Goal: Transaction & Acquisition: Purchase product/service

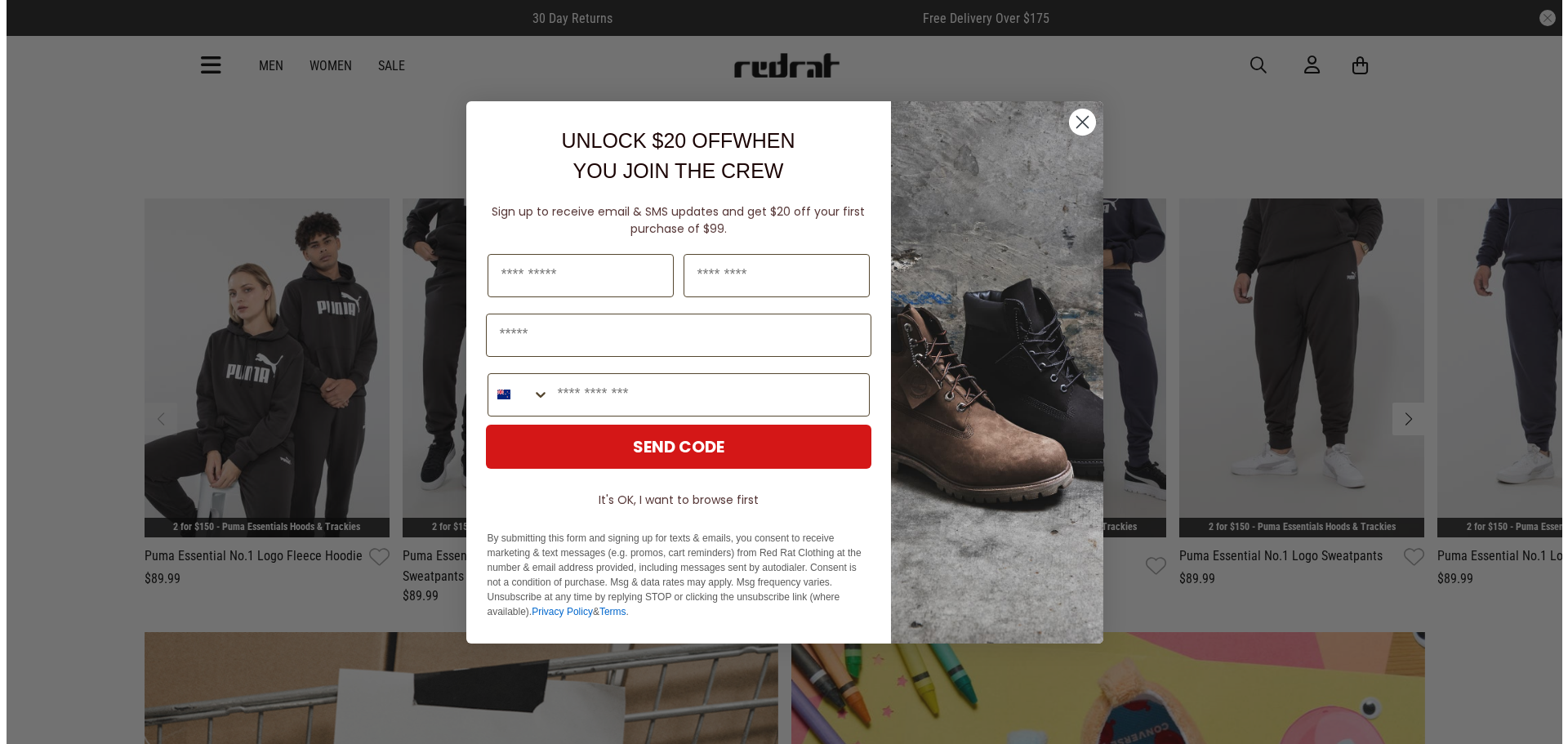
scroll to position [904, 0]
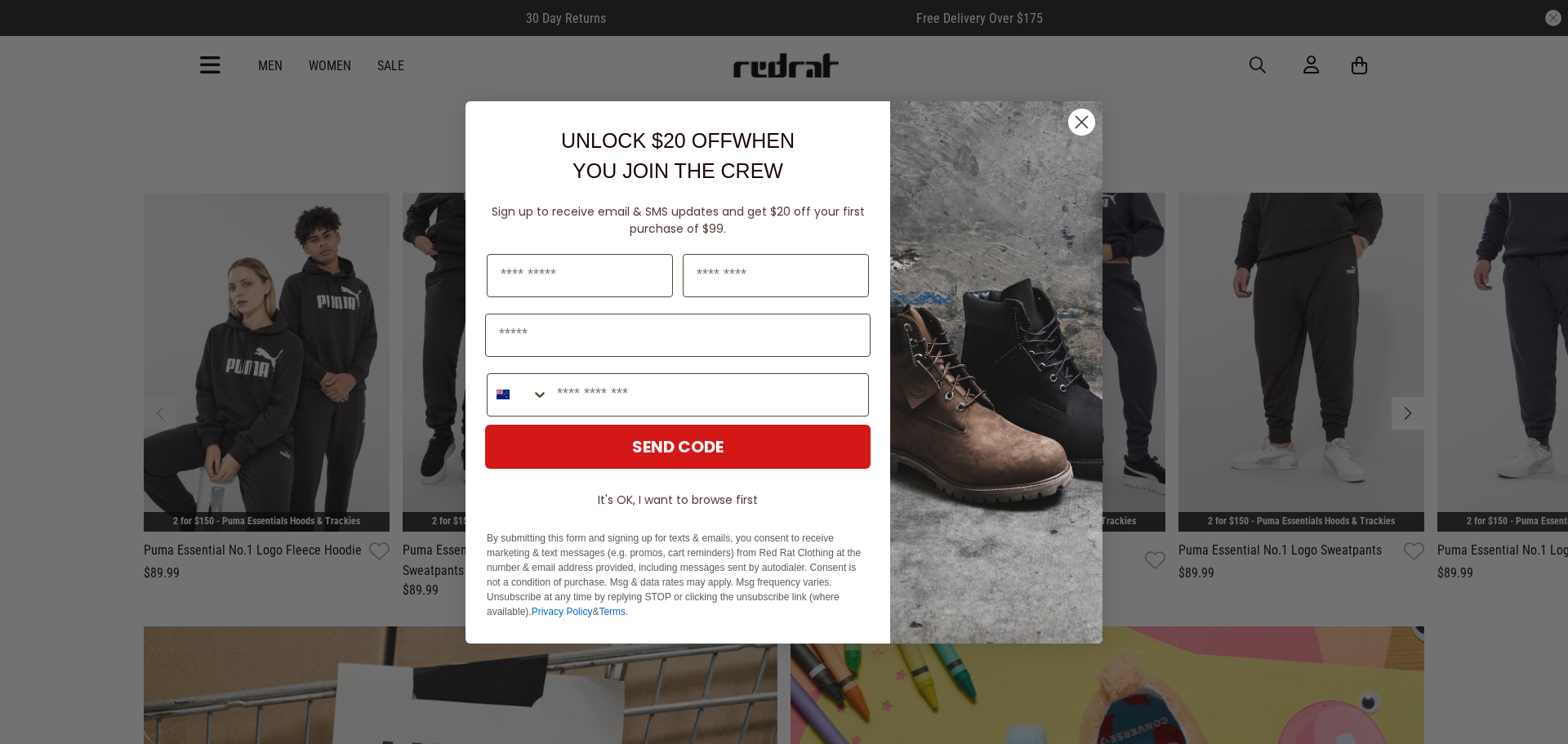
click at [1084, 113] on circle "Close dialog" at bounding box center [1081, 120] width 27 height 27
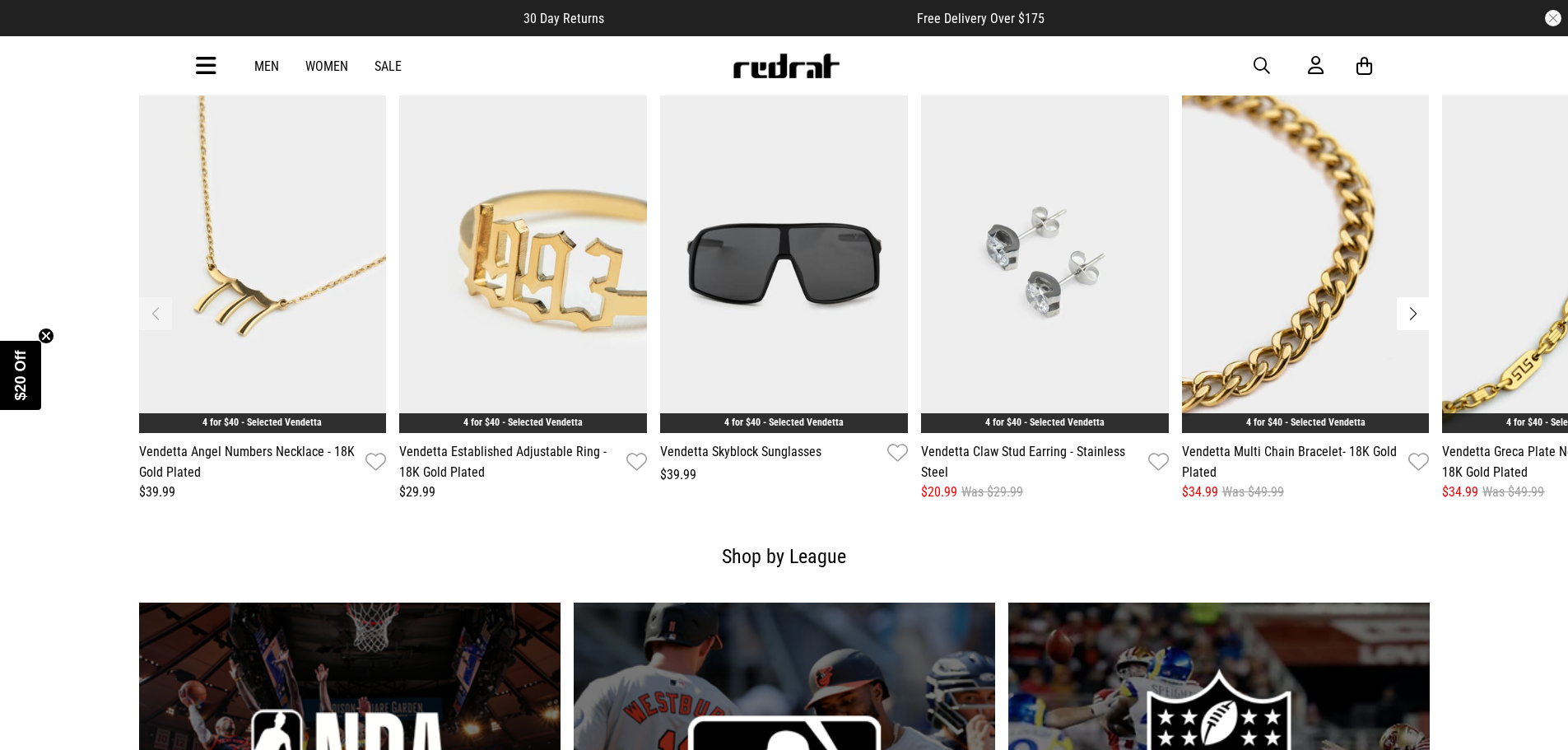
scroll to position [2580, 0]
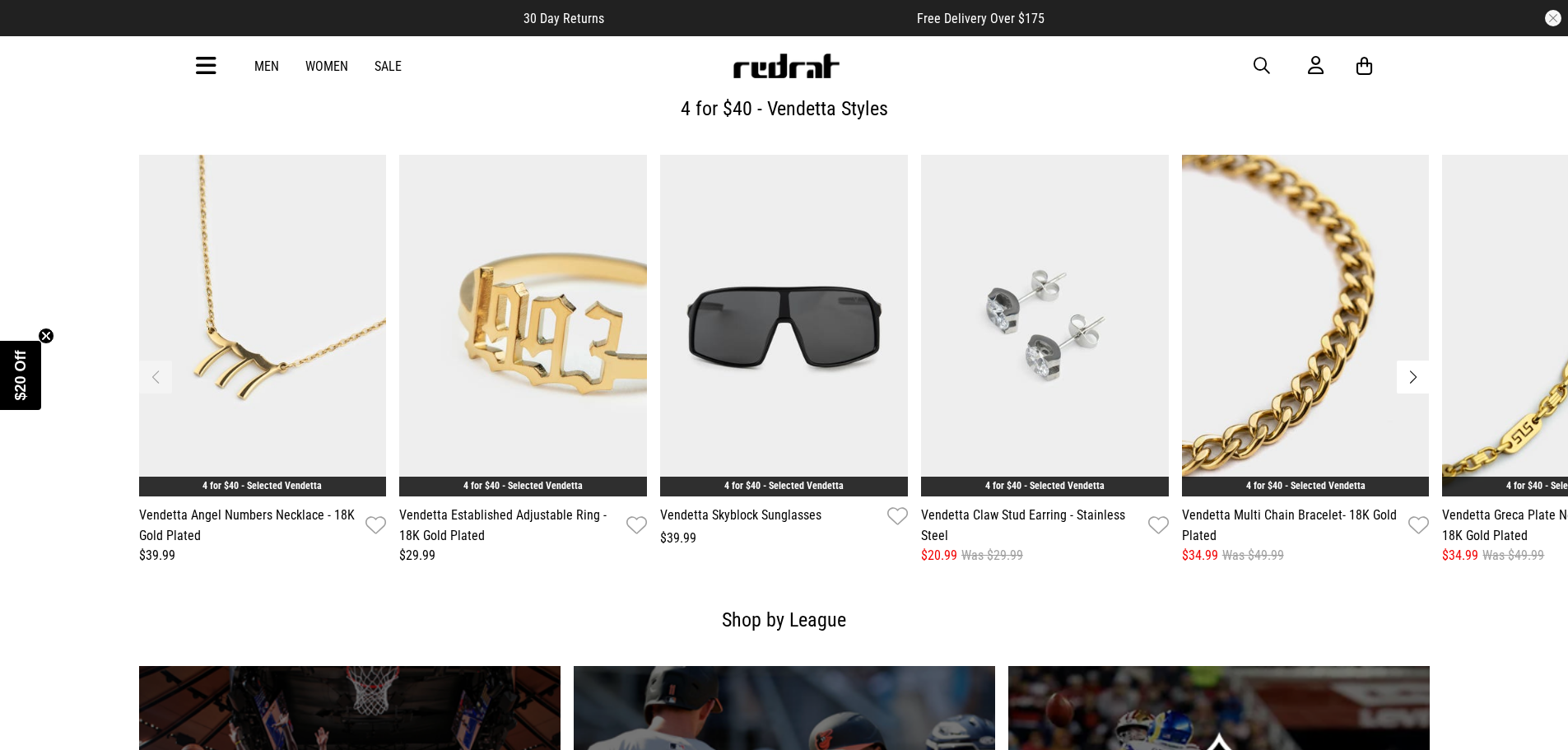
click at [1413, 374] on button "Next slide" at bounding box center [1413, 377] width 33 height 33
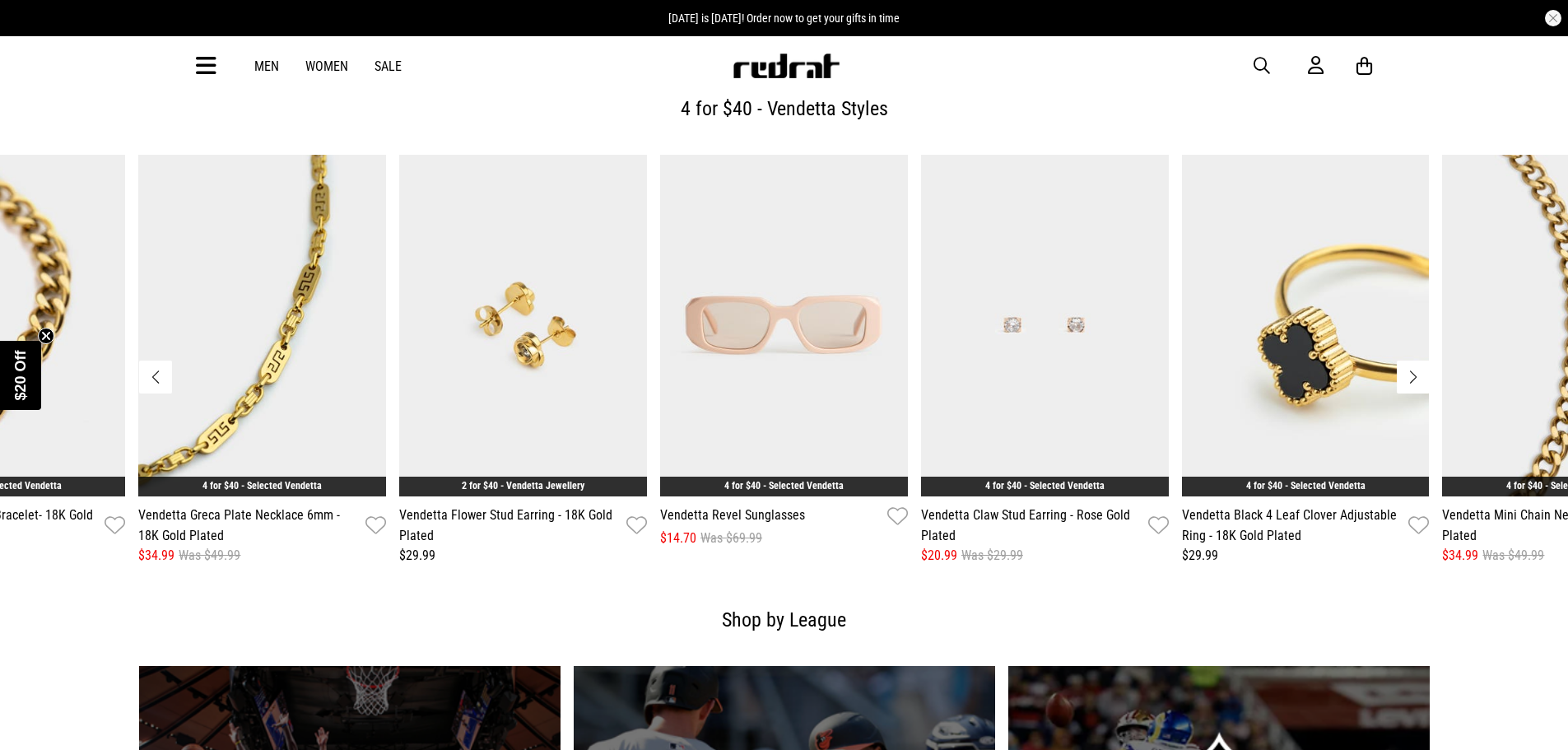
click at [156, 368] on button "Previous slide" at bounding box center [155, 377] width 33 height 33
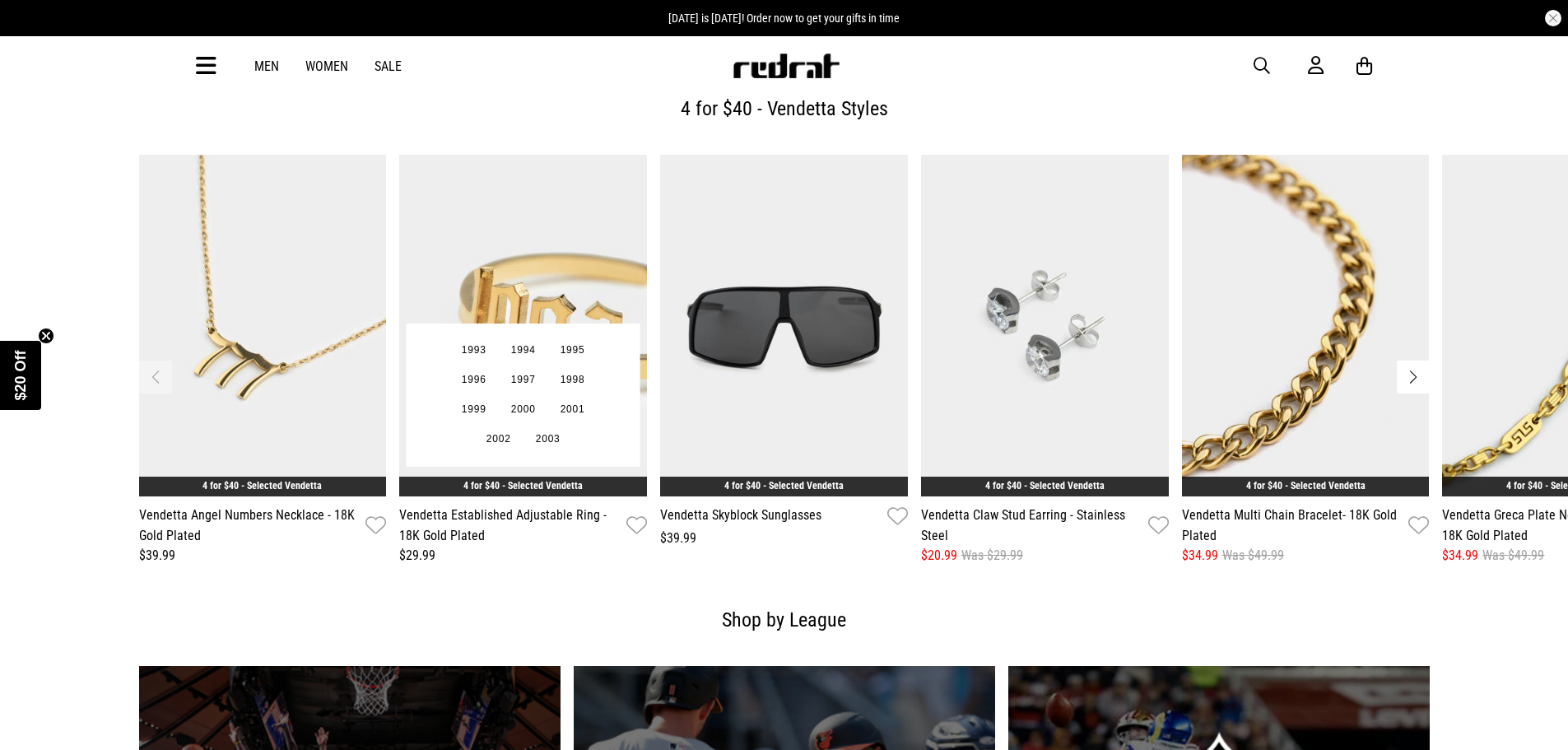
click at [534, 281] on img "2 / 11" at bounding box center [523, 325] width 248 height 341
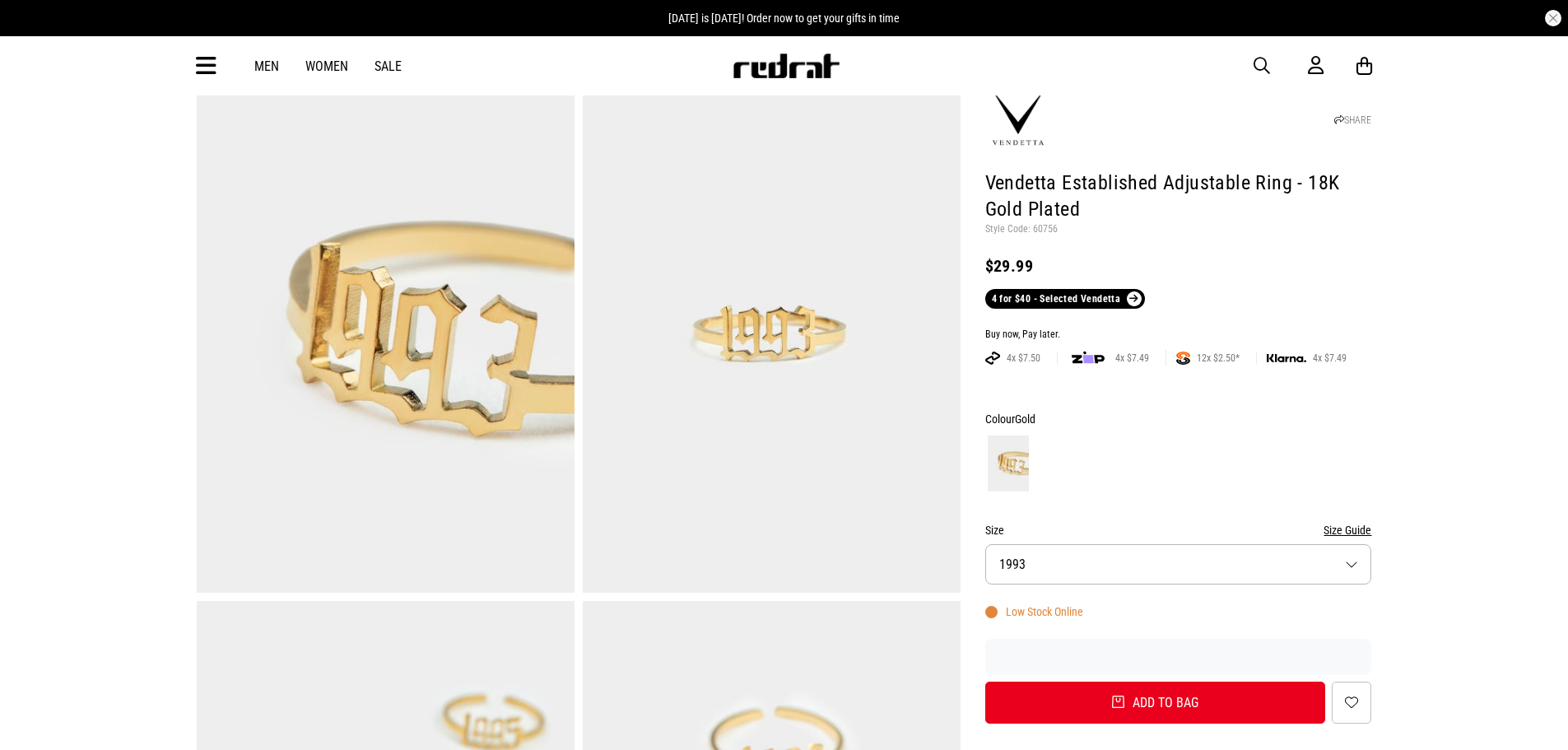
scroll to position [82, 0]
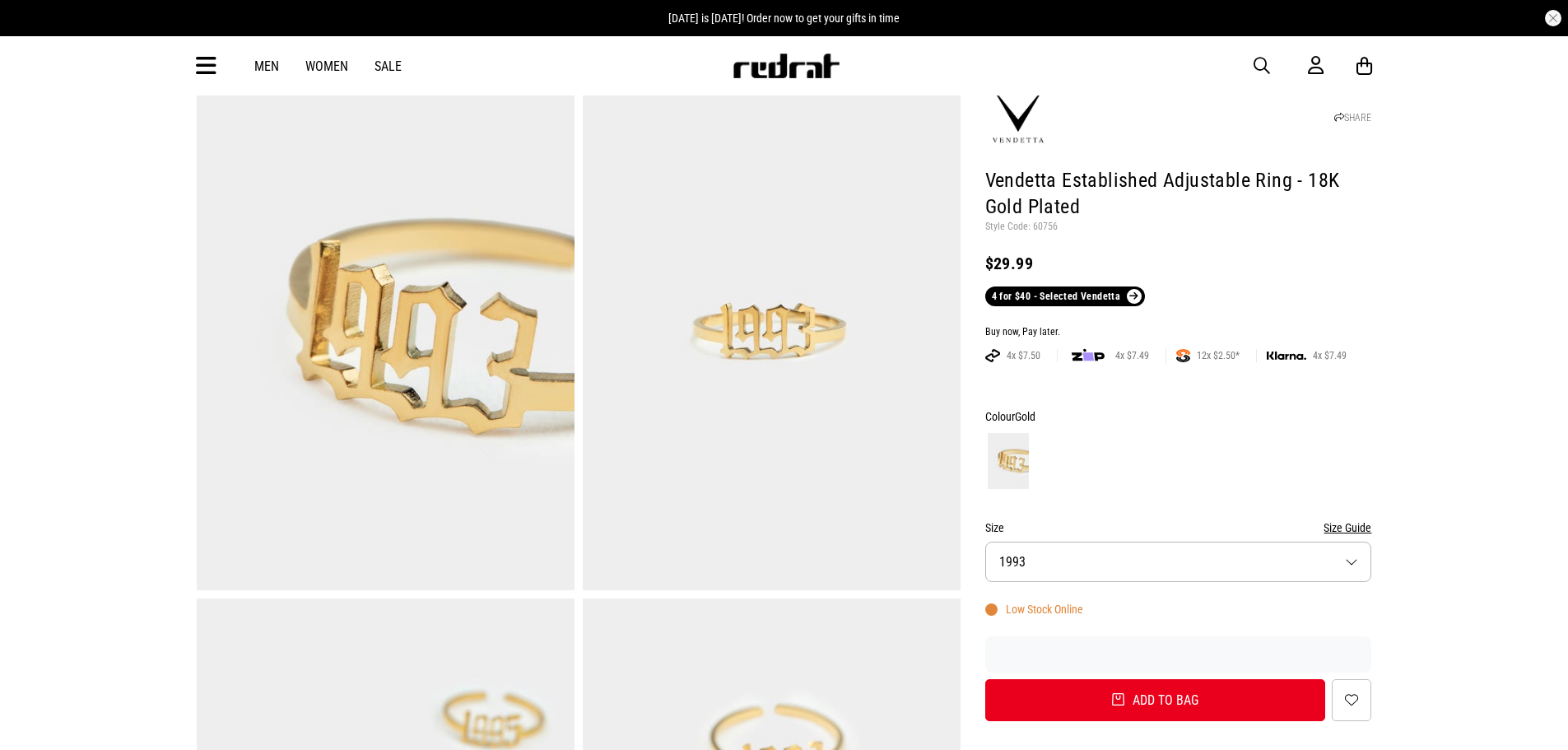
click at [1005, 457] on img at bounding box center [1008, 461] width 41 height 56
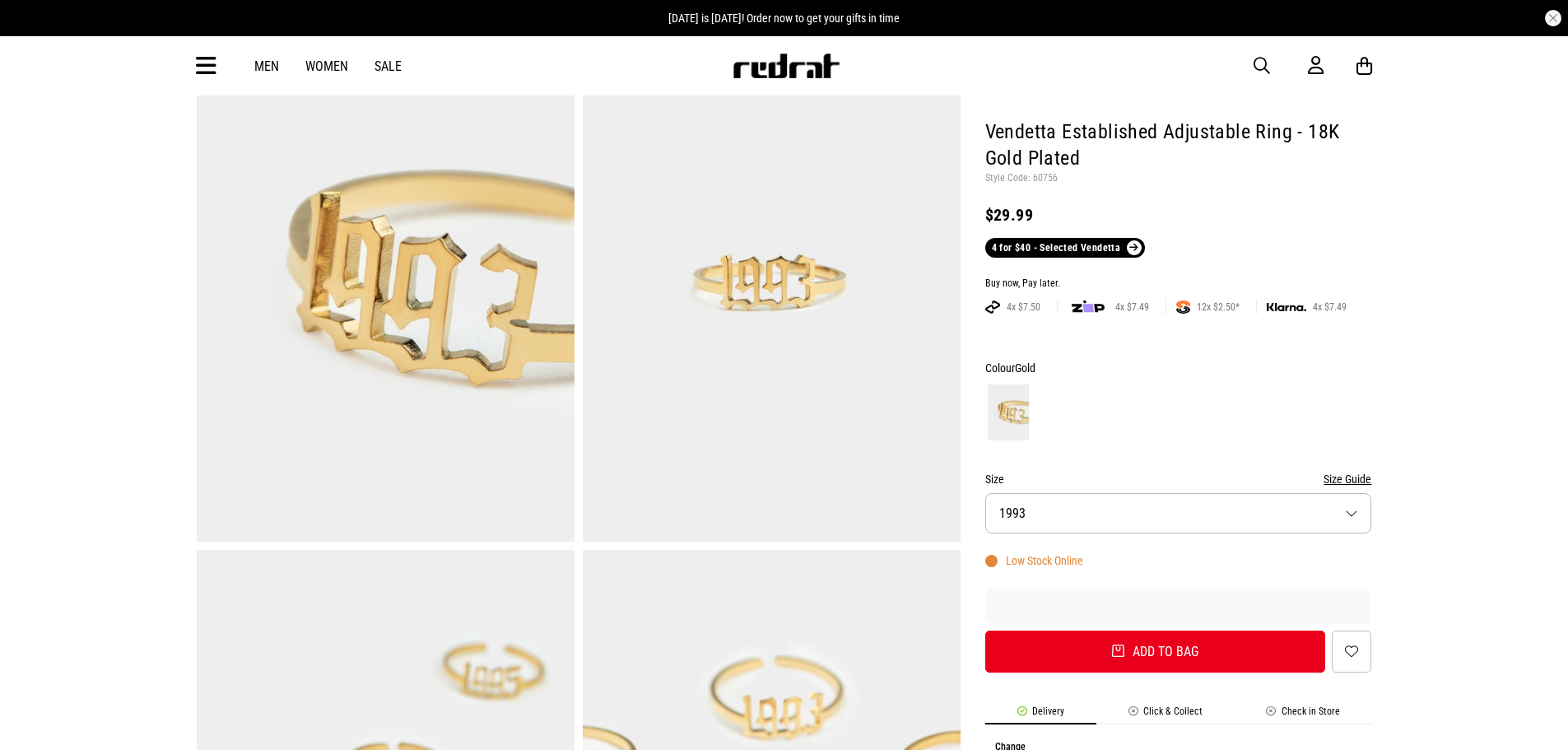
scroll to position [329, 0]
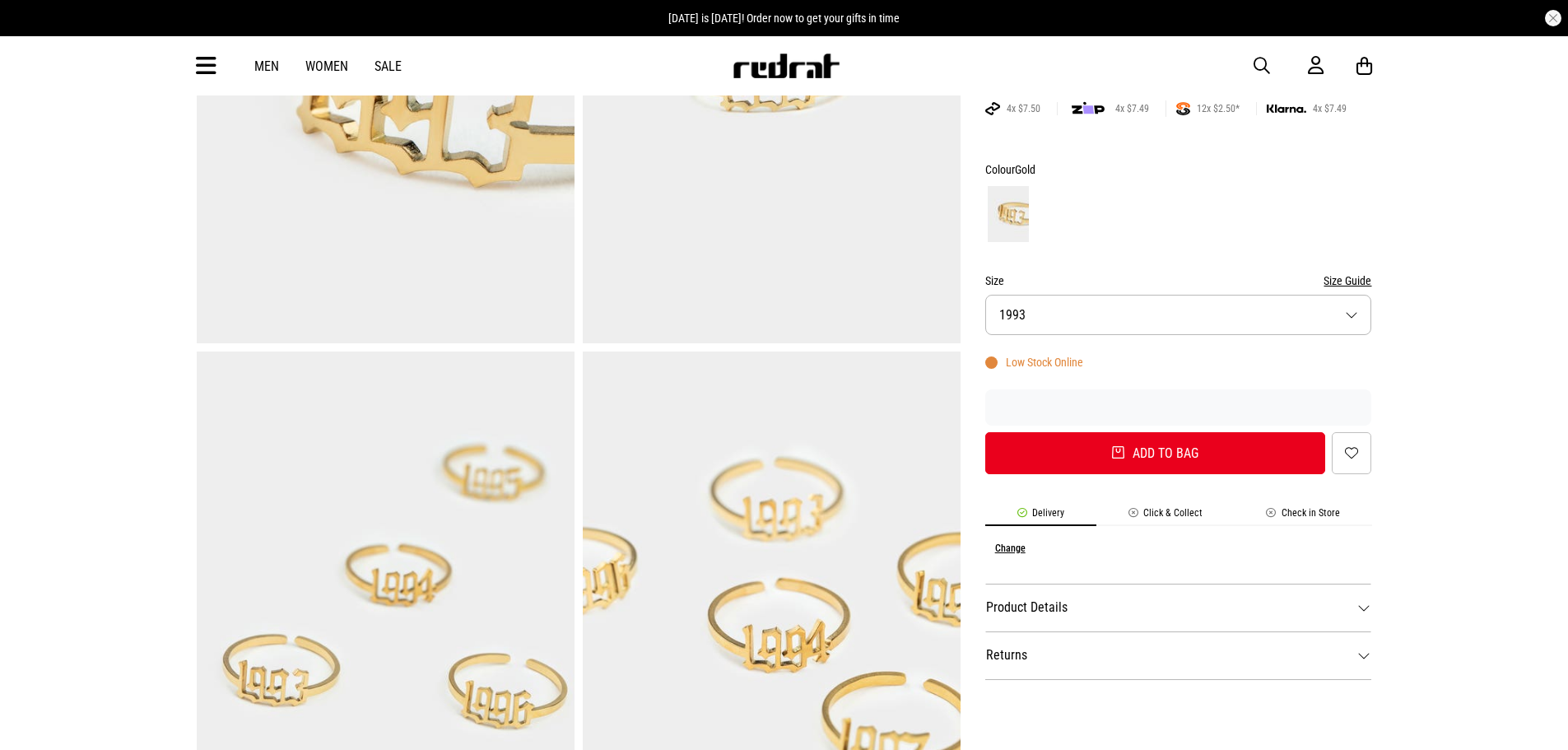
click at [1021, 323] on button "Size 1993" at bounding box center [1179, 315] width 387 height 40
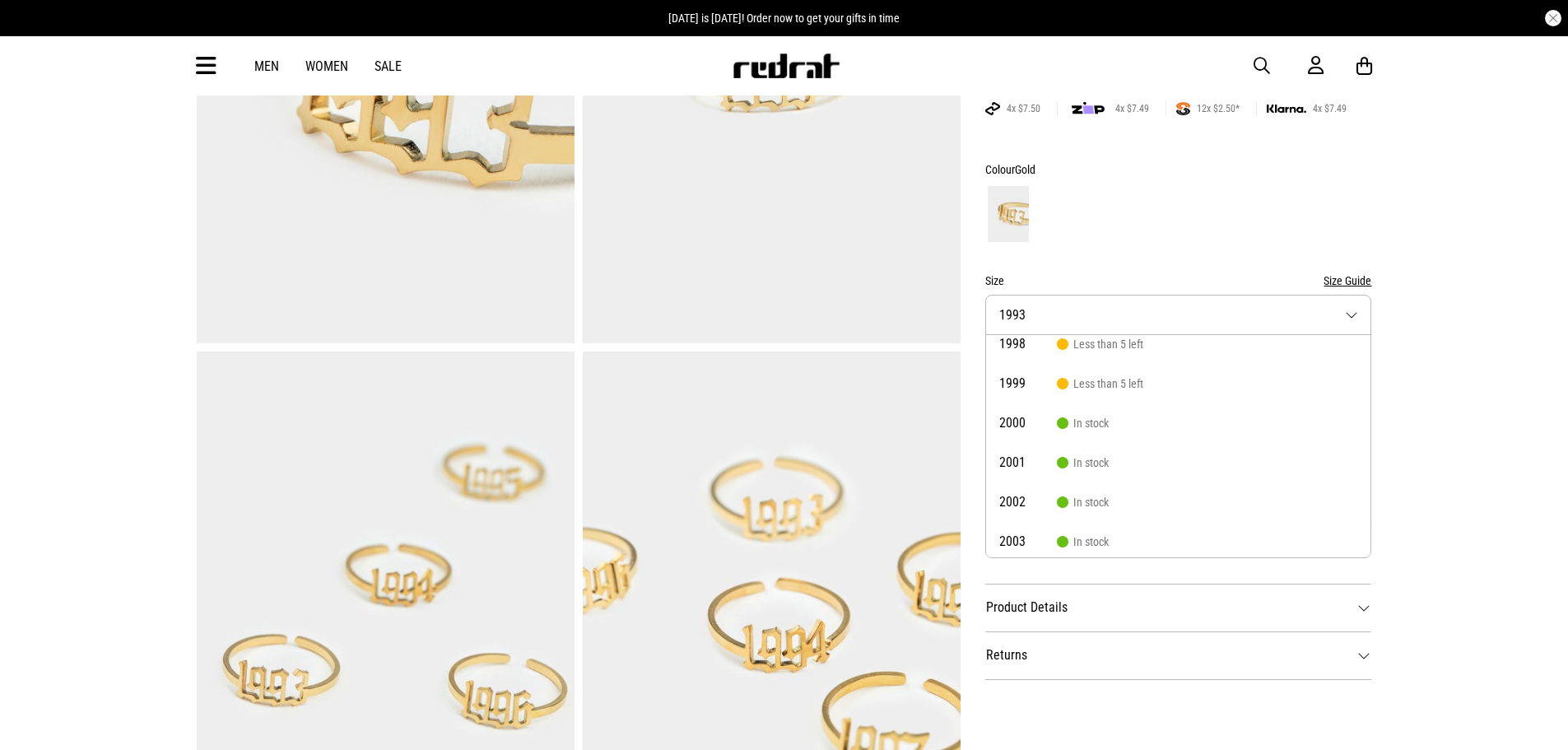
scroll to position [212, 0]
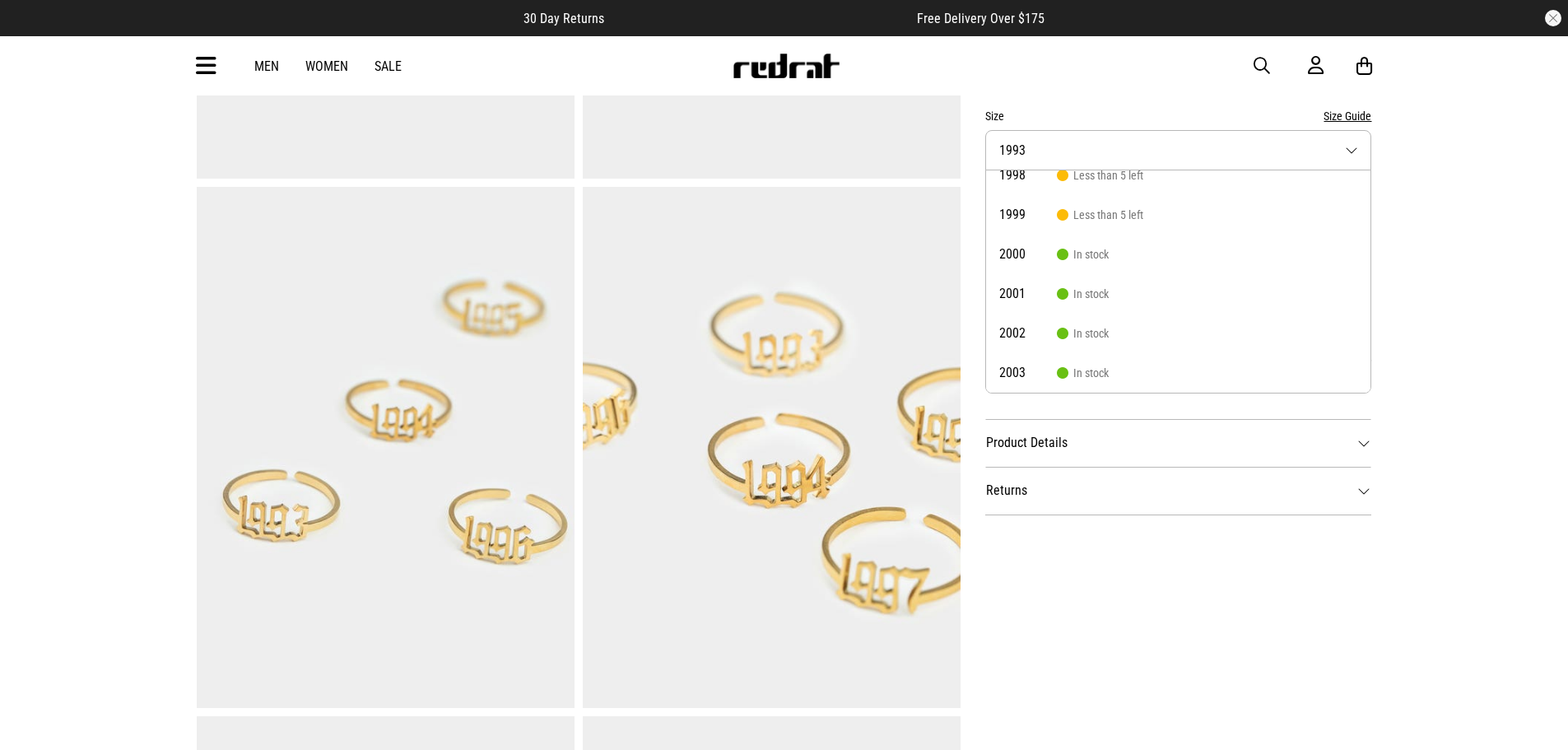
click at [1065, 506] on dt "Returns" at bounding box center [1179, 491] width 387 height 48
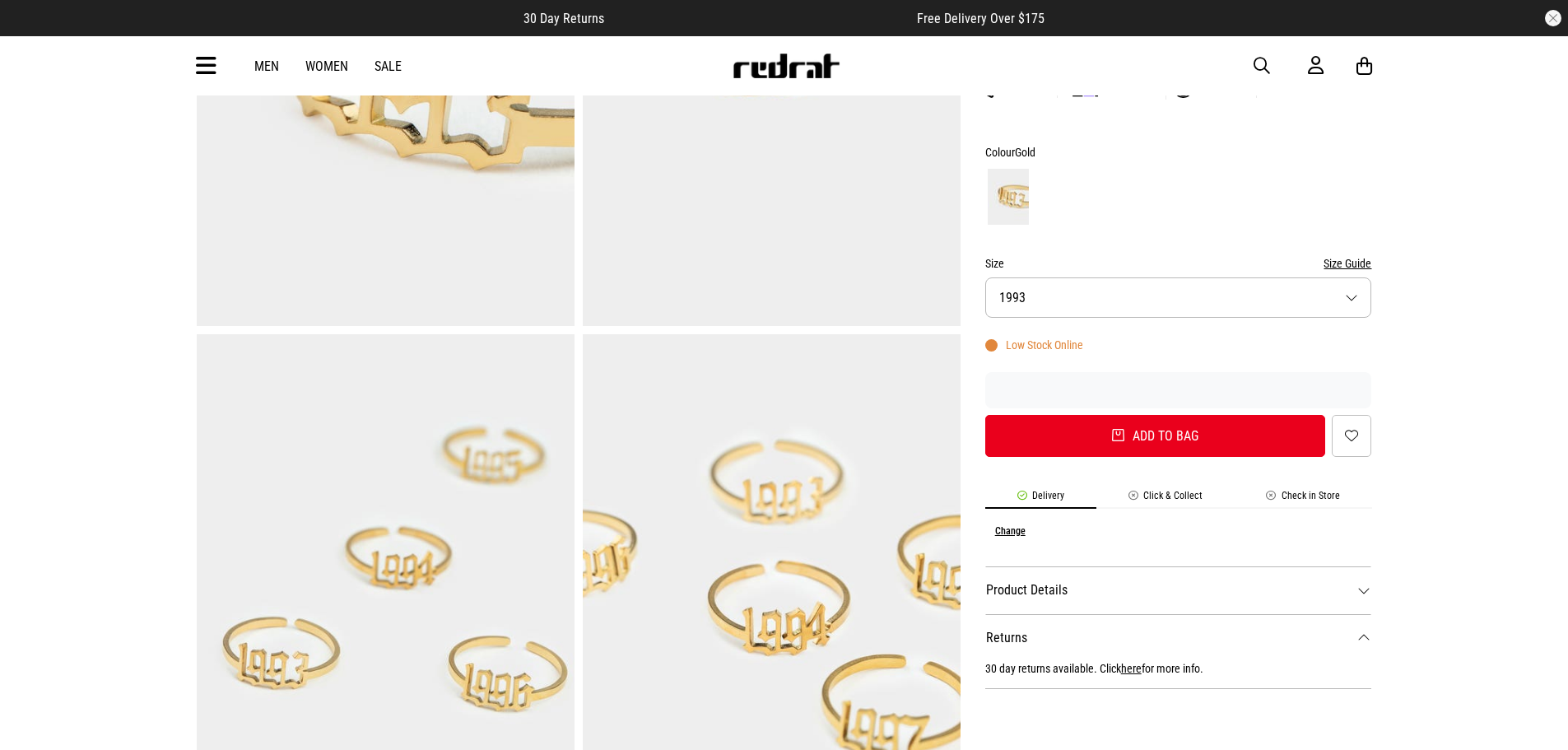
scroll to position [329, 0]
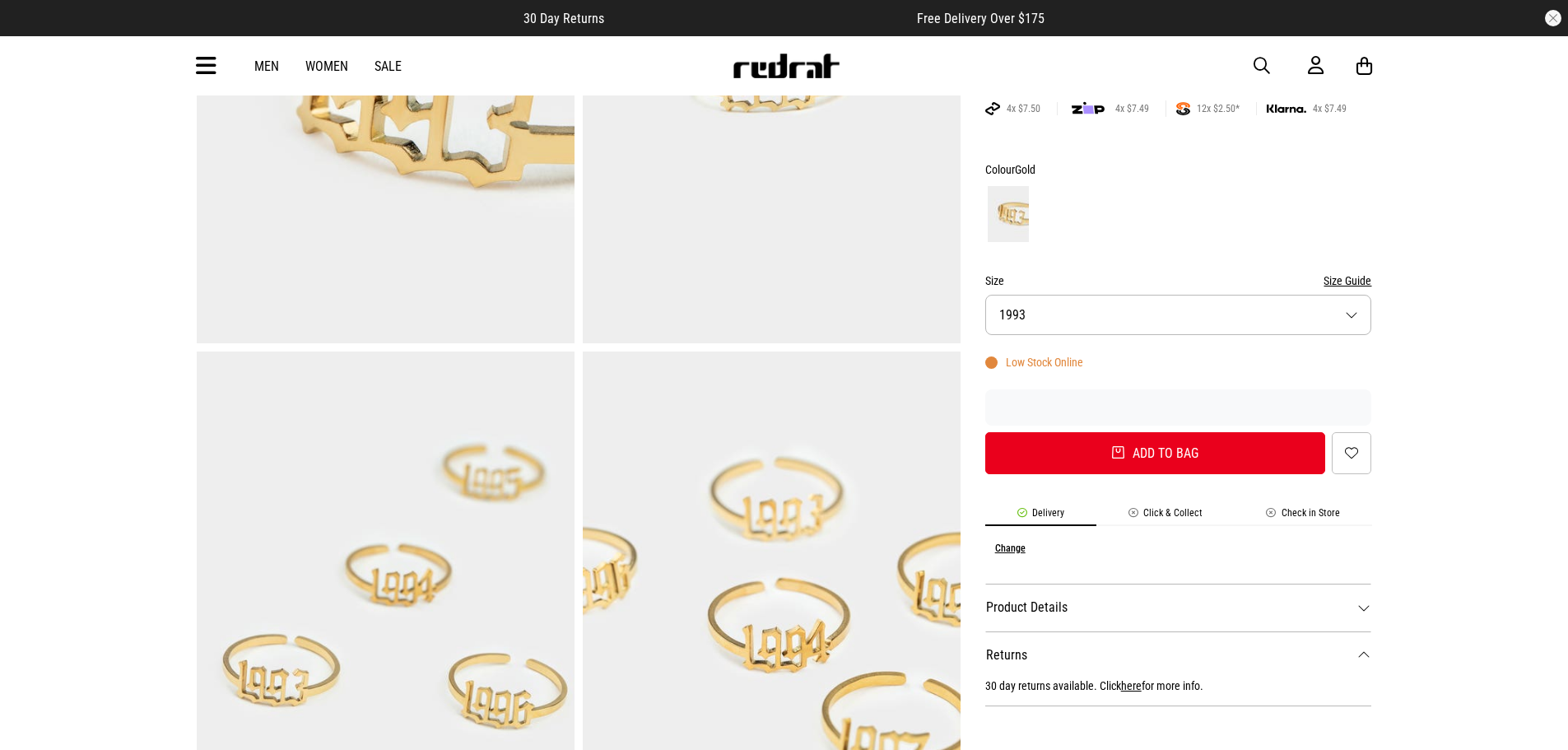
click at [1069, 324] on button "Size 1993" at bounding box center [1179, 315] width 387 height 40
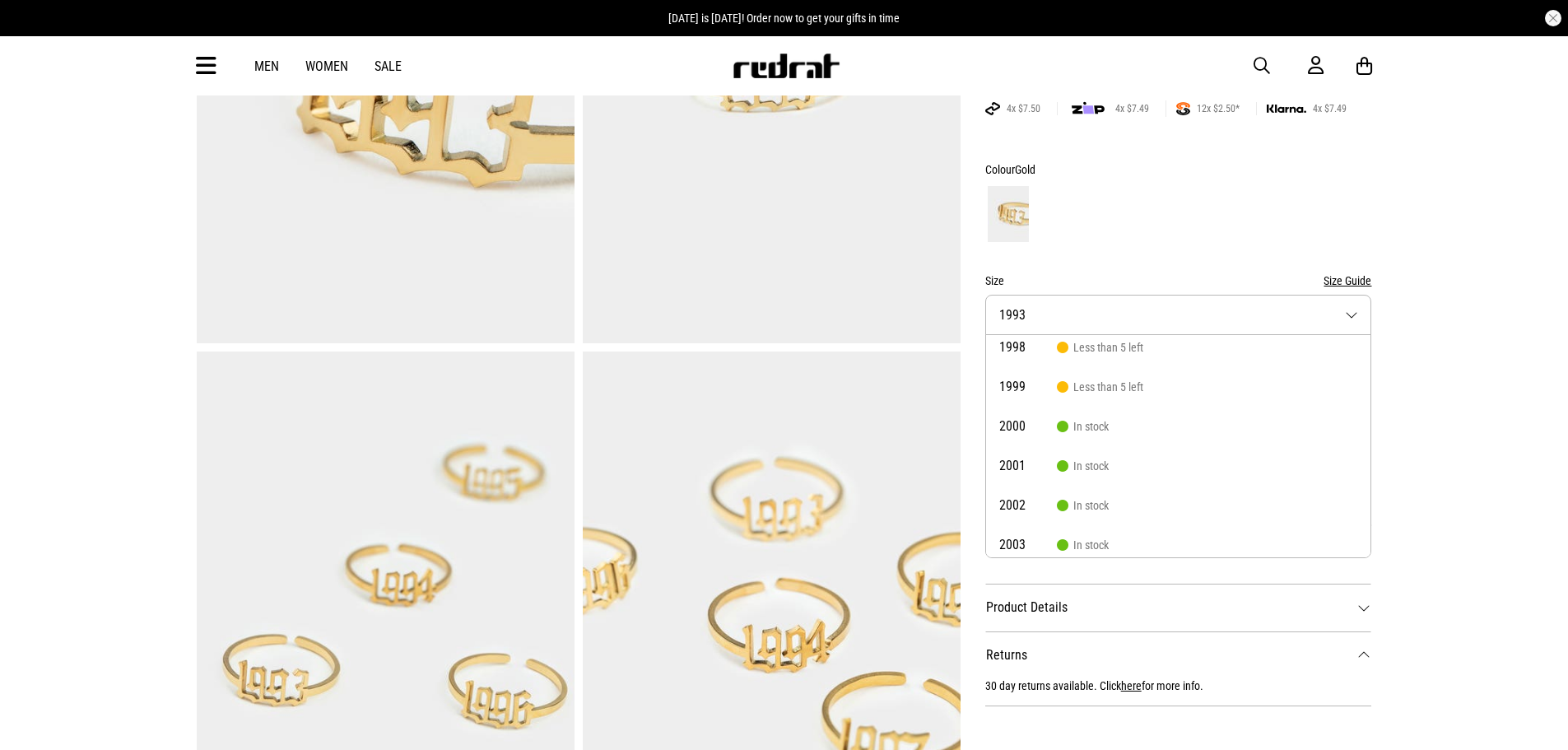
scroll to position [212, 0]
click at [1041, 531] on span "2003" at bounding box center [1028, 537] width 58 height 13
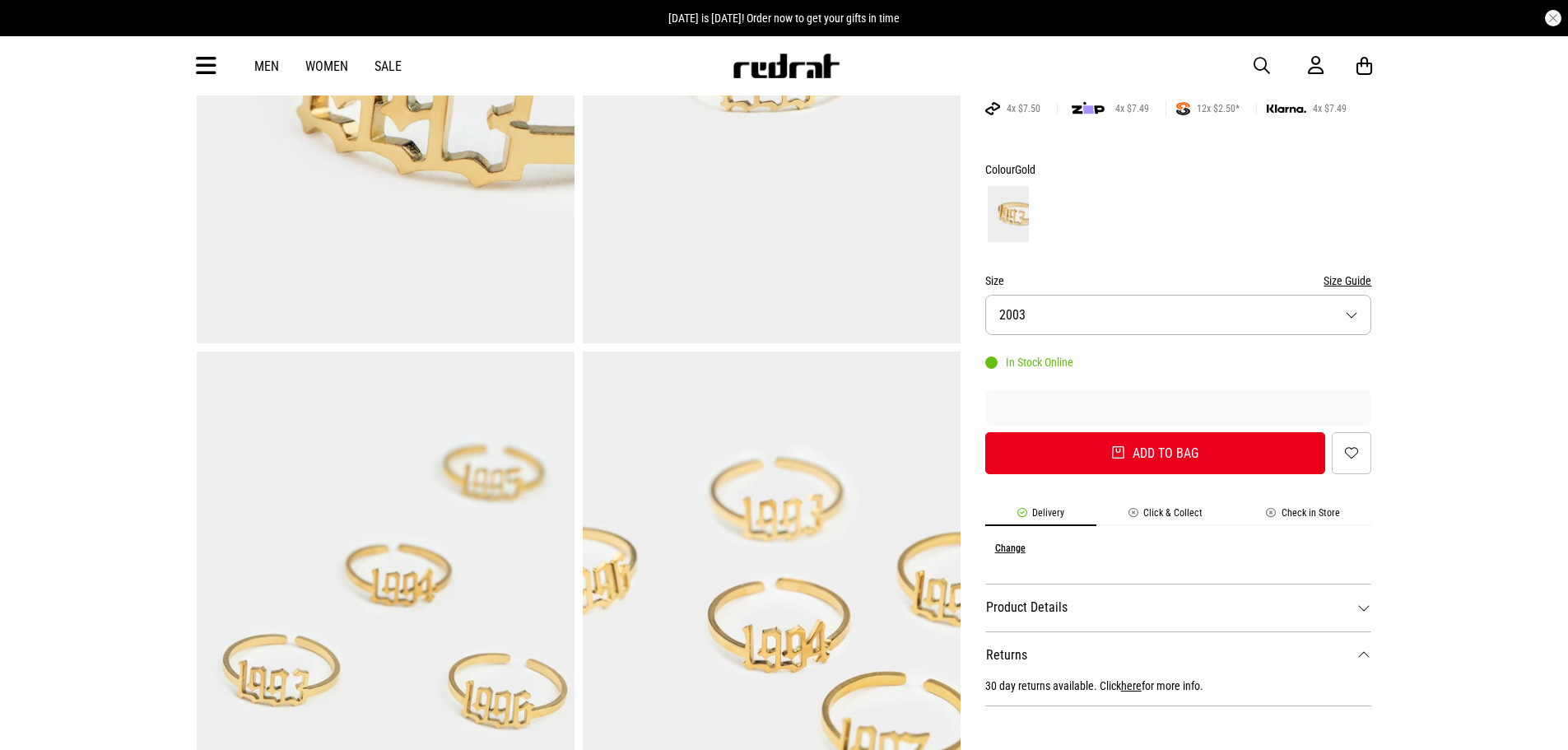
click at [1084, 339] on form "Colour Gold Size Size Guide Size 2003 In Stock Online Add to bag Add to wishlist" at bounding box center [1179, 317] width 387 height 314
click at [1090, 326] on button "Size 2003" at bounding box center [1179, 315] width 387 height 40
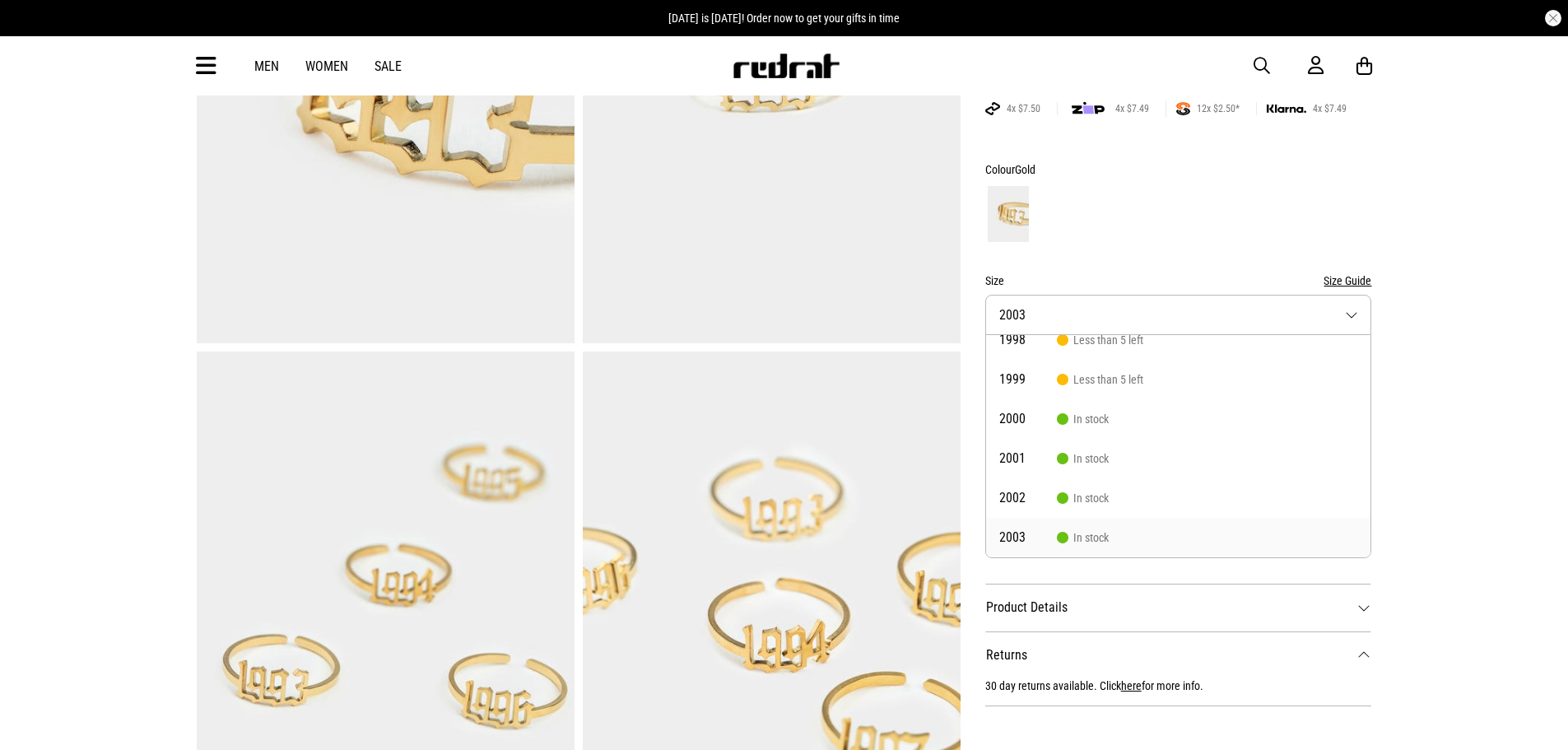
click at [1426, 570] on div "Home Sale Sale - Accessories Vendetta Established Adjustable Ring - 18K Gold Pl…" at bounding box center [784, 747] width 1568 height 1925
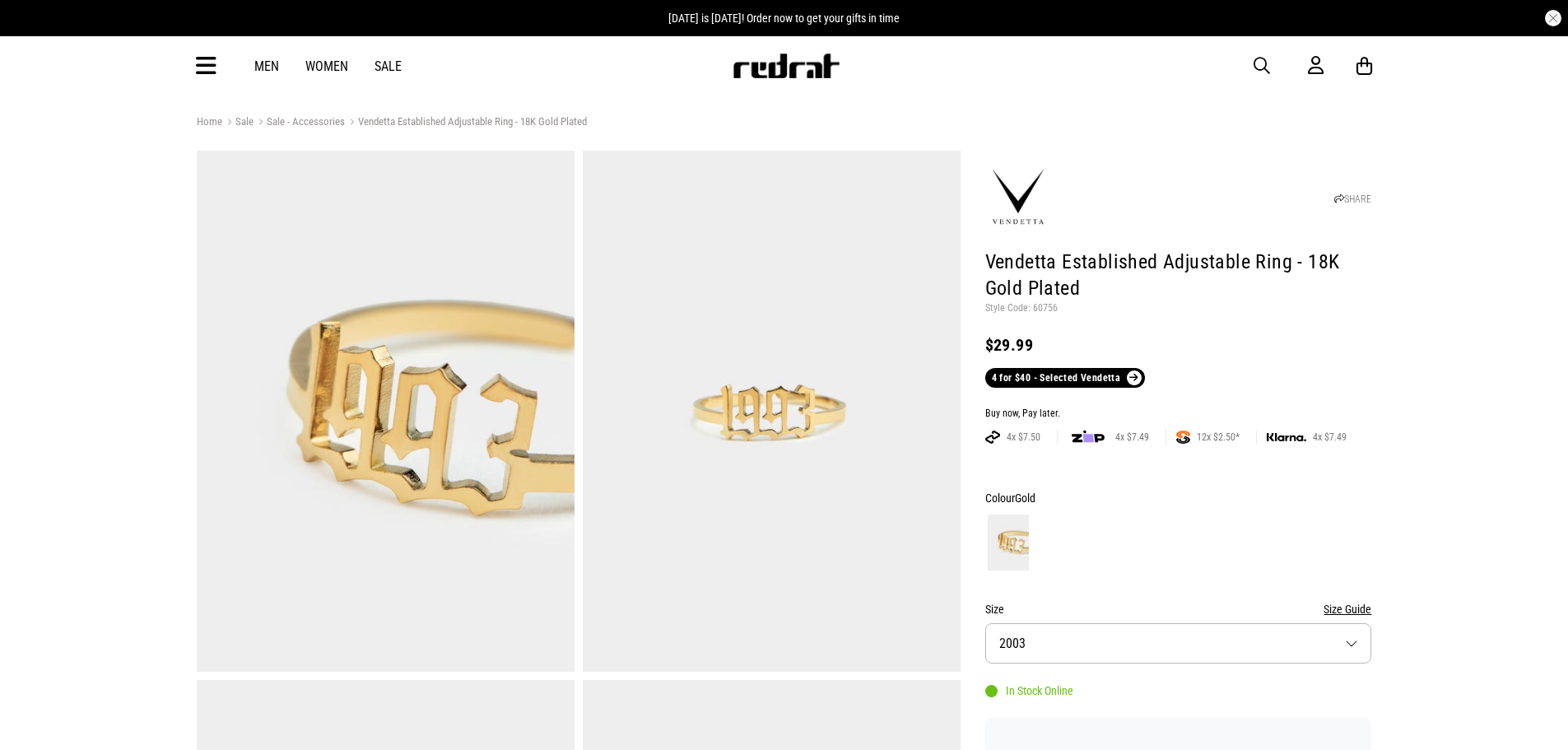
scroll to position [0, 0]
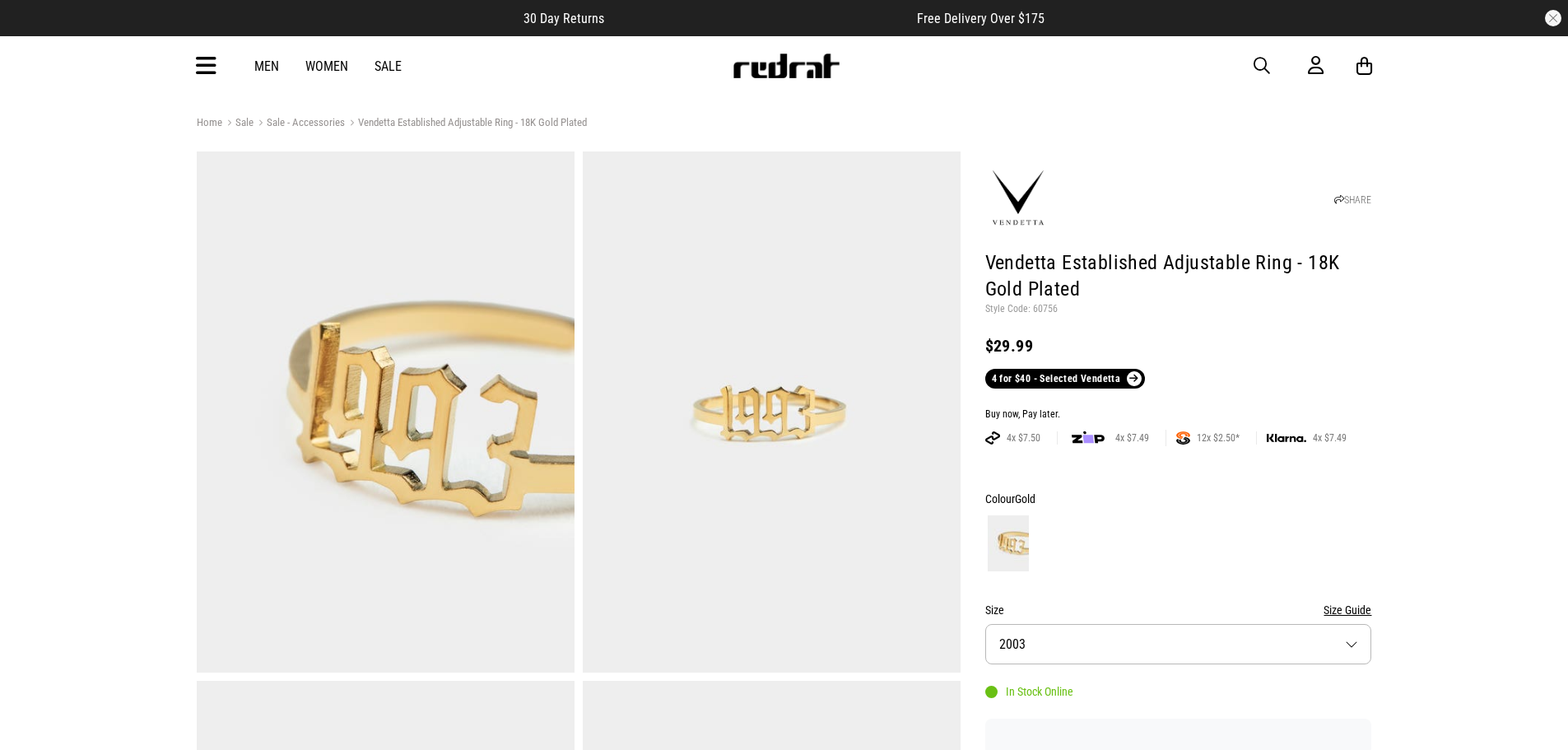
click at [1022, 213] on img at bounding box center [1018, 198] width 65 height 65
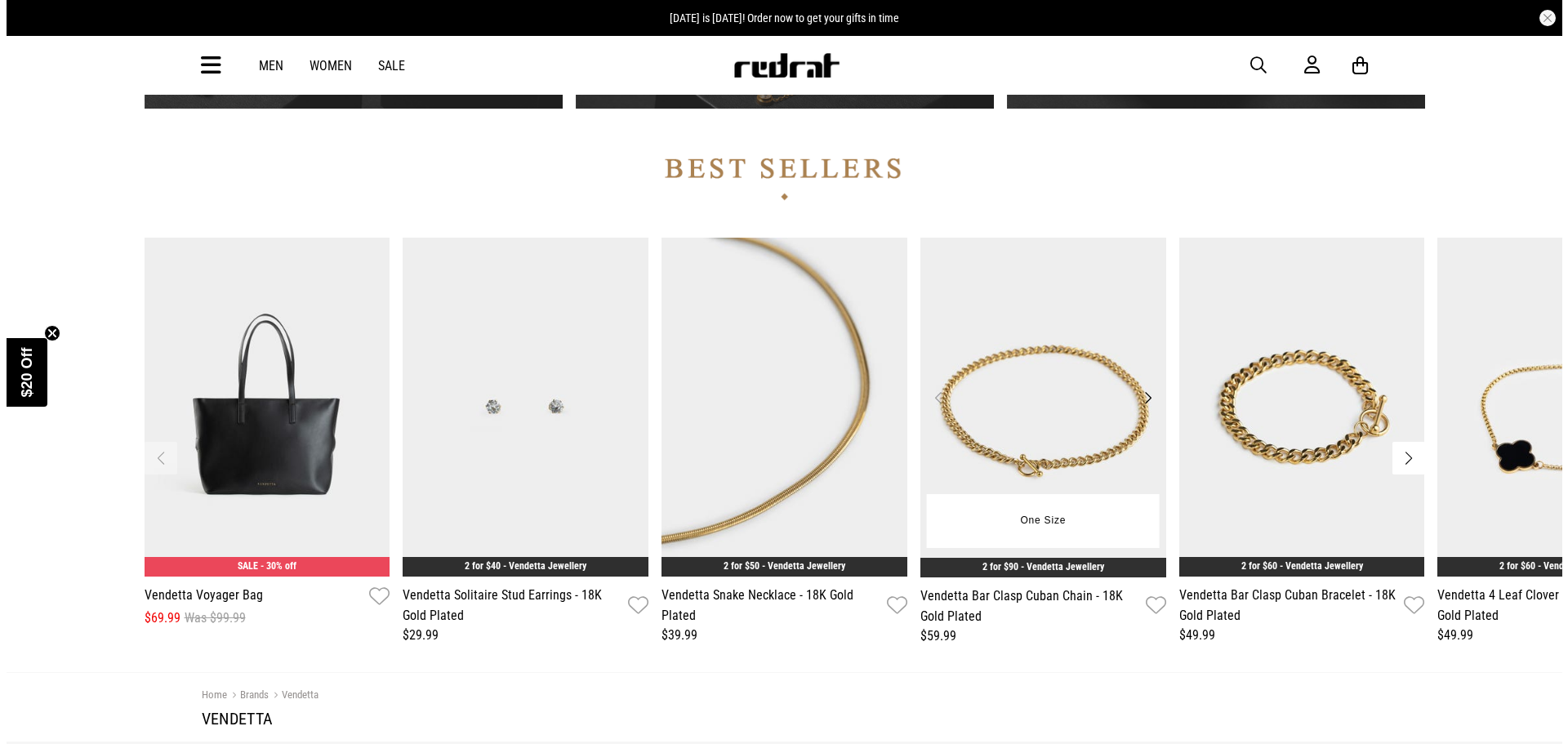
scroll to position [1879, 0]
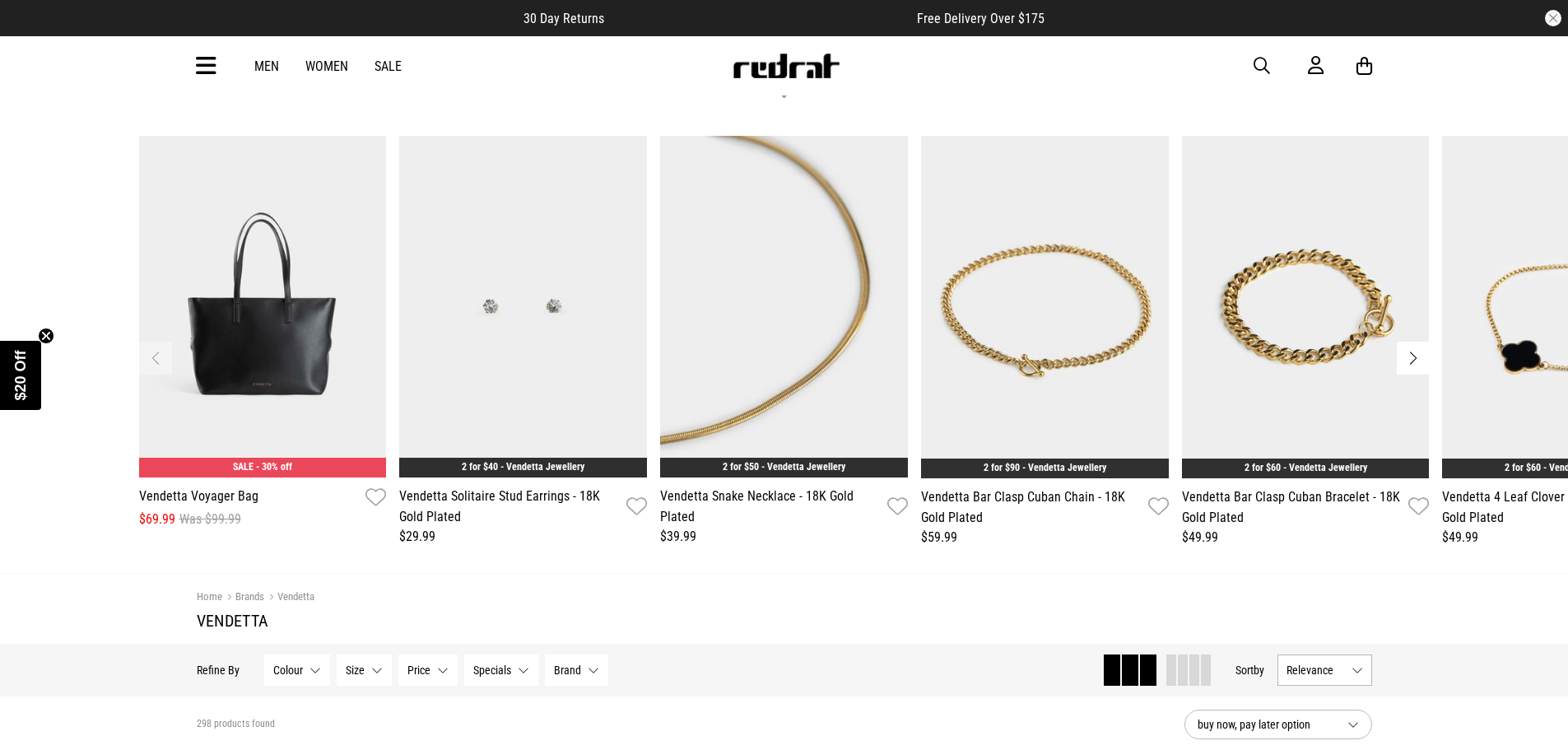
click at [1426, 359] on button "Next slide" at bounding box center [1413, 358] width 33 height 33
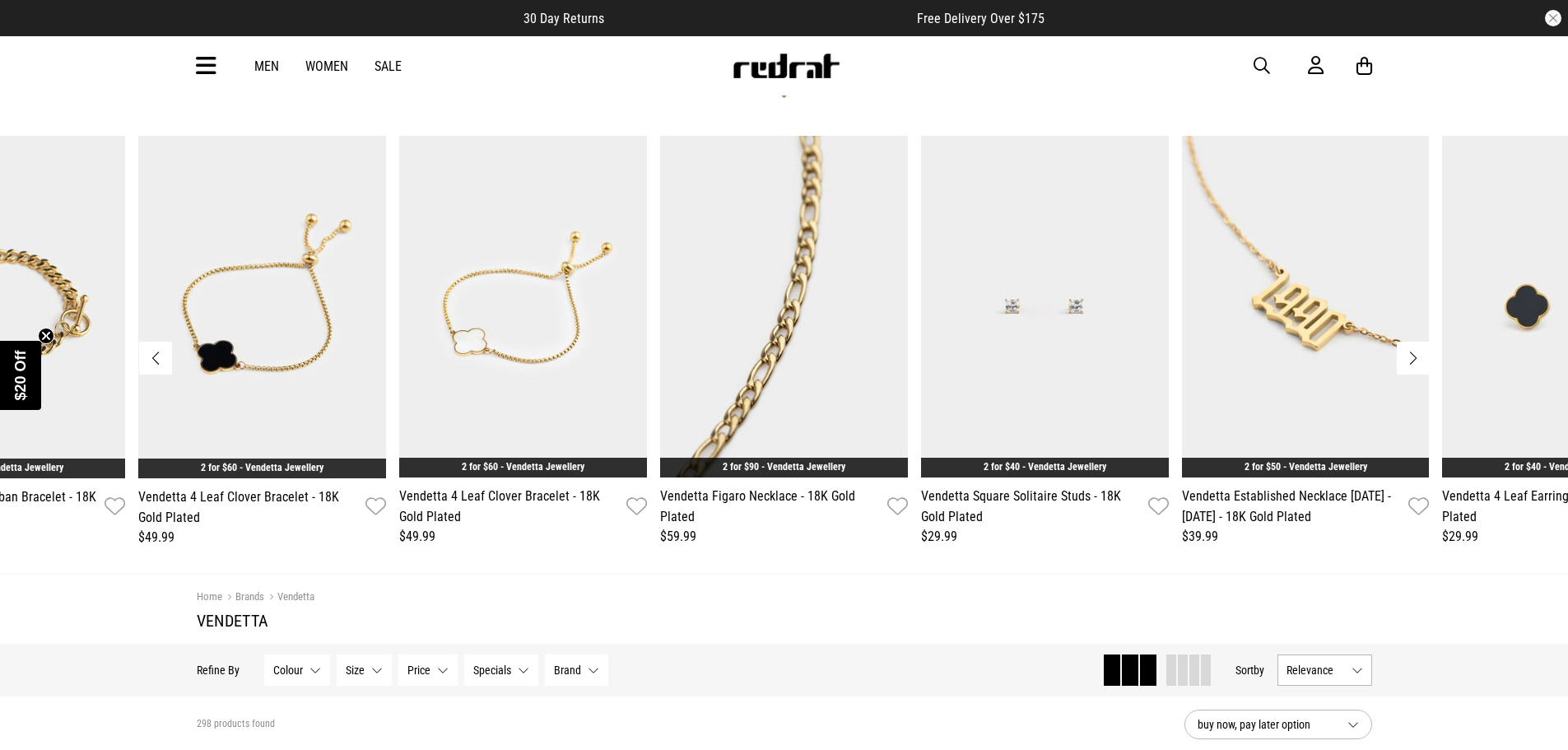
click at [1420, 359] on button "Next slide" at bounding box center [1413, 358] width 33 height 33
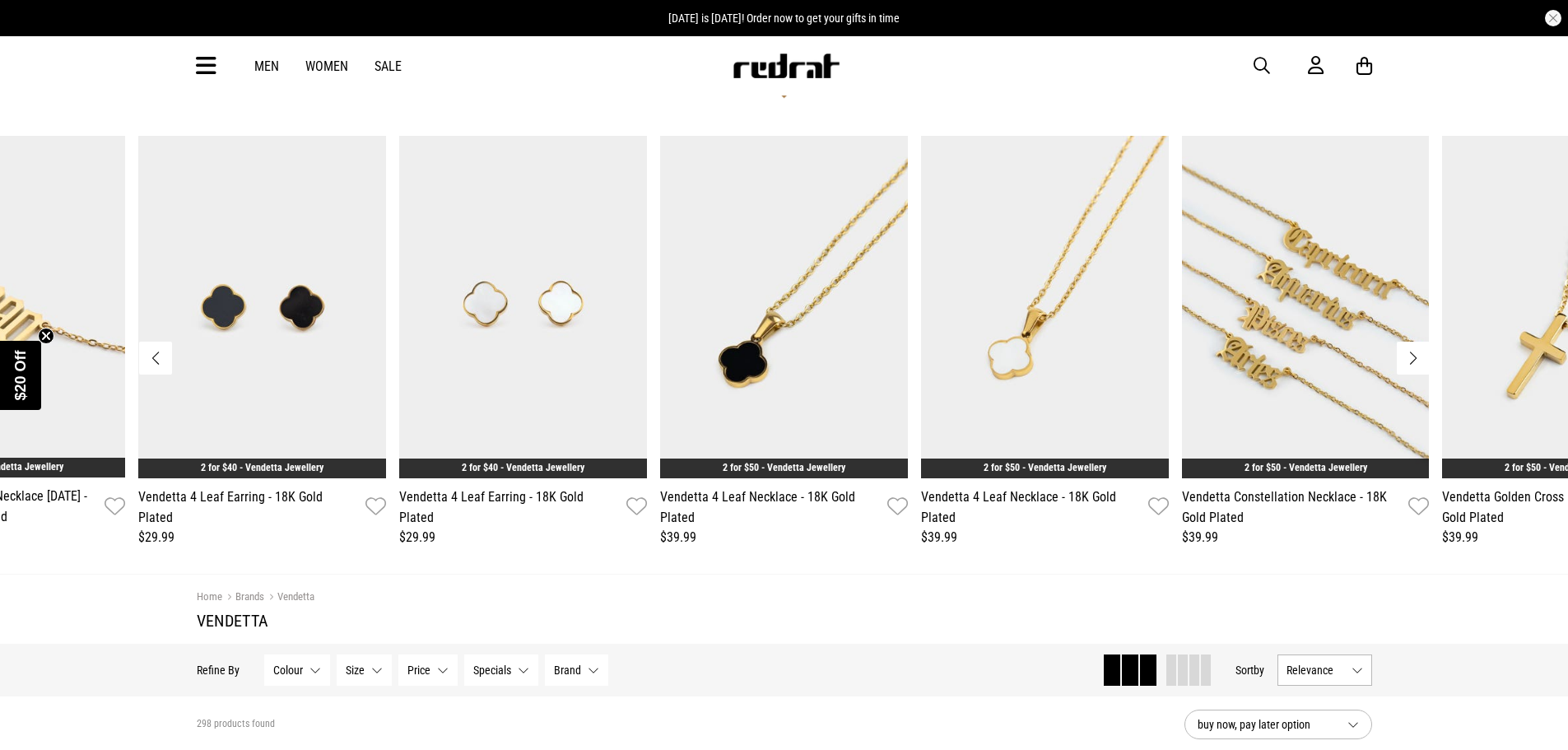
click at [146, 354] on button "Previous slide" at bounding box center [155, 358] width 33 height 33
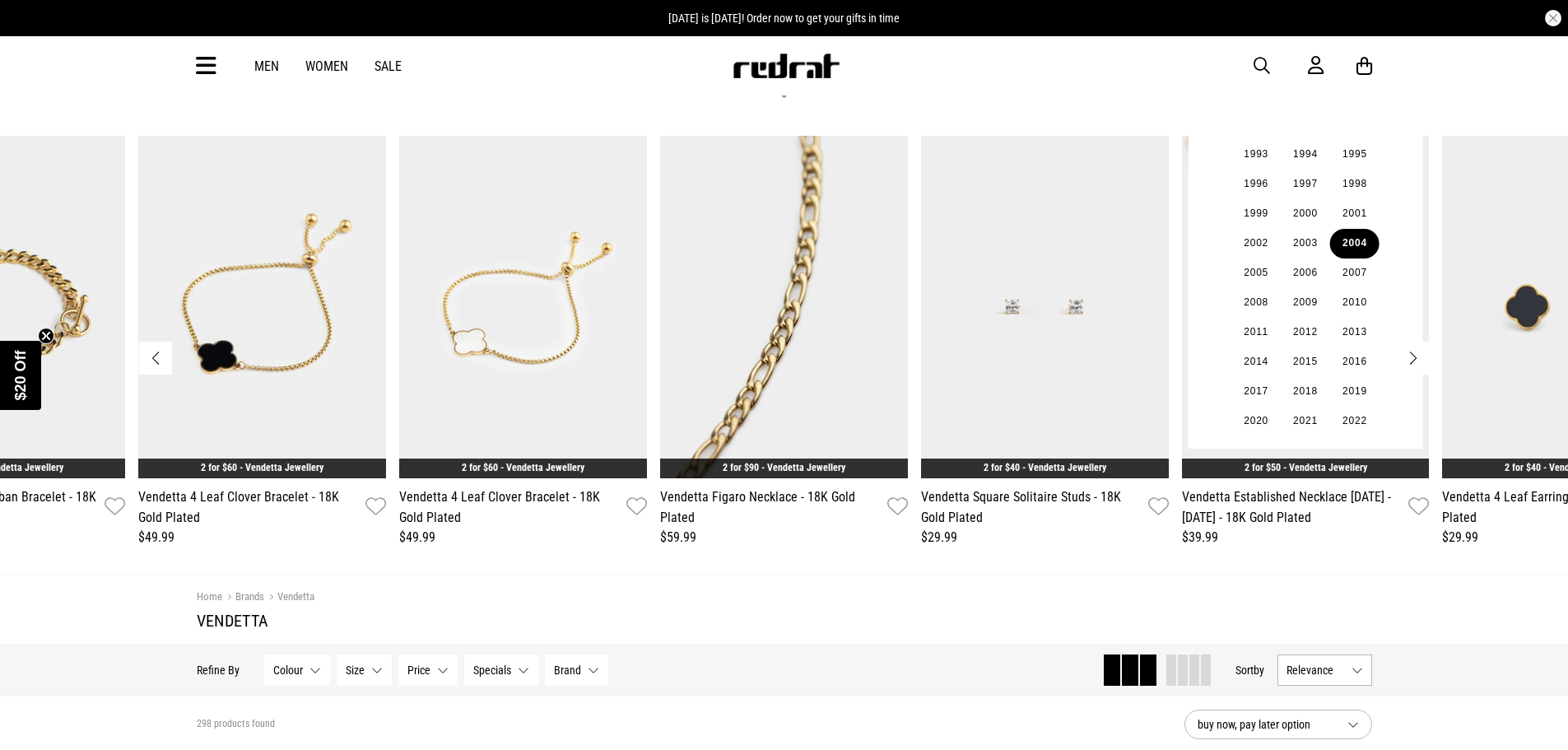
click at [1353, 244] on button "2004" at bounding box center [1355, 244] width 50 height 30
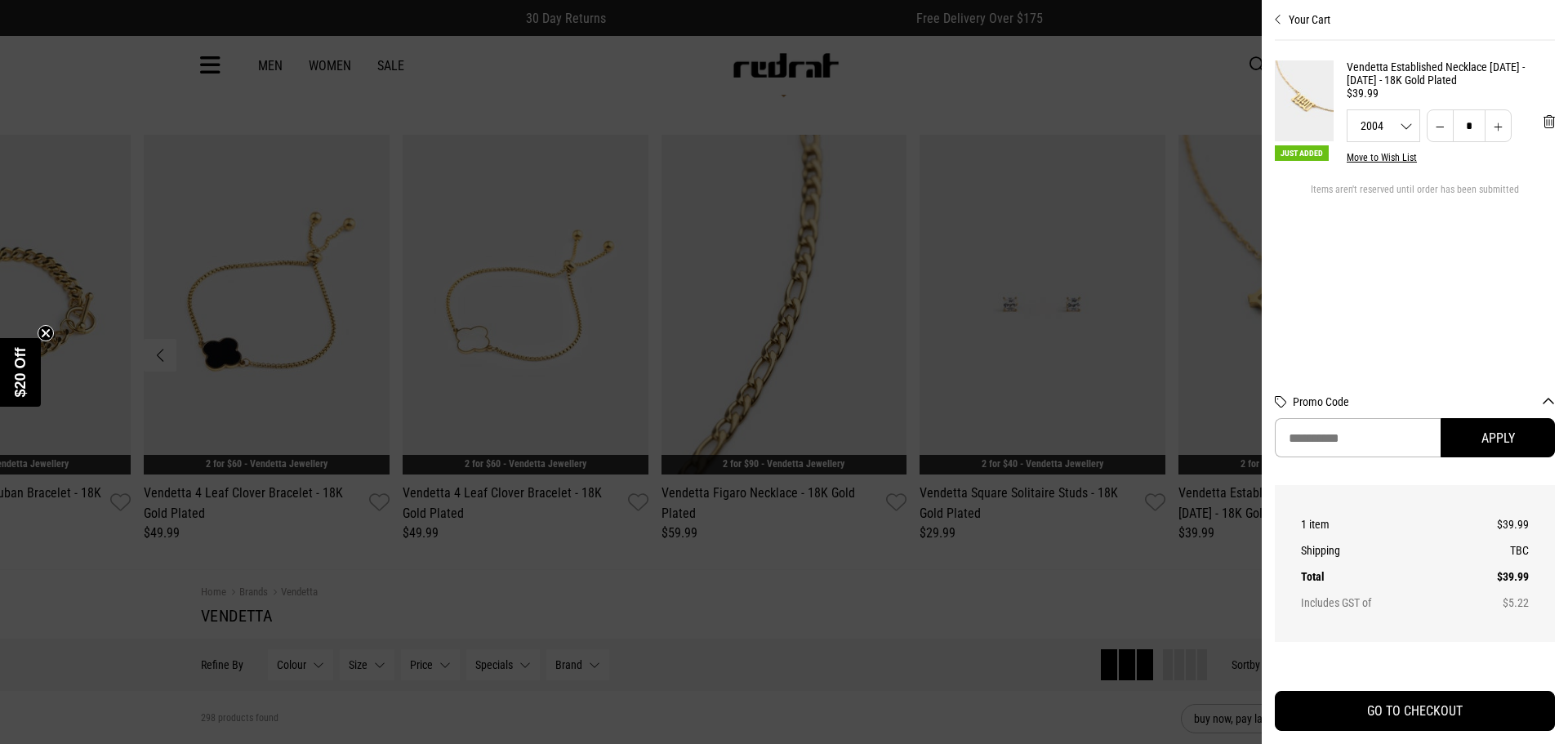
click at [1314, 102] on img at bounding box center [1305, 100] width 59 height 81
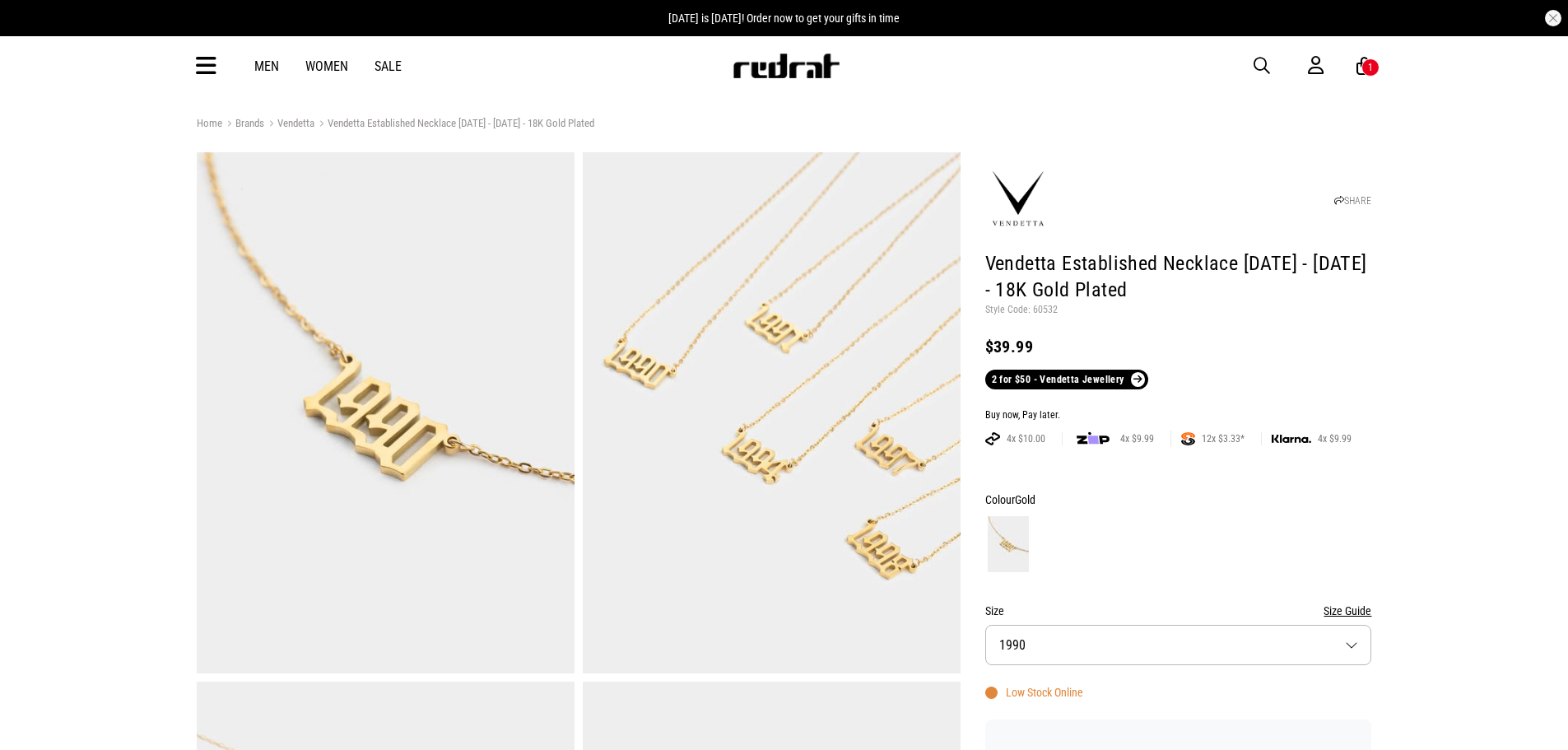
click at [272, 65] on link "Men" at bounding box center [266, 66] width 24 height 16
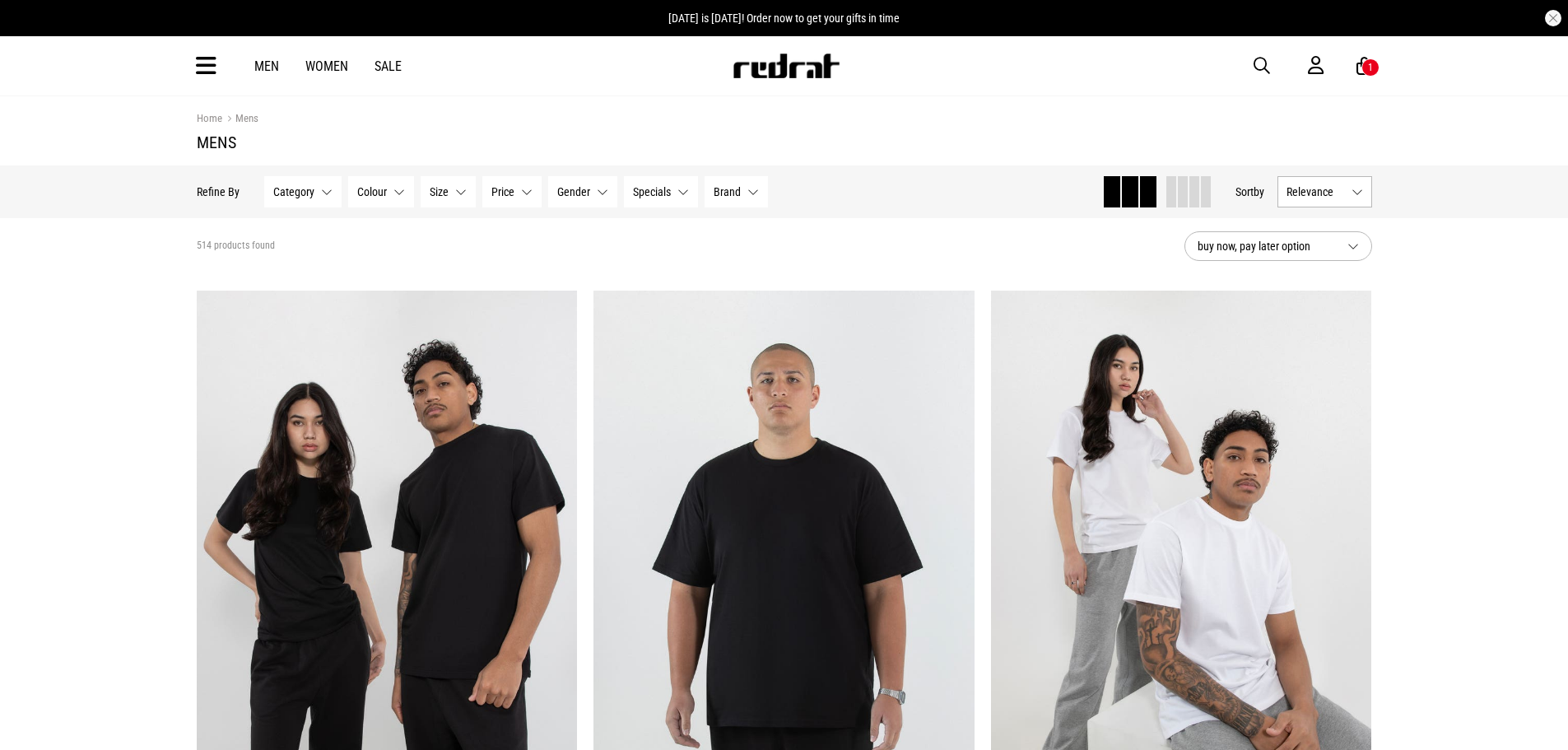
click at [196, 69] on icon at bounding box center [206, 65] width 21 height 27
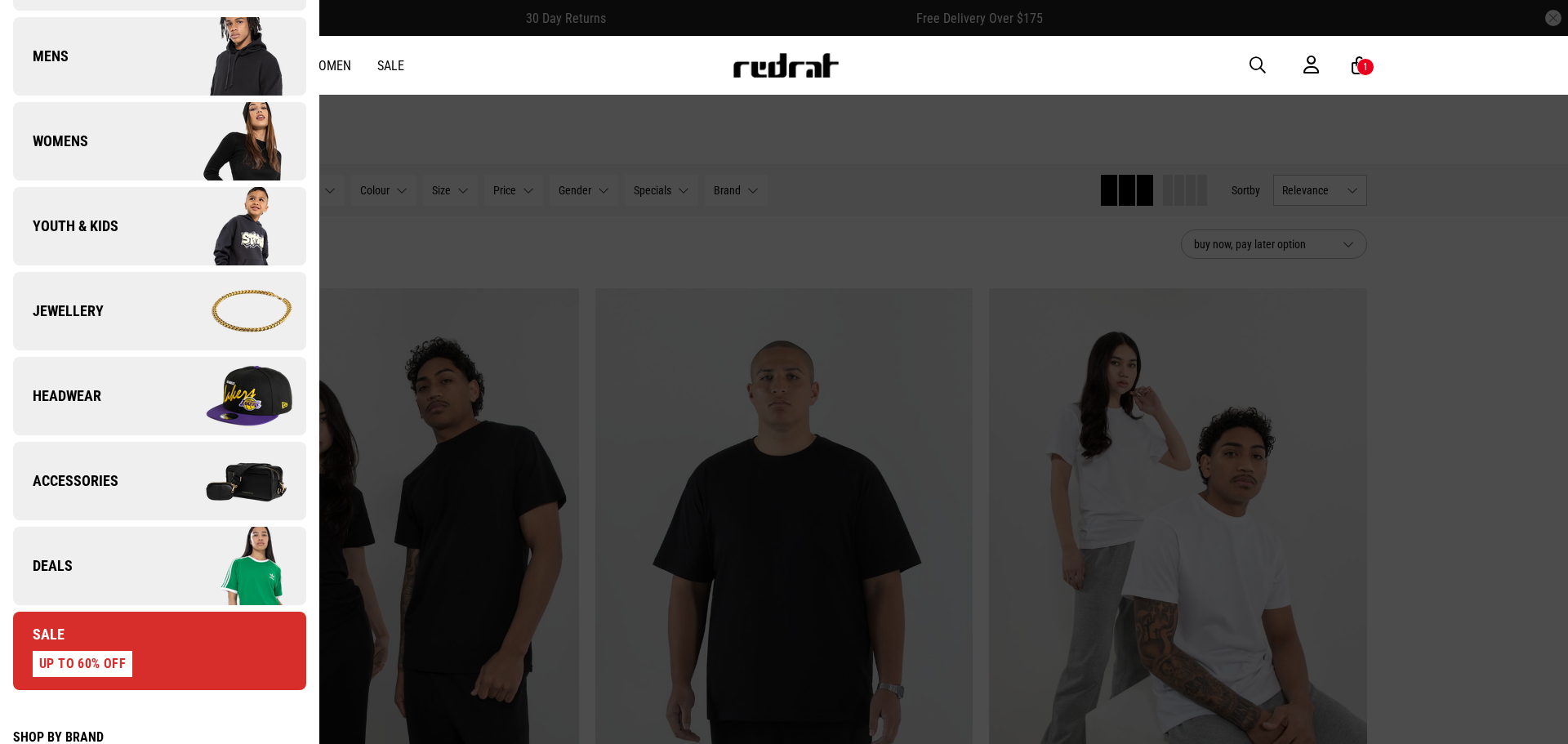
scroll to position [245, 0]
click at [142, 637] on link "Sale UP TO 60% OFF" at bounding box center [159, 650] width 294 height 79
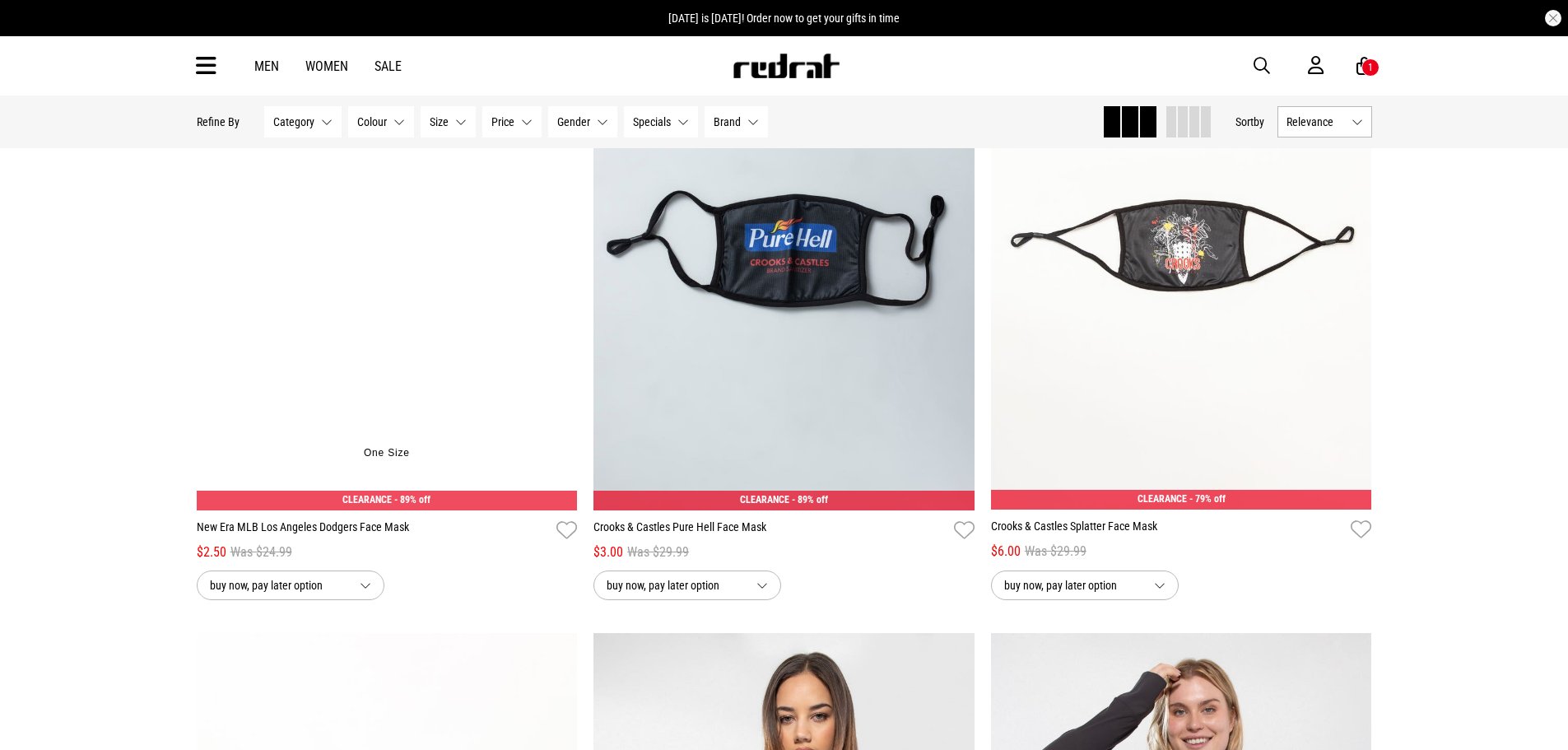
scroll to position [3863, 0]
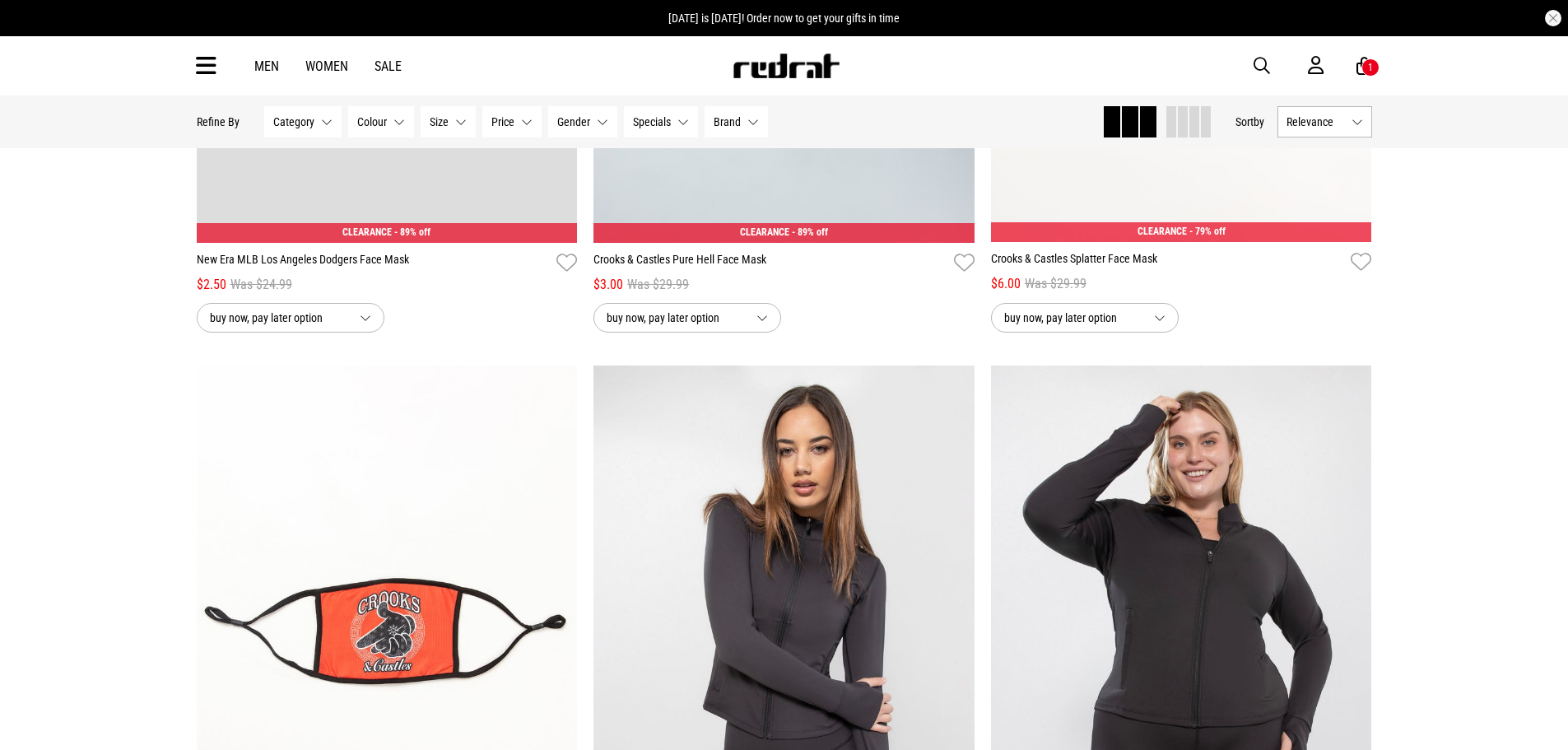
click at [568, 117] on span "Gender" at bounding box center [574, 121] width 33 height 13
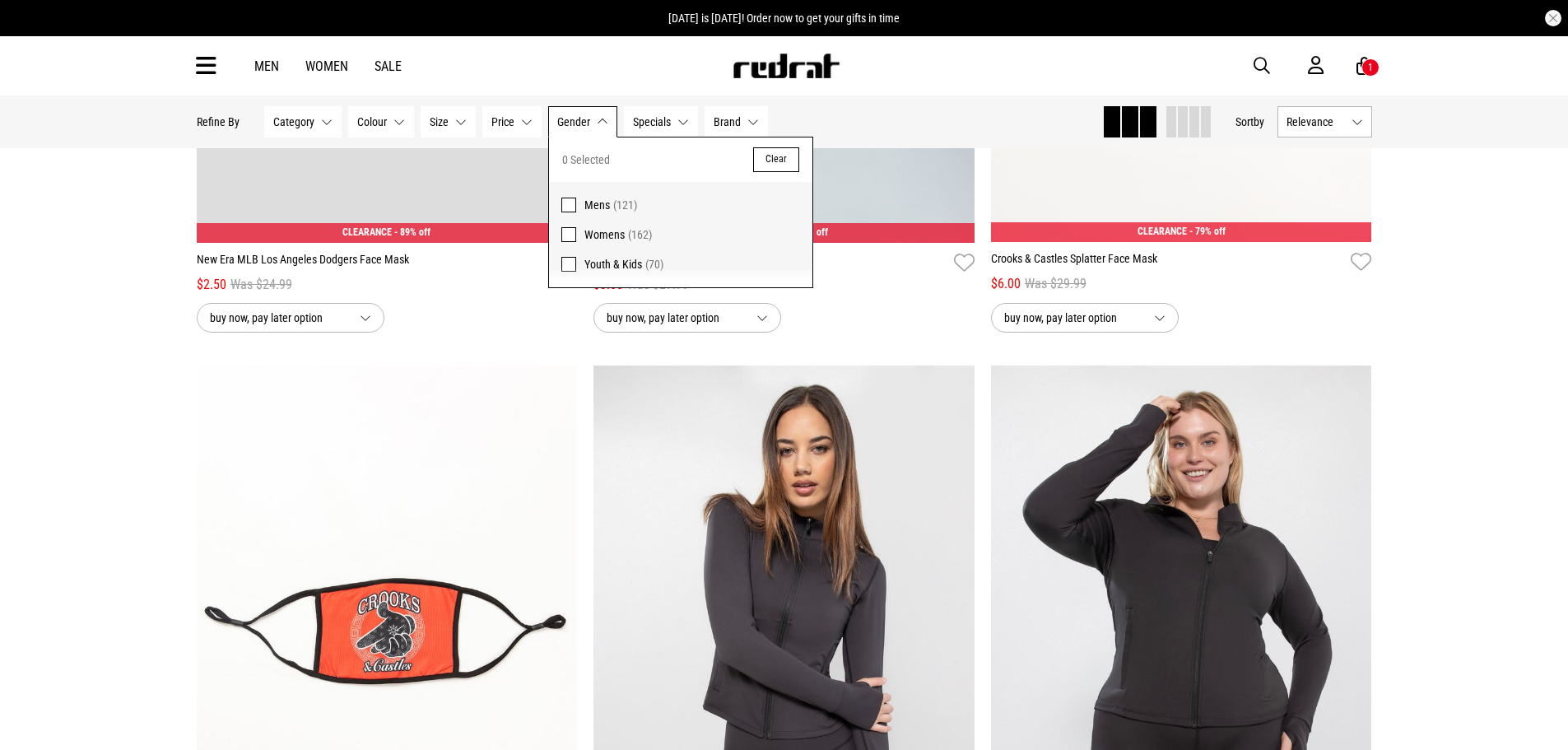
click at [578, 209] on label "Mens (121)" at bounding box center [681, 200] width 264 height 38
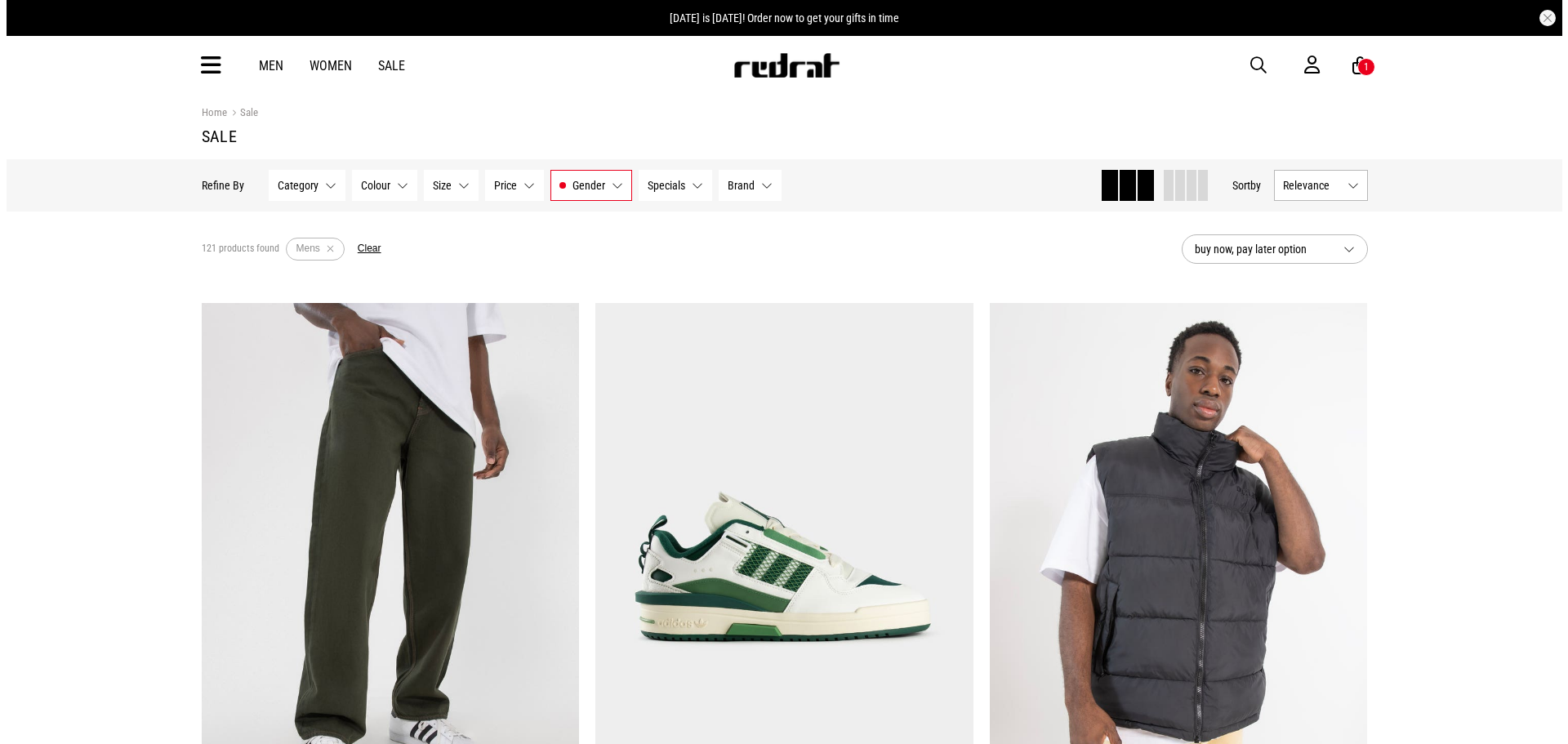
scroll to position [0, 0]
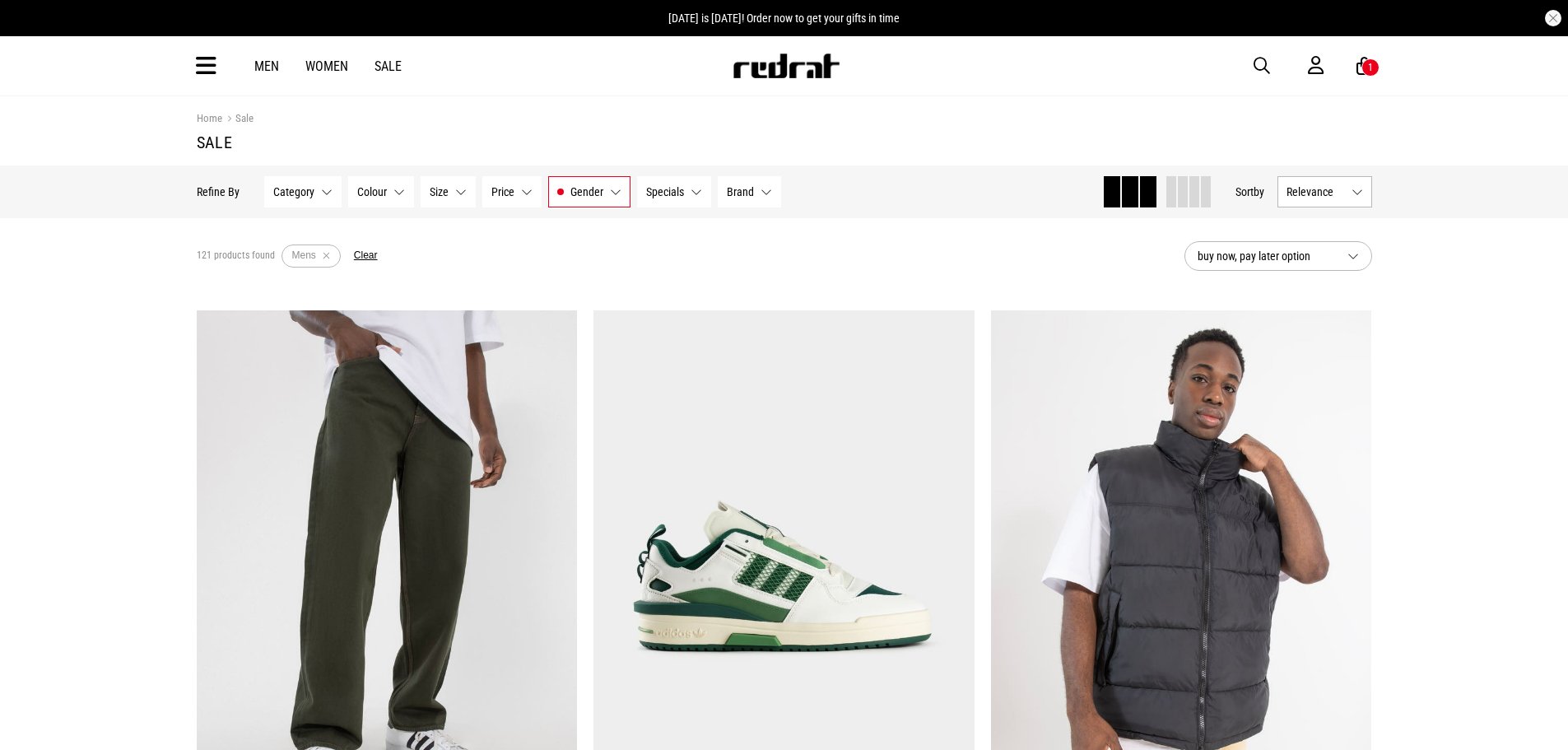
click at [208, 66] on icon at bounding box center [206, 65] width 21 height 27
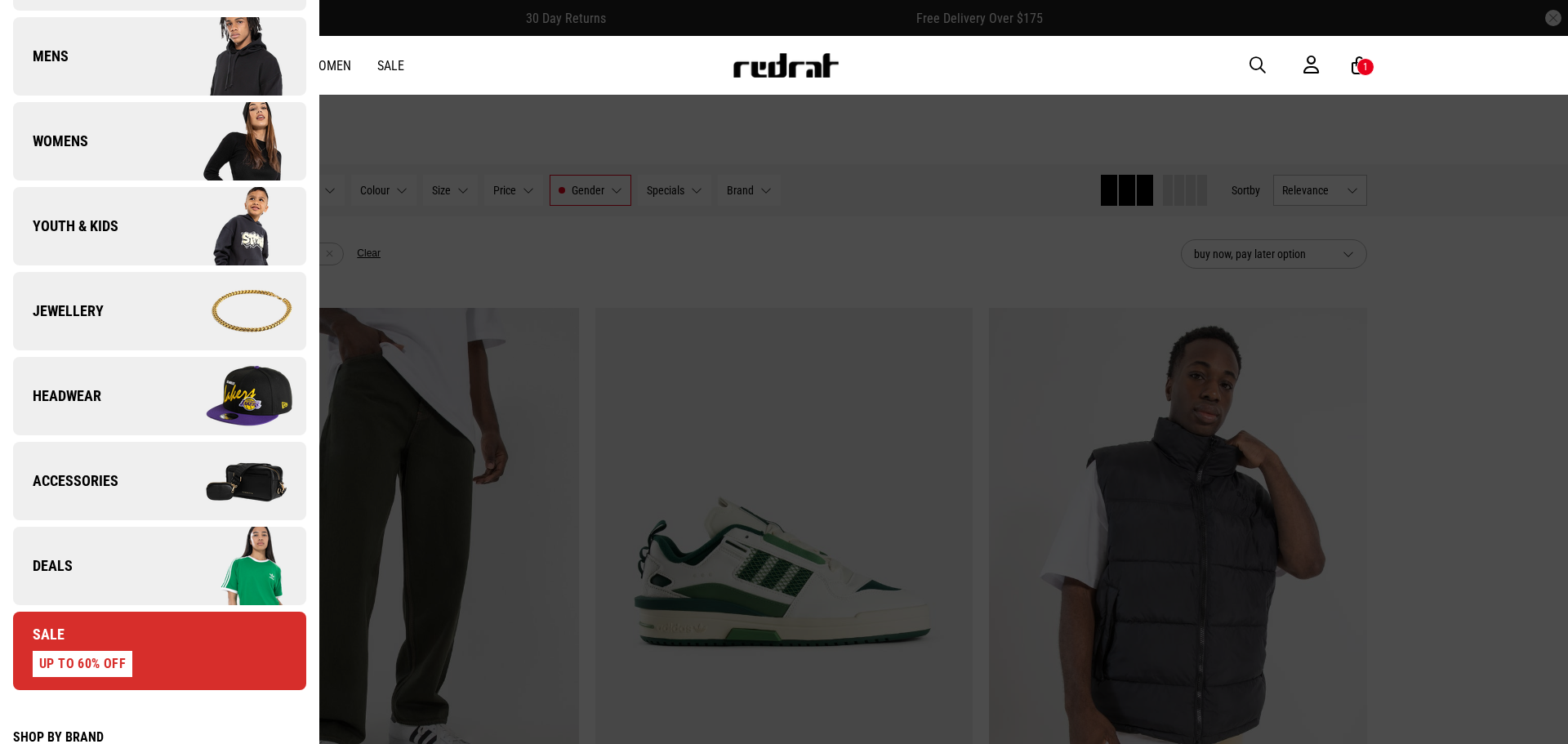
scroll to position [245, 0]
click at [68, 326] on link "Jewellery" at bounding box center [159, 310] width 294 height 79
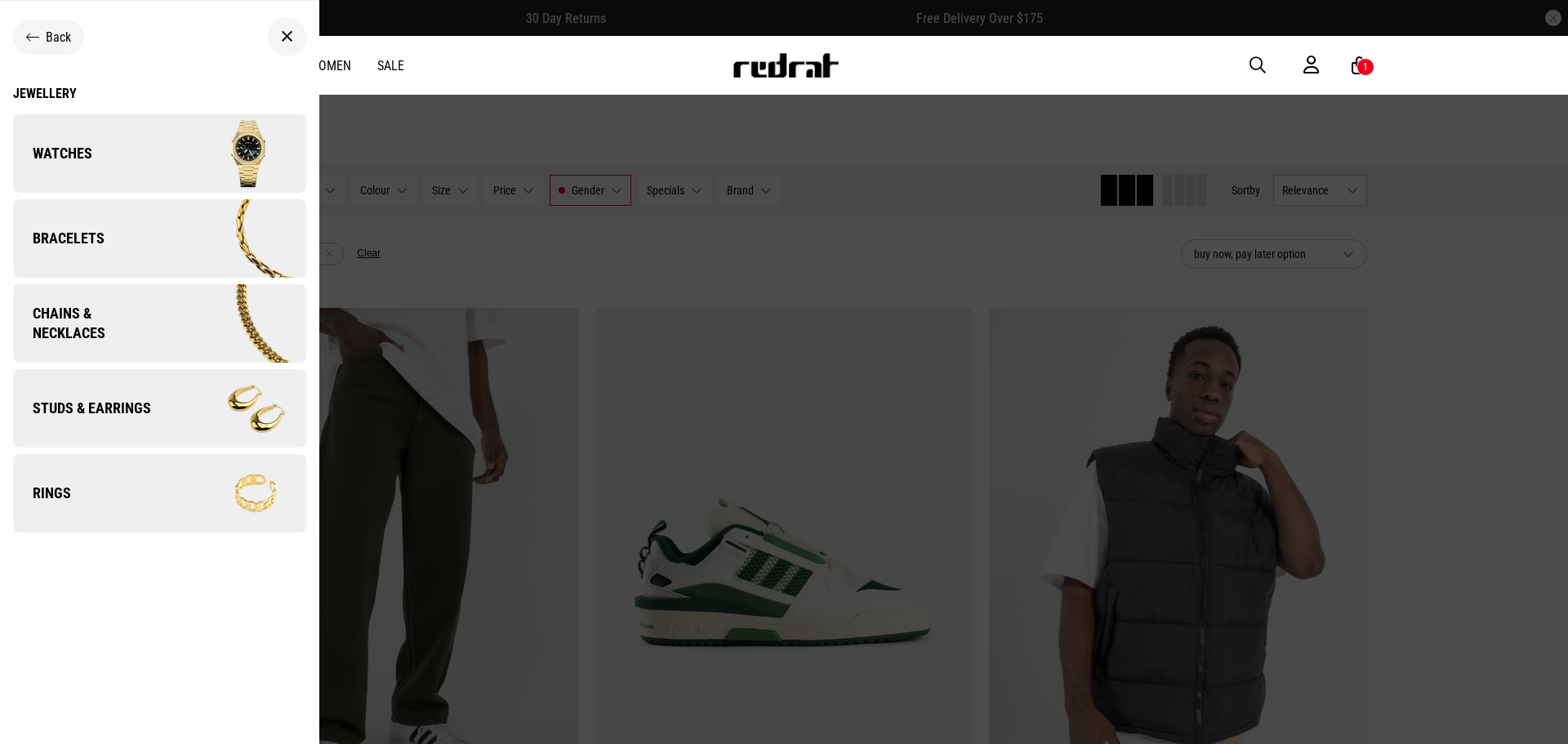
click at [50, 86] on div "Jewellery" at bounding box center [159, 94] width 294 height 16
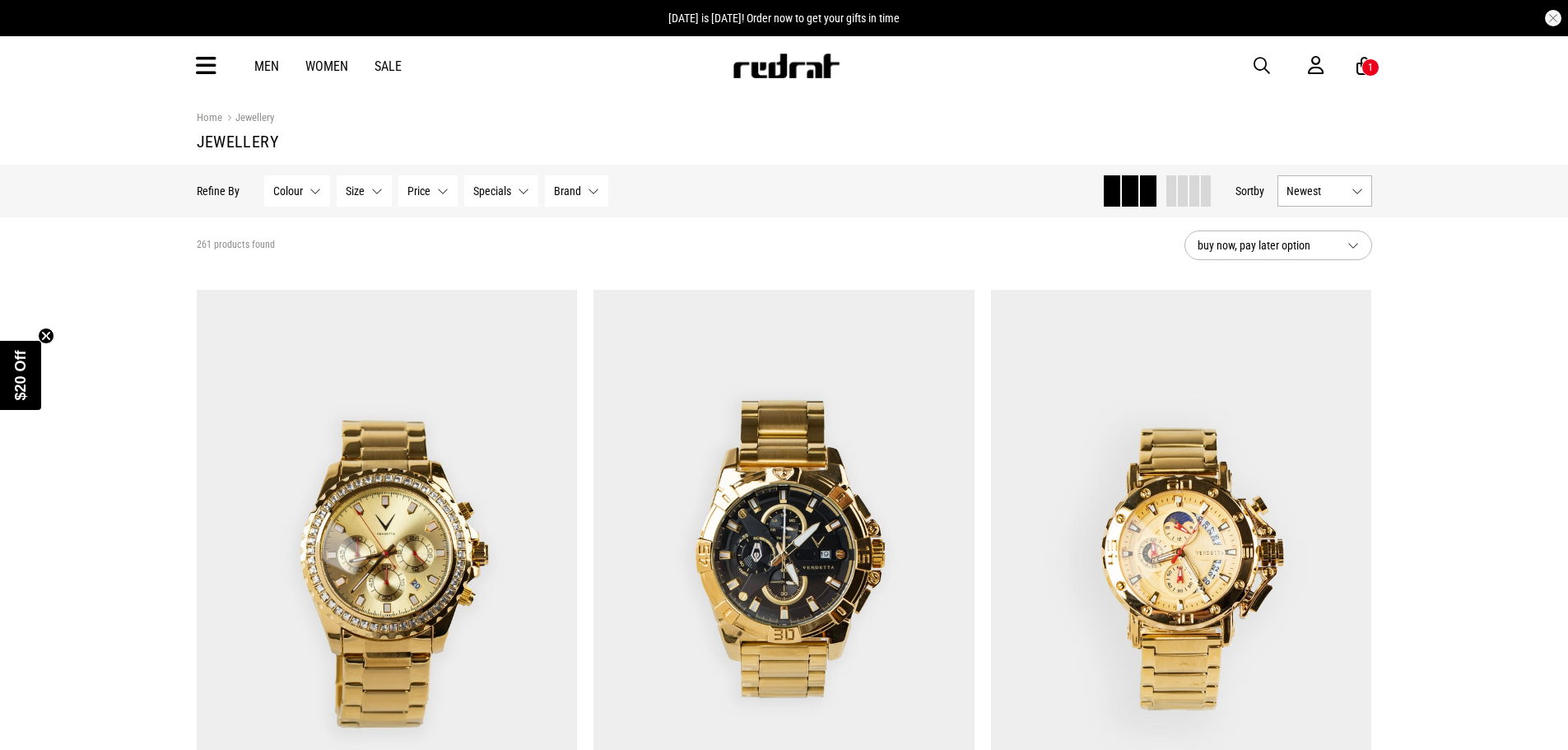
click at [1302, 172] on div "Hide Refine s Refine By Filters Colour None selected Colour 0 Selected Clear Bl…" at bounding box center [784, 191] width 1202 height 52
click at [1303, 177] on button "Newest" at bounding box center [1324, 191] width 94 height 31
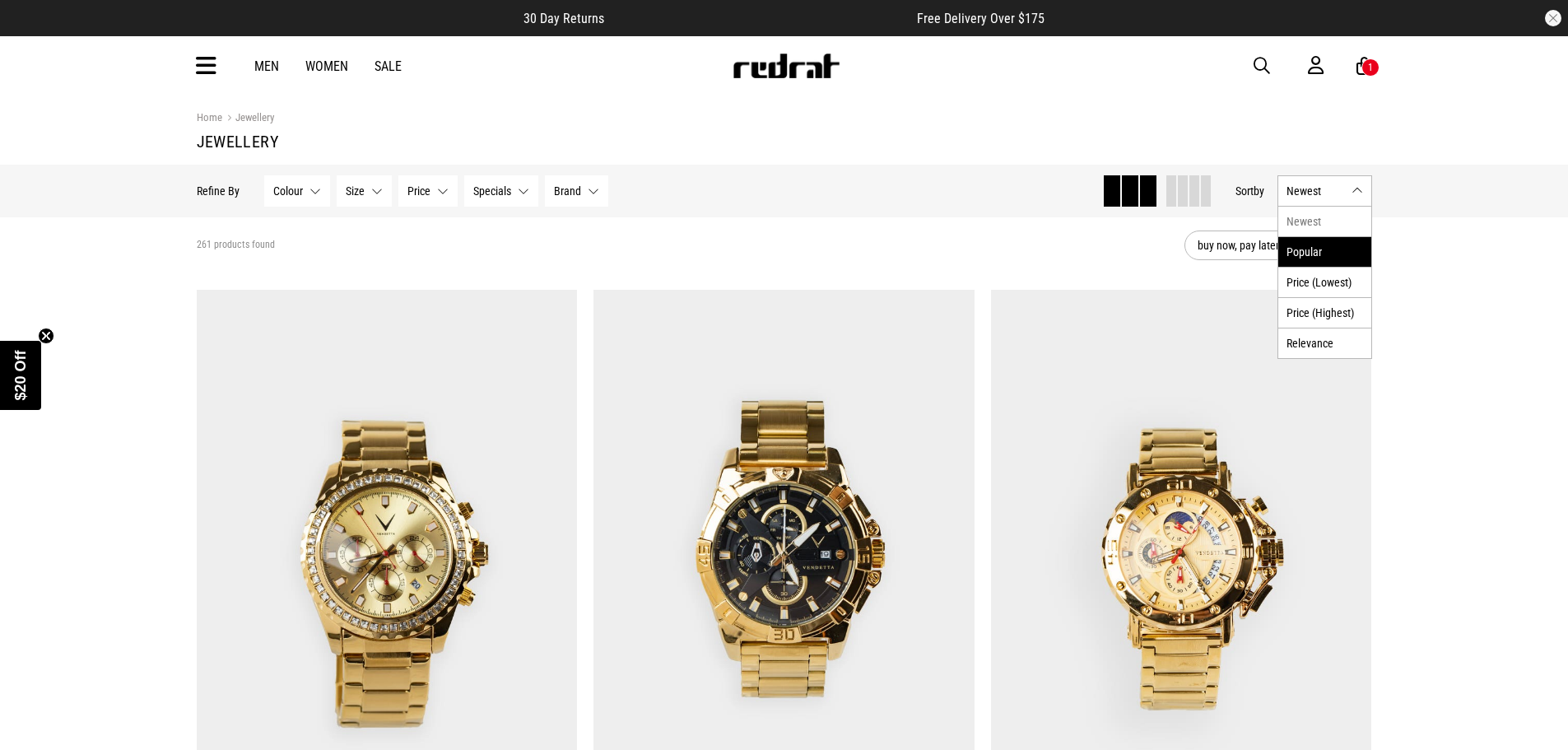
click at [1309, 250] on li "Popular" at bounding box center [1324, 251] width 93 height 31
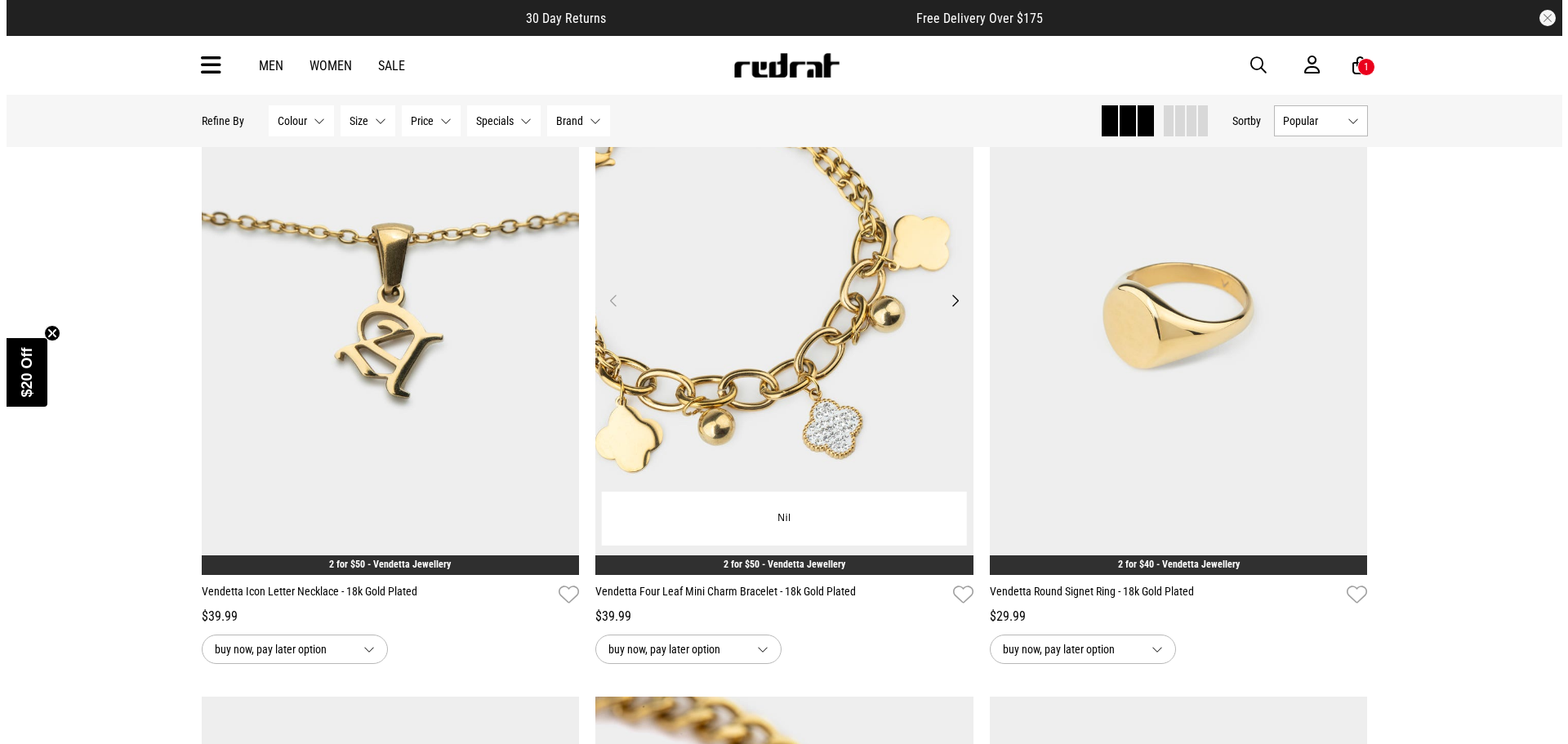
scroll to position [327, 0]
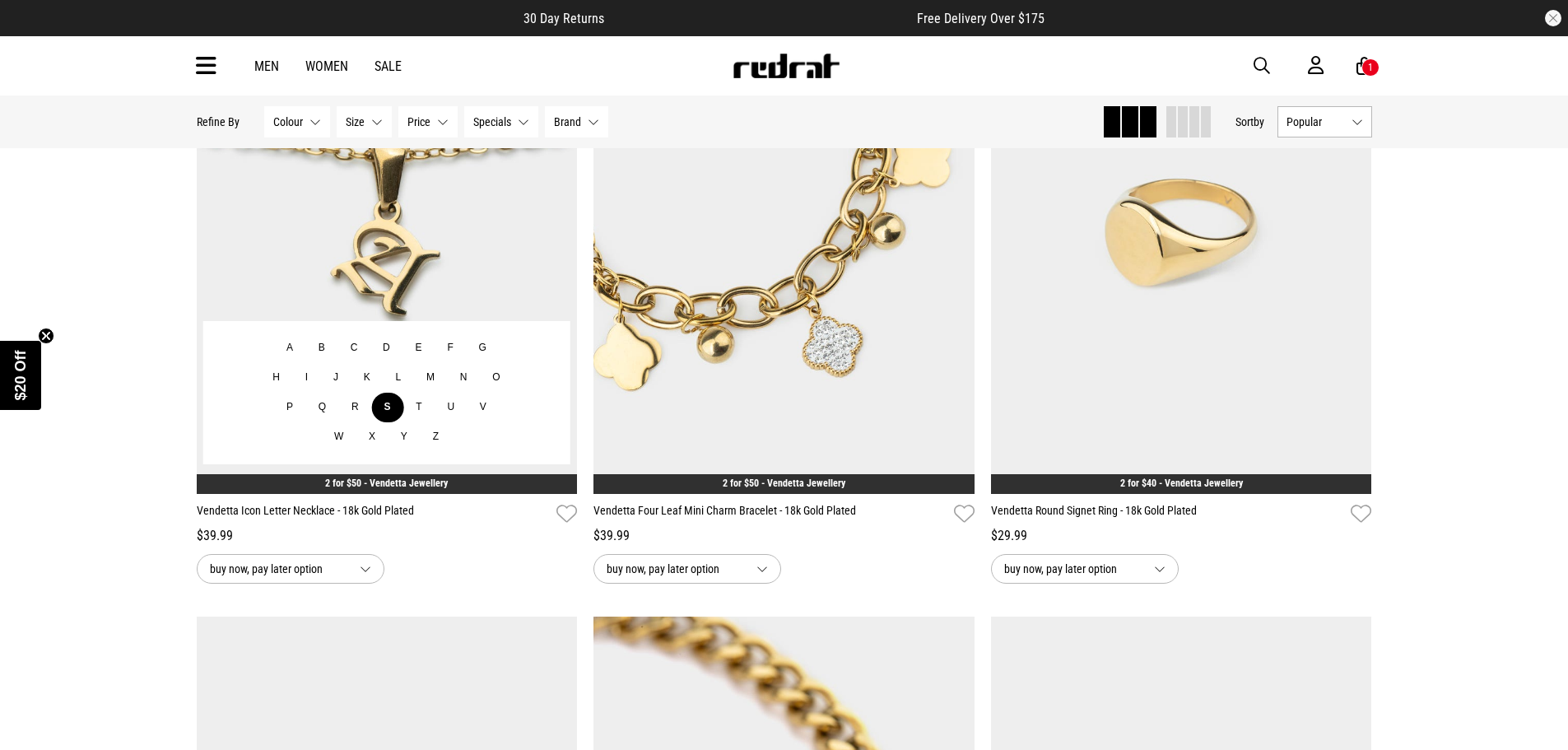
click at [382, 409] on button "S" at bounding box center [387, 408] width 32 height 30
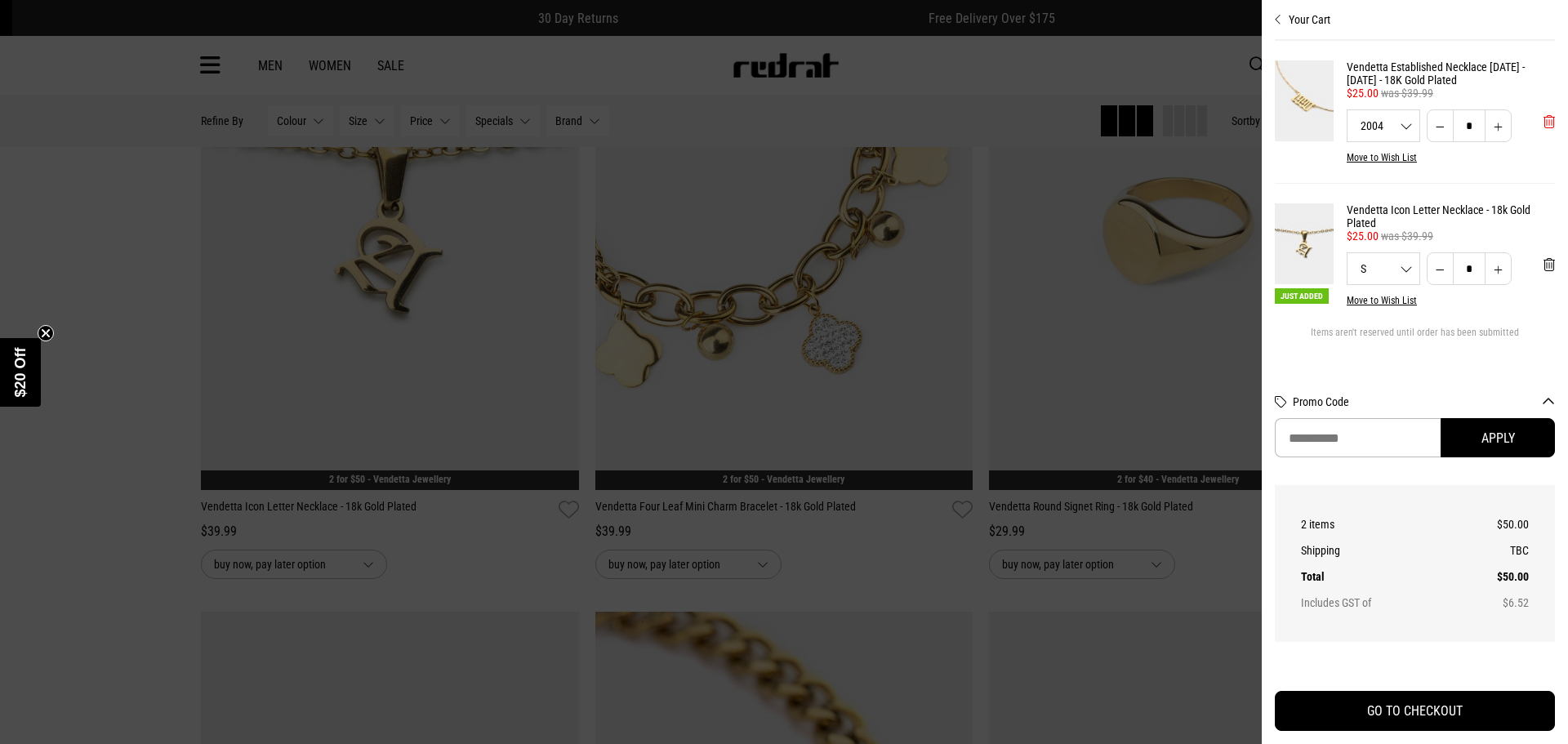
click at [1544, 126] on span "'Remove from cart" at bounding box center [1549, 122] width 11 height 16
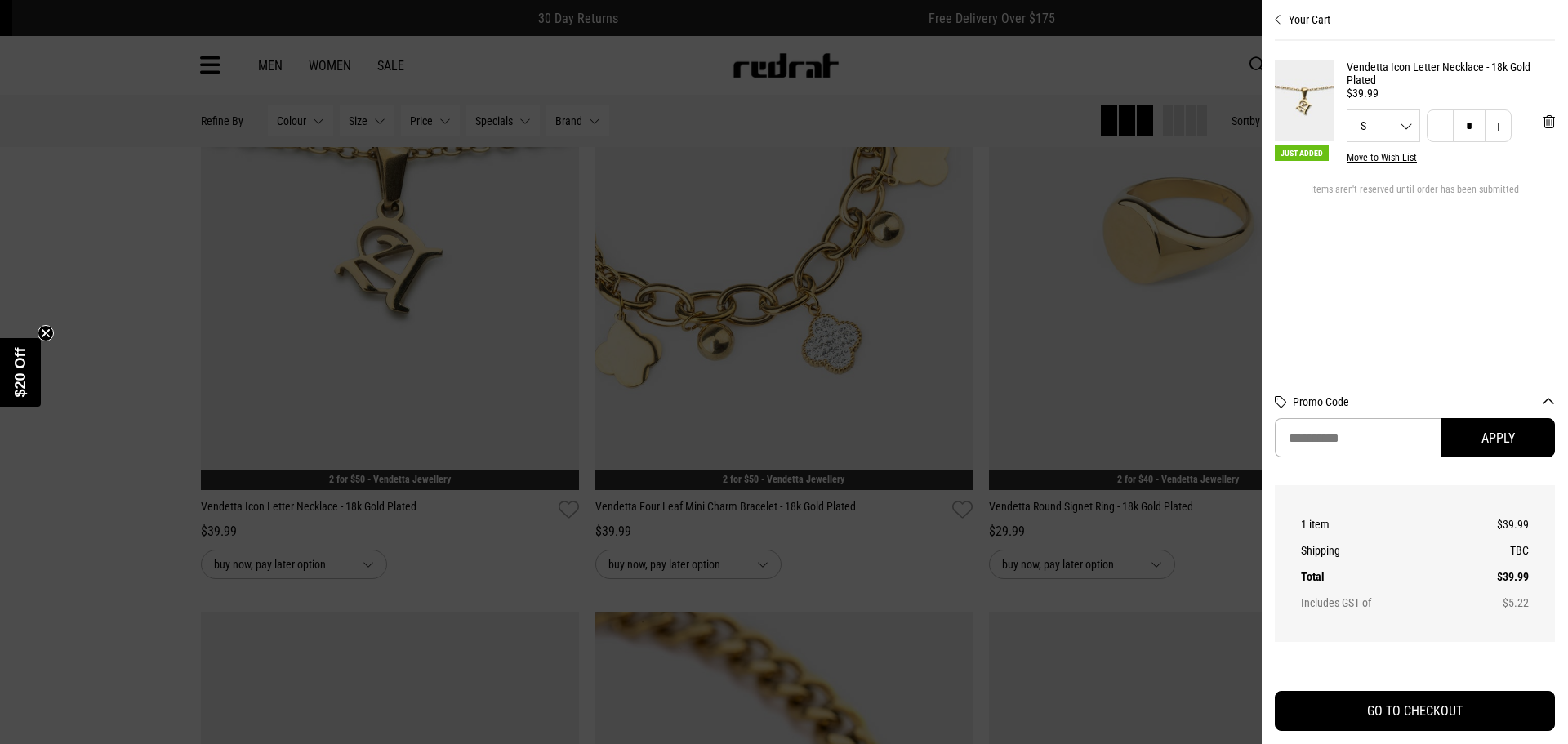
click at [1390, 73] on link "Vendetta Icon Letter Necklace - 18k Gold Plated" at bounding box center [1451, 74] width 208 height 26
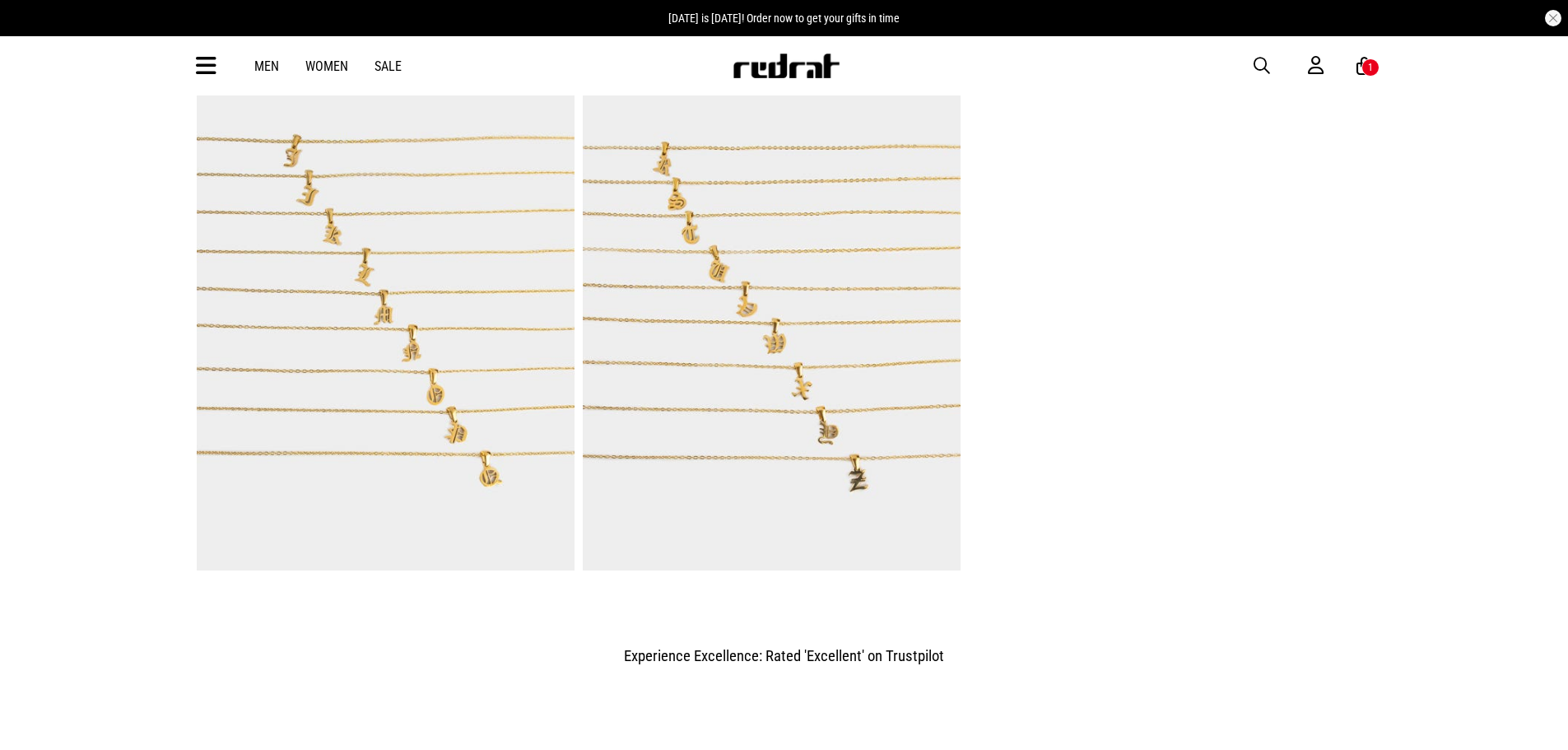
scroll to position [1153, 0]
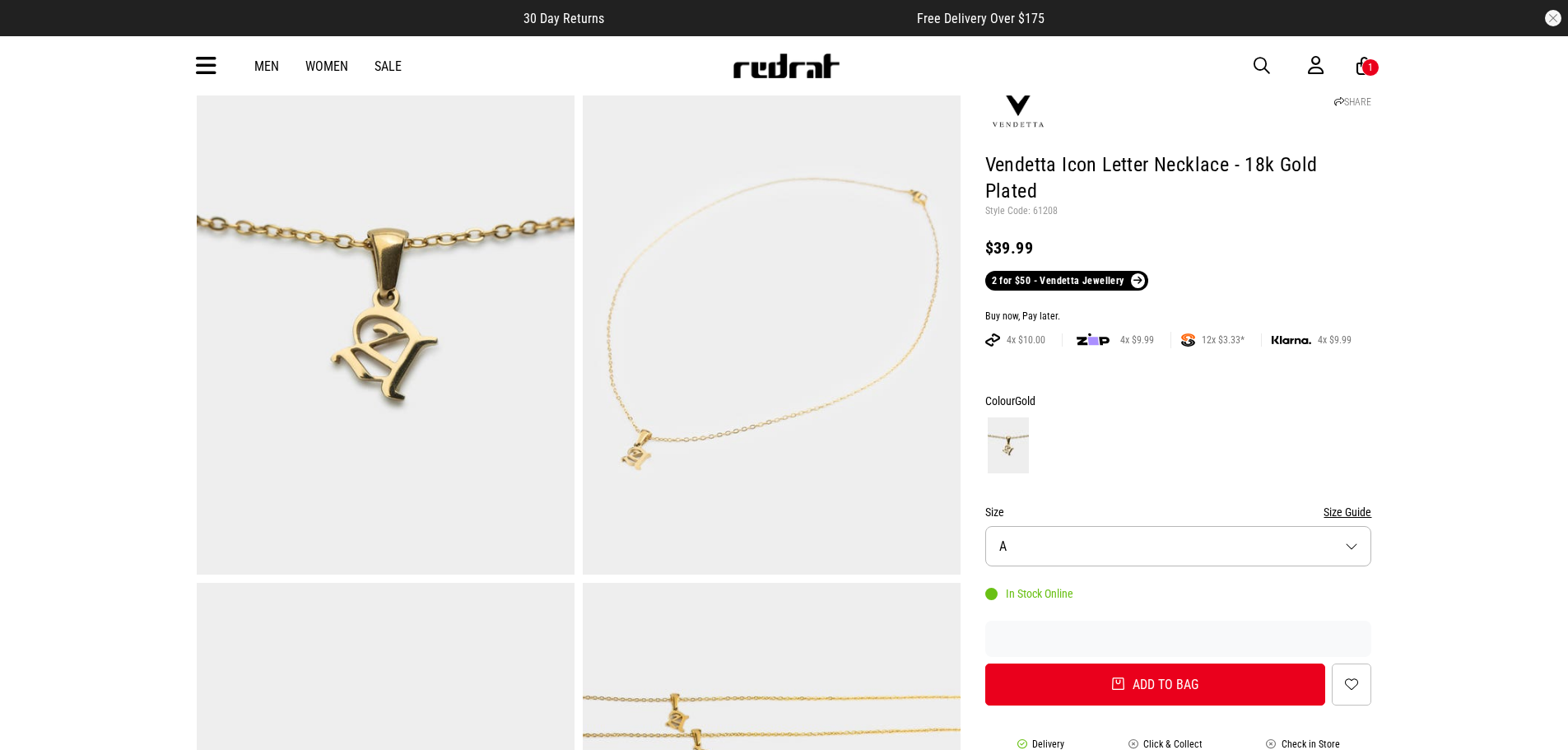
click at [1031, 531] on button "Size A" at bounding box center [1179, 547] width 387 height 40
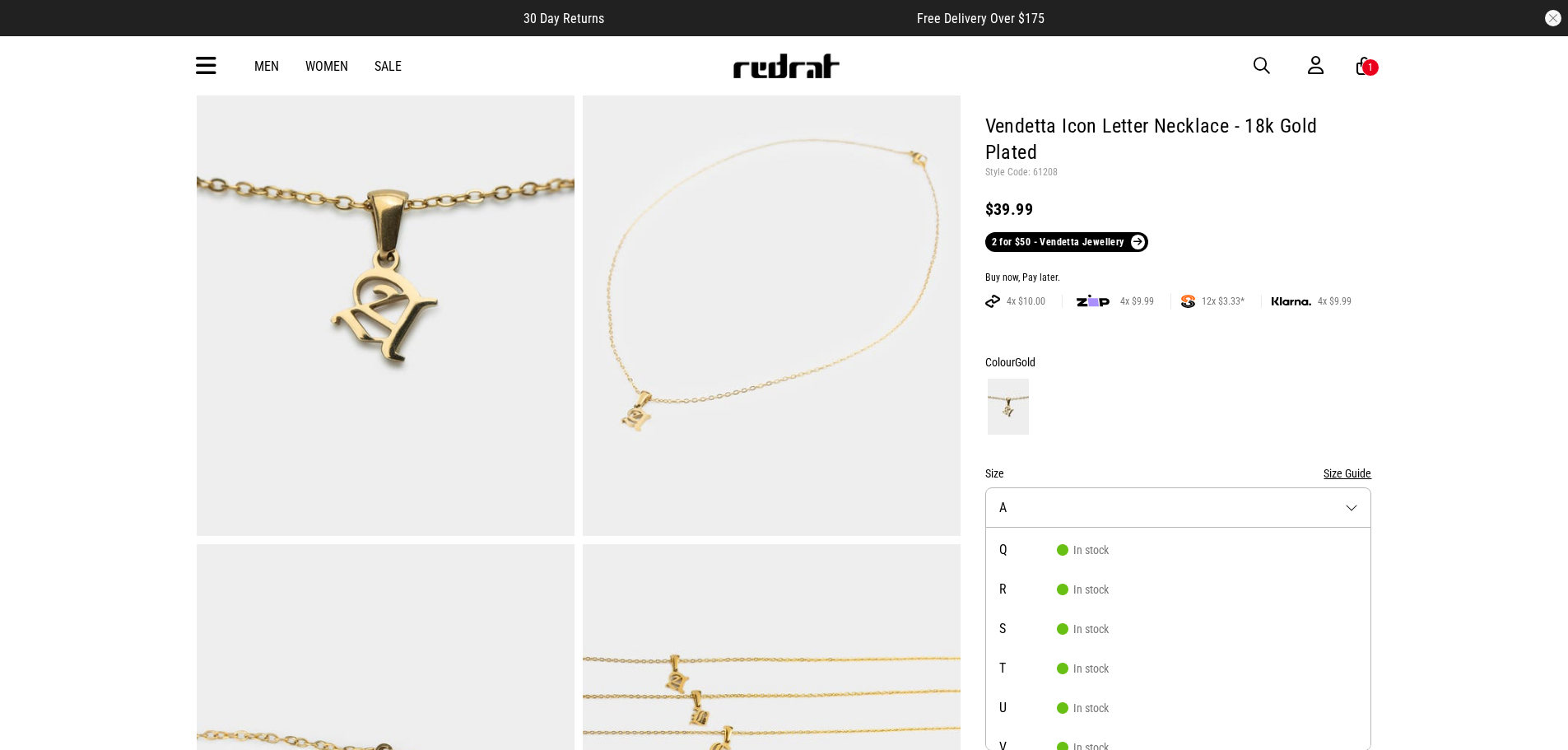
scroll to position [658, 0]
click at [1046, 595] on span "S" at bounding box center [1028, 600] width 58 height 13
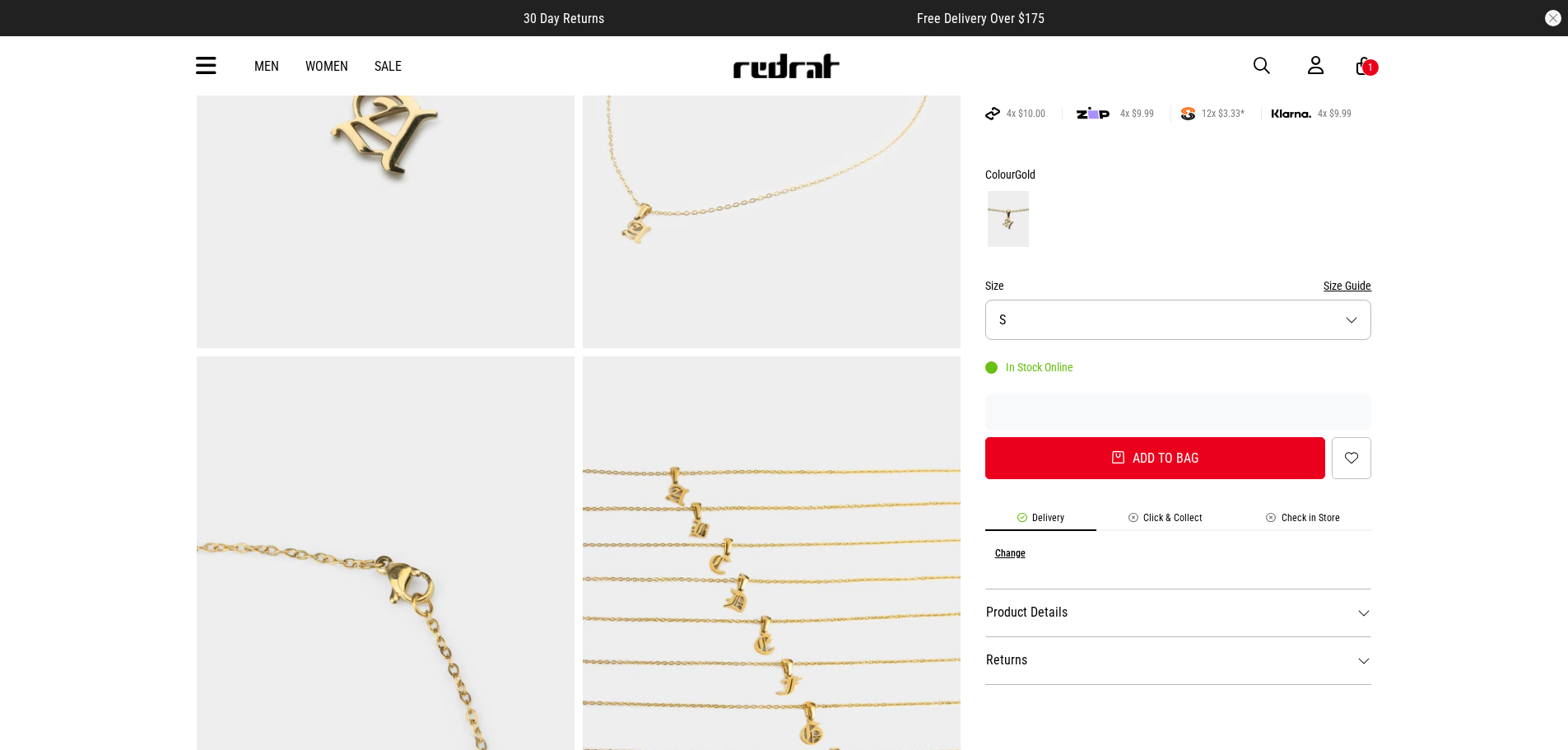
scroll to position [411, 0]
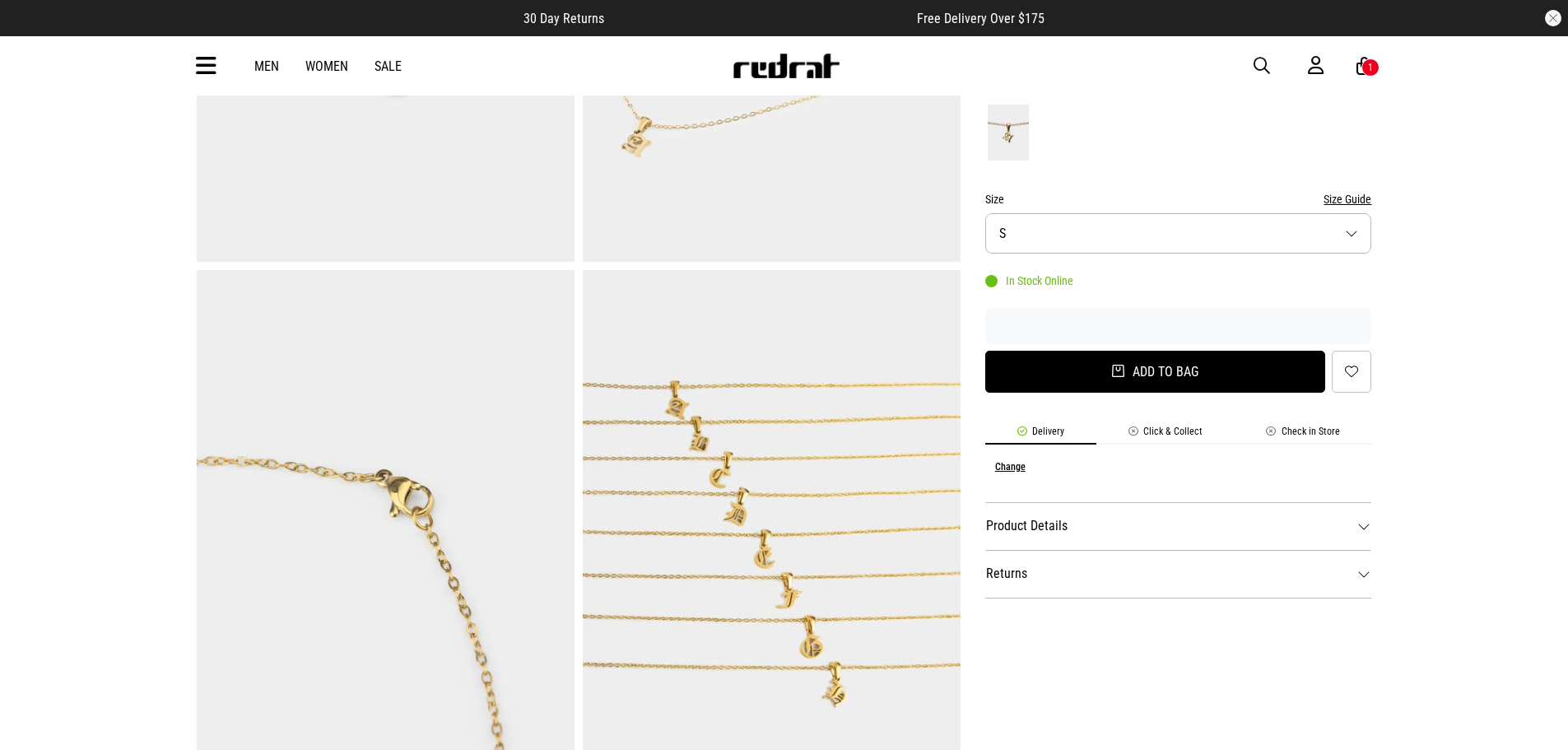
click at [1126, 368] on button "Add to bag" at bounding box center [1156, 372] width 340 height 42
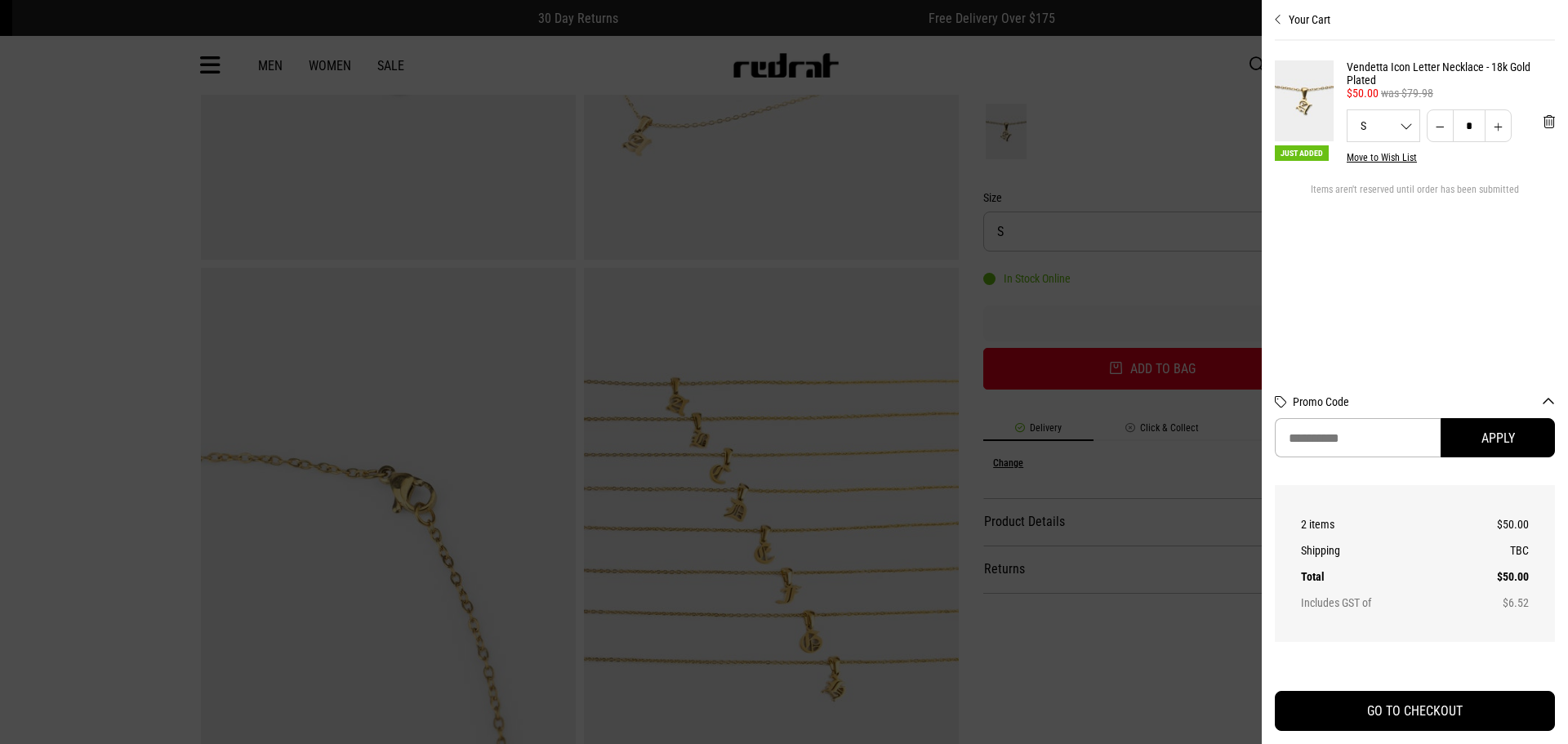
click at [1443, 127] on button "Decrease quantity" at bounding box center [1440, 126] width 27 height 33
click at [1174, 208] on div at bounding box center [784, 372] width 1568 height 744
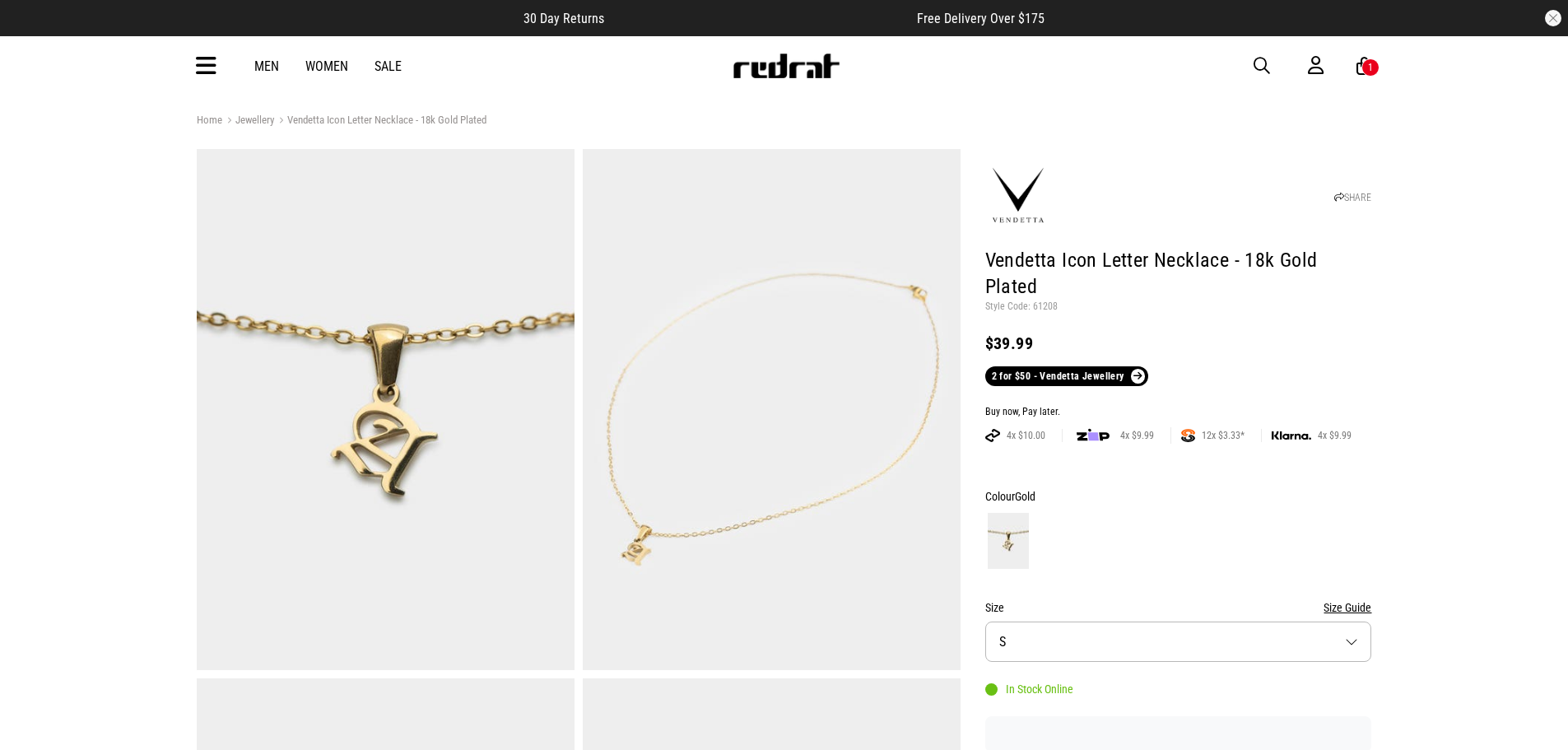
scroll to position [0, 0]
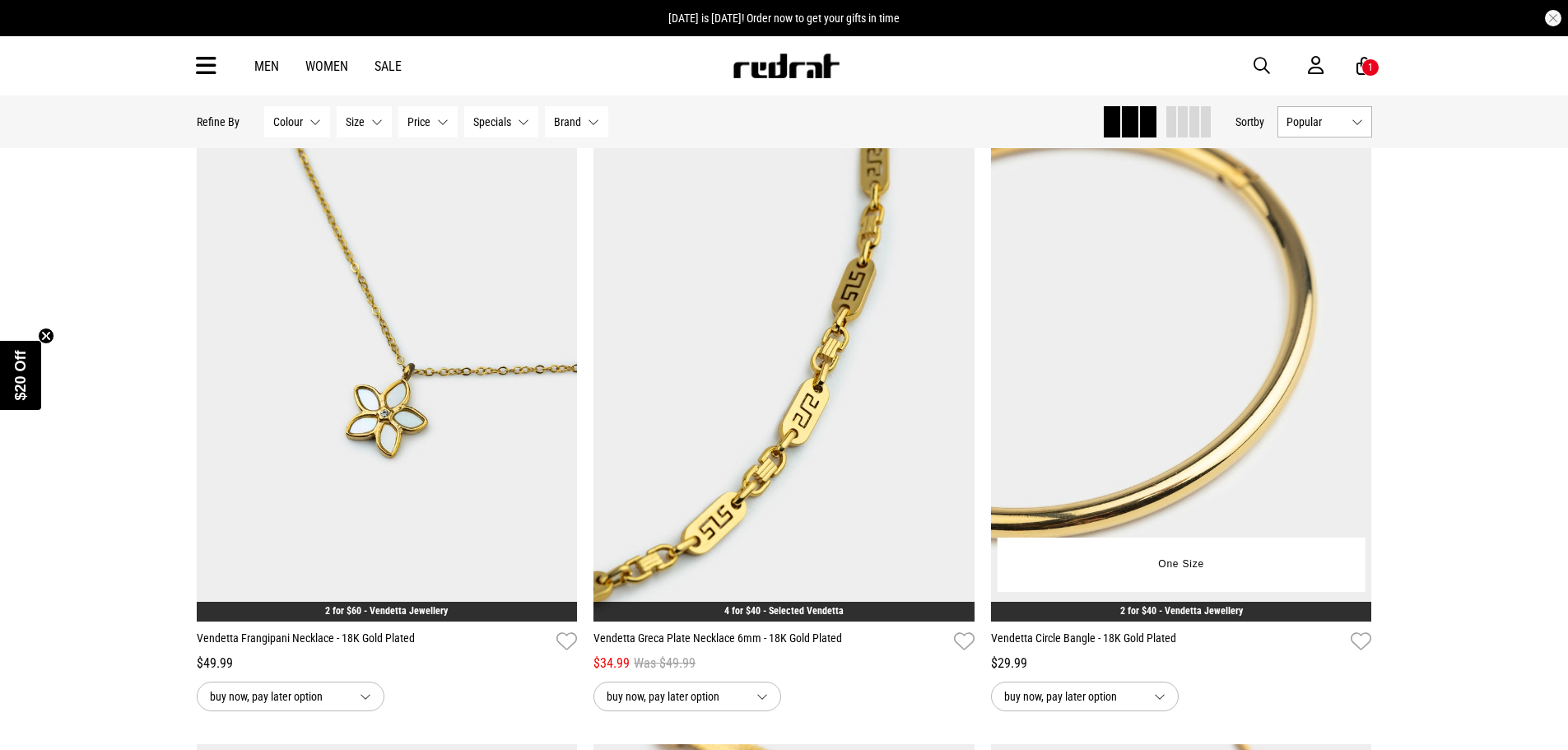
scroll to position [3490, 0]
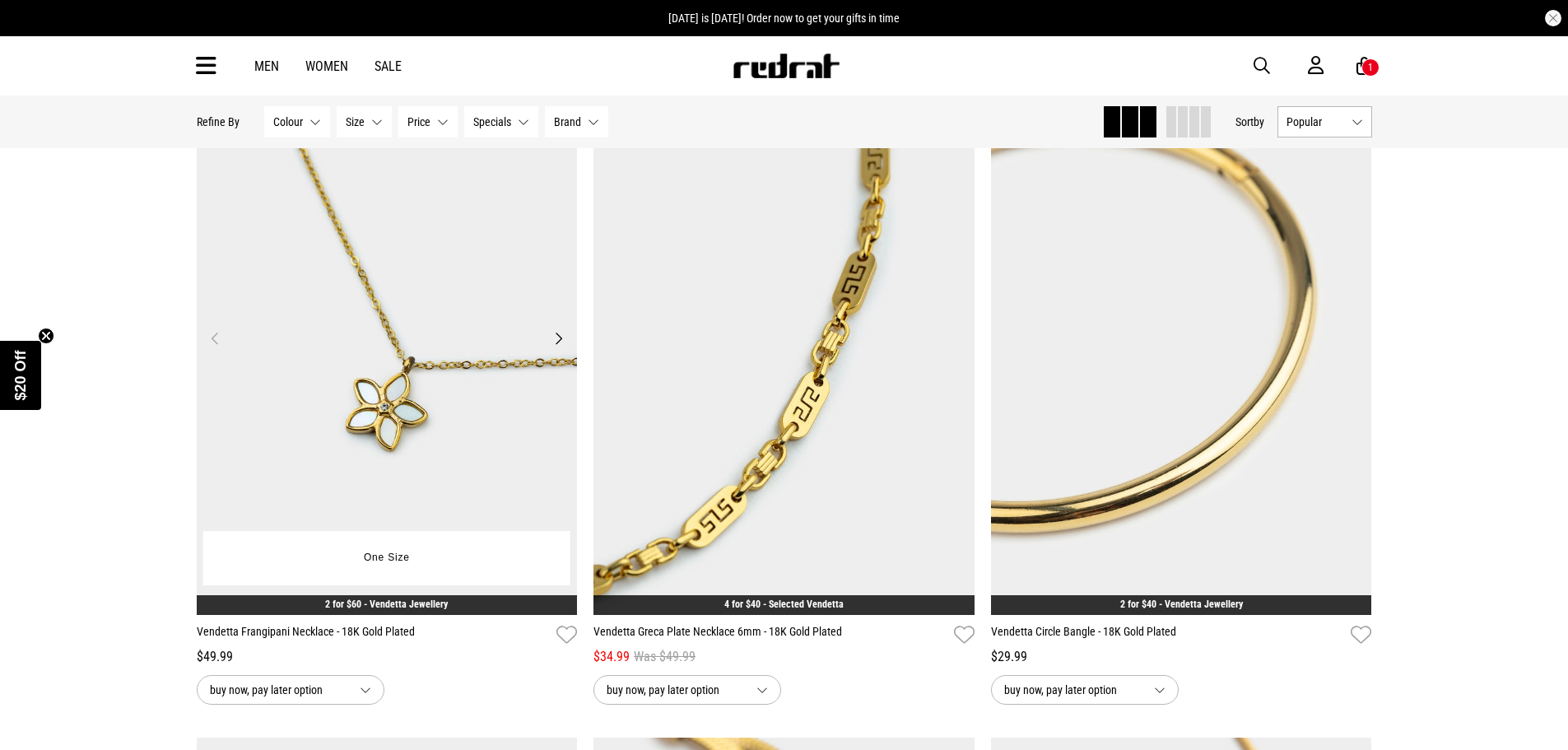
click at [561, 339] on button "Next" at bounding box center [559, 338] width 21 height 20
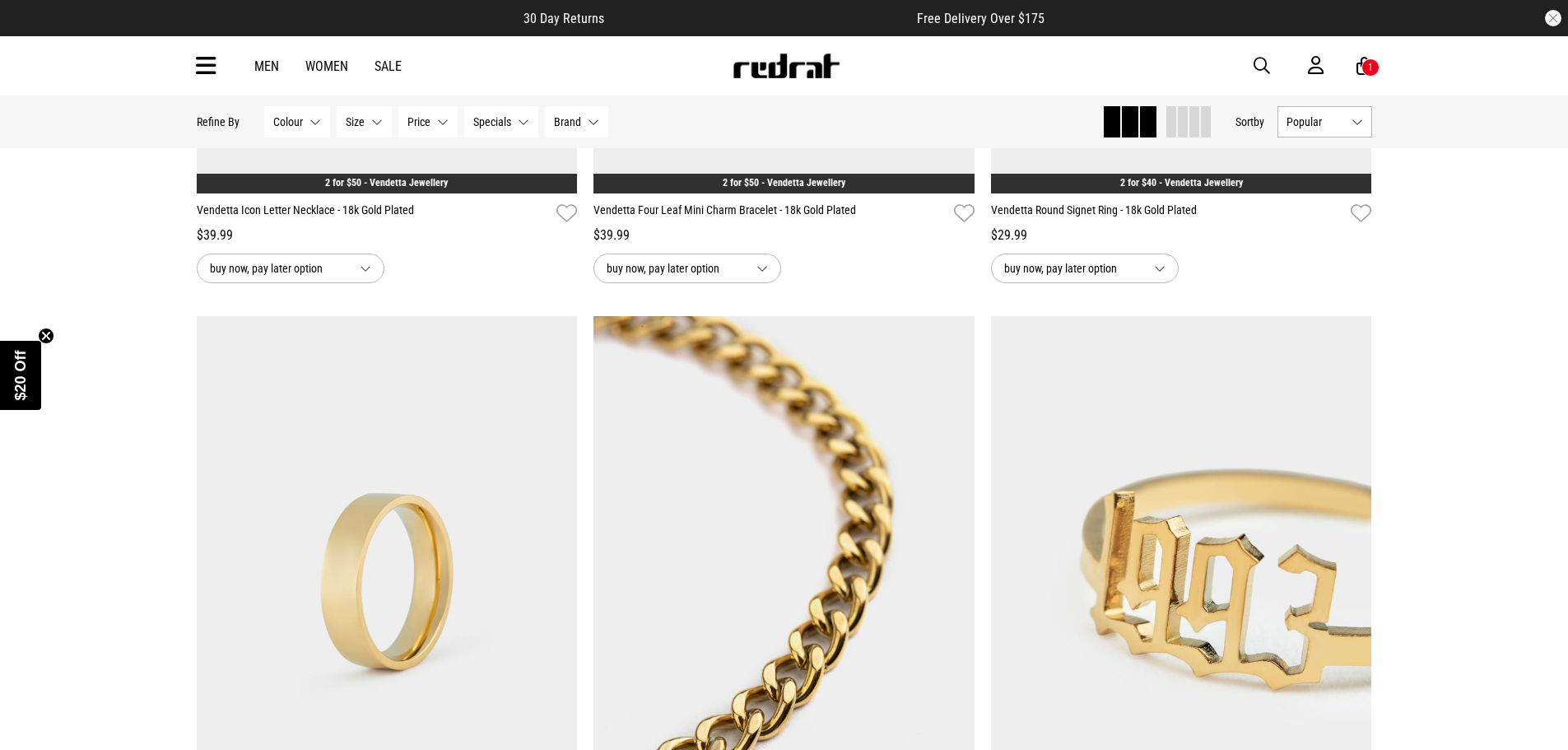
scroll to position [623, 0]
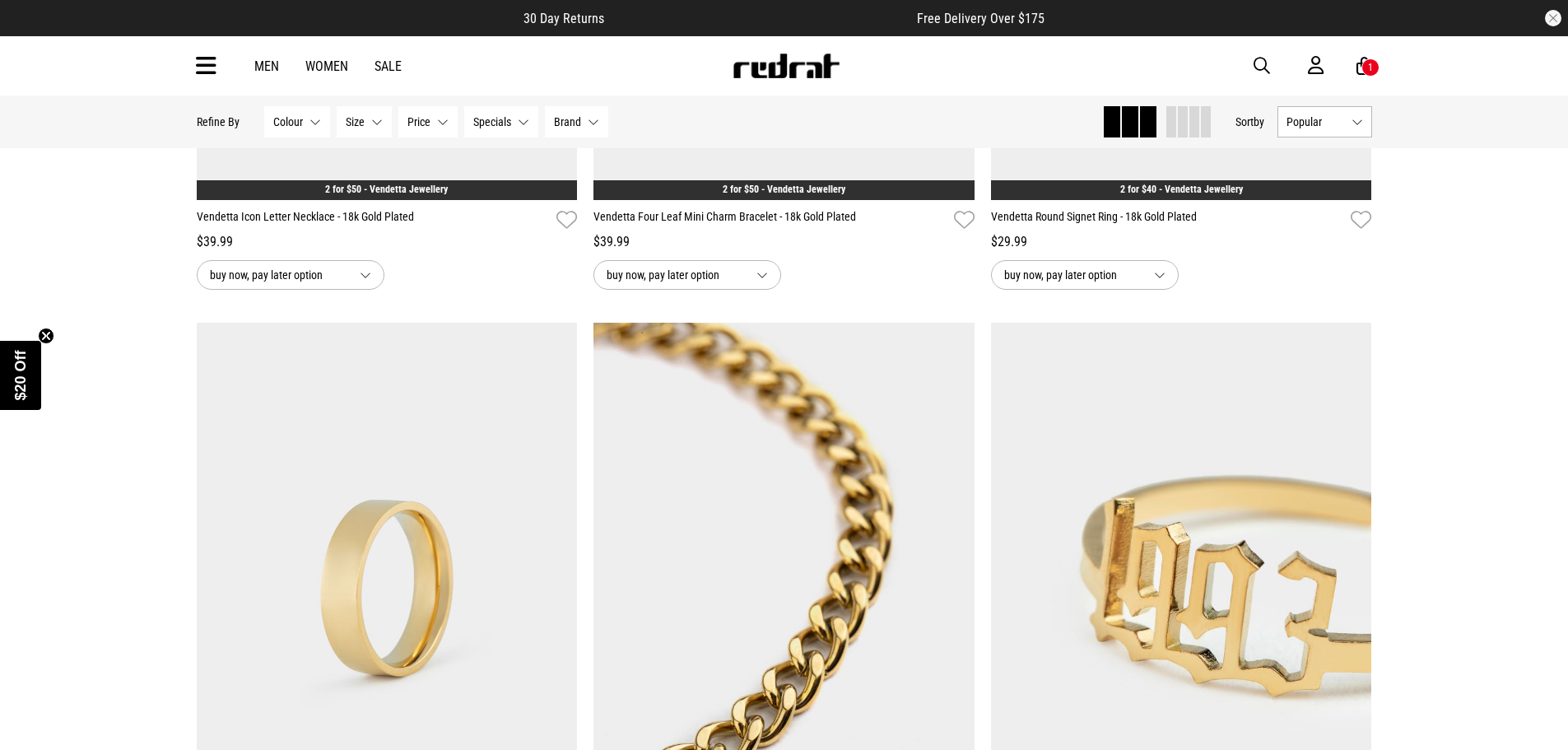
click at [390, 65] on link "Sale" at bounding box center [388, 66] width 27 height 16
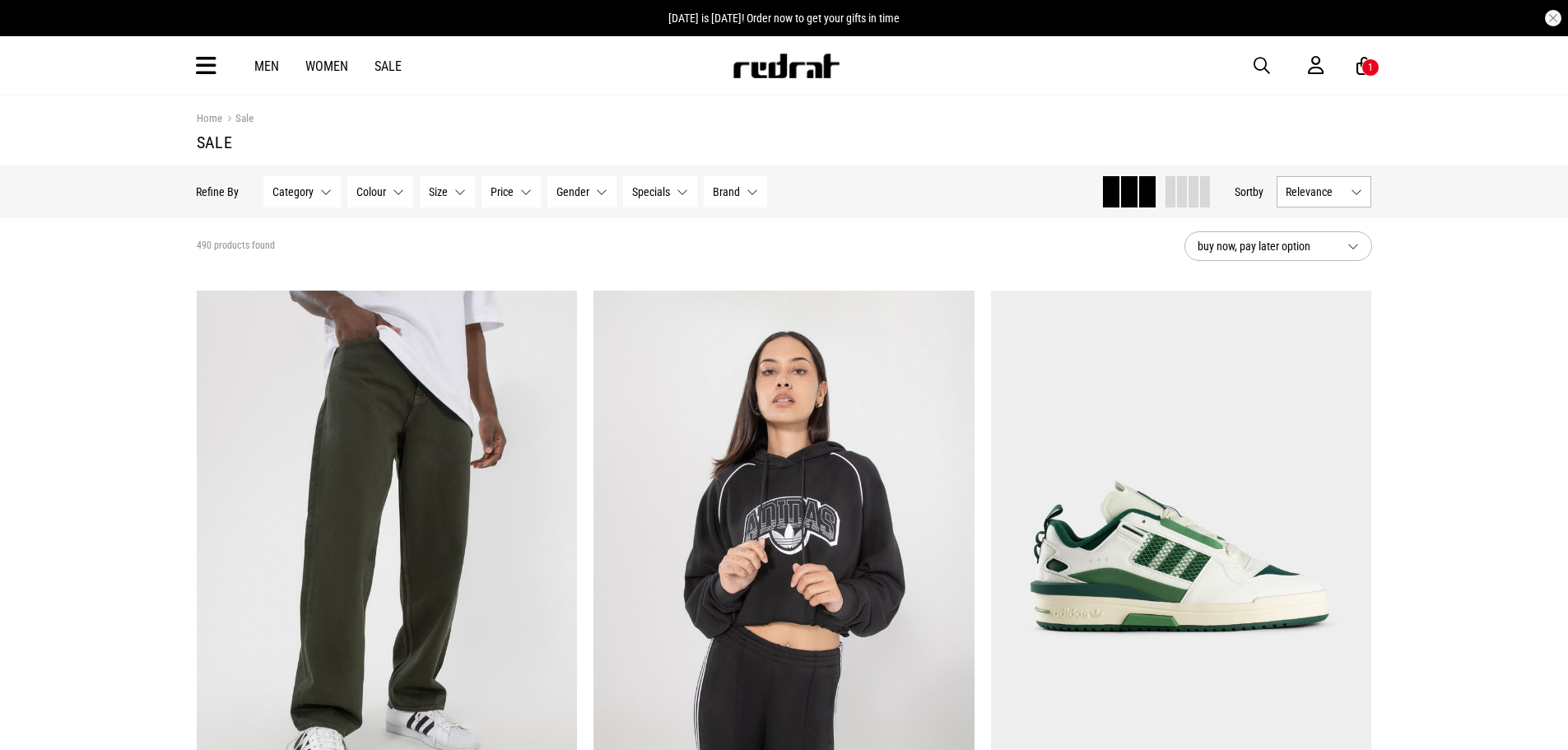
click at [267, 62] on link "Men" at bounding box center [266, 66] width 24 height 16
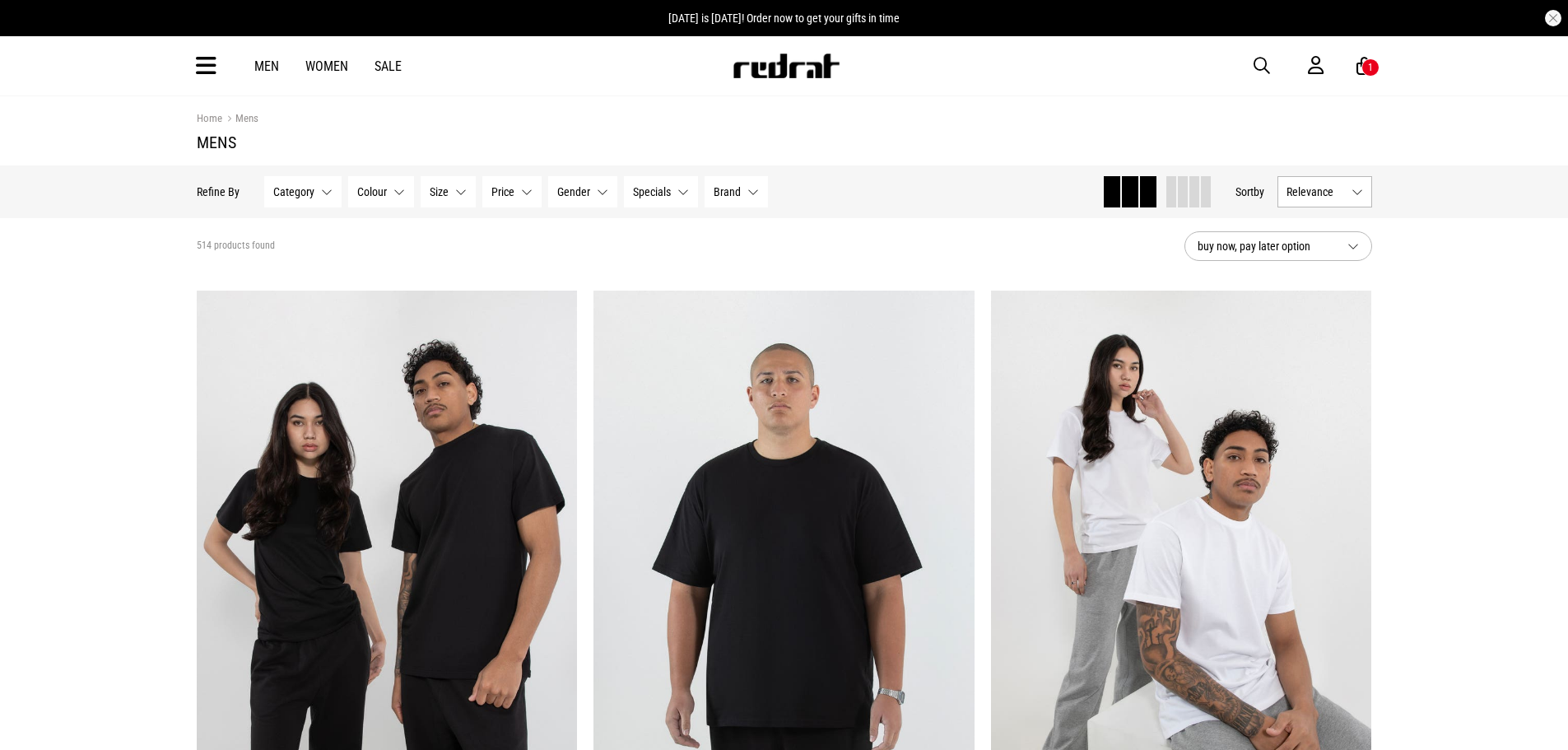
click at [214, 73] on icon at bounding box center [206, 65] width 21 height 27
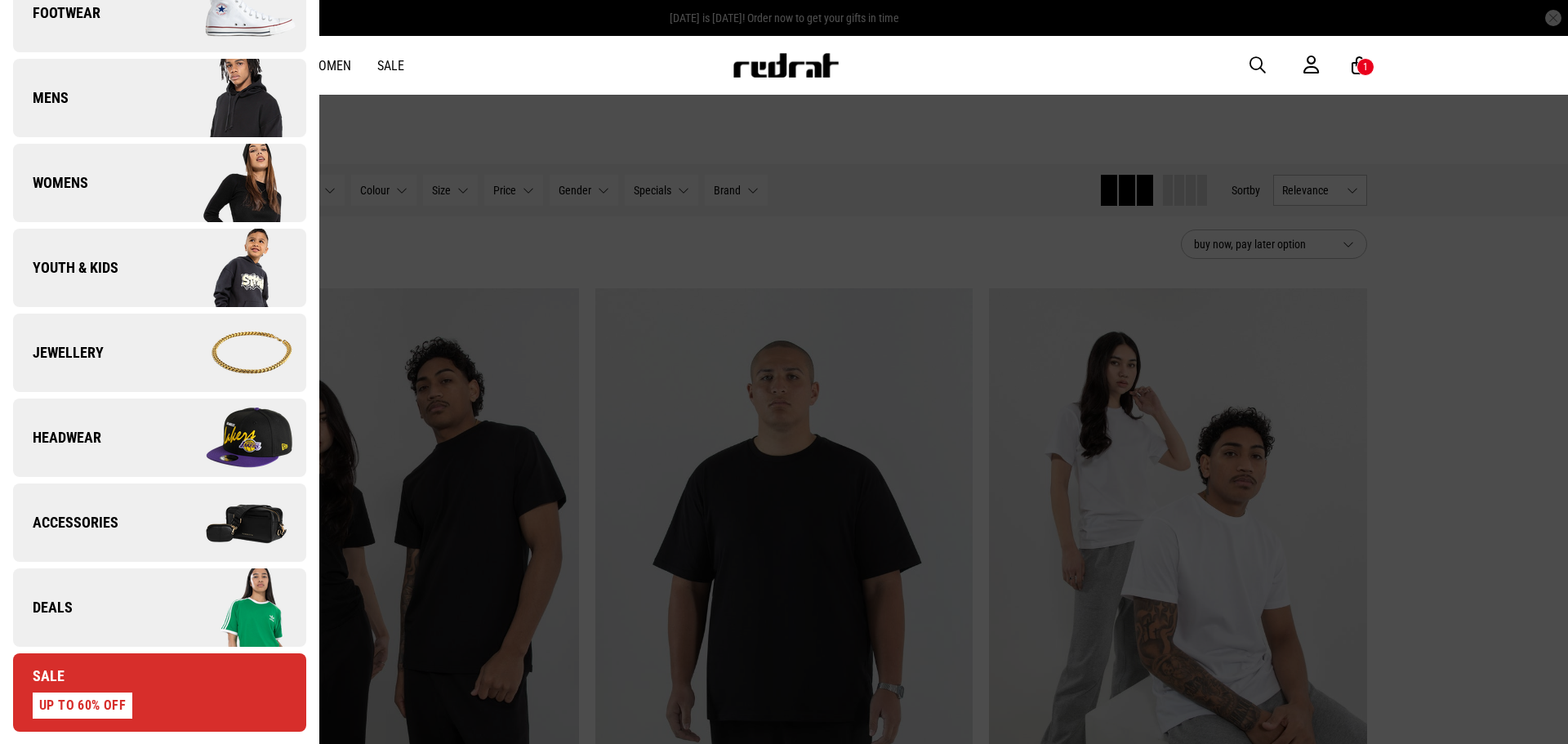
scroll to position [245, 0]
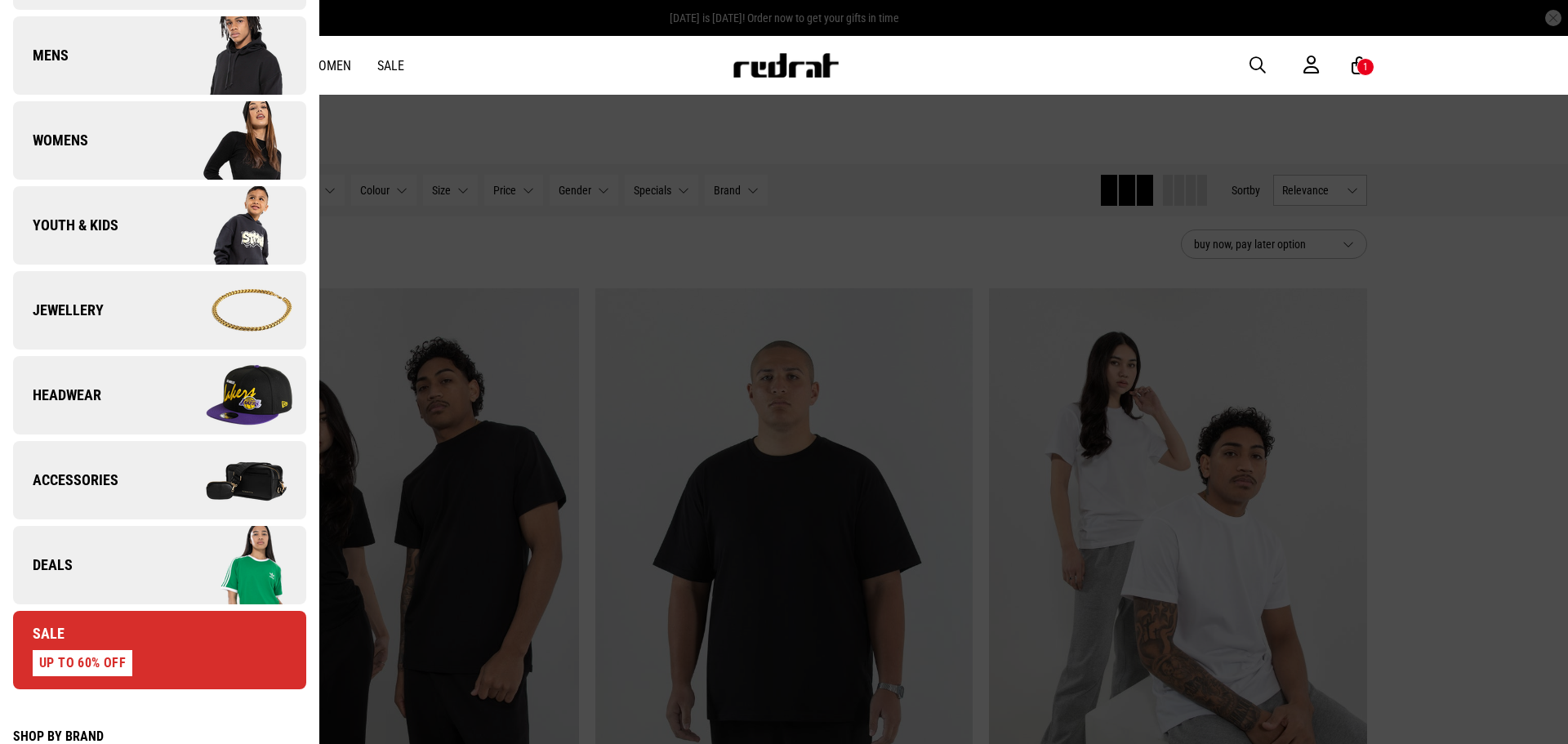
click at [110, 399] on link "Headwear" at bounding box center [159, 395] width 294 height 79
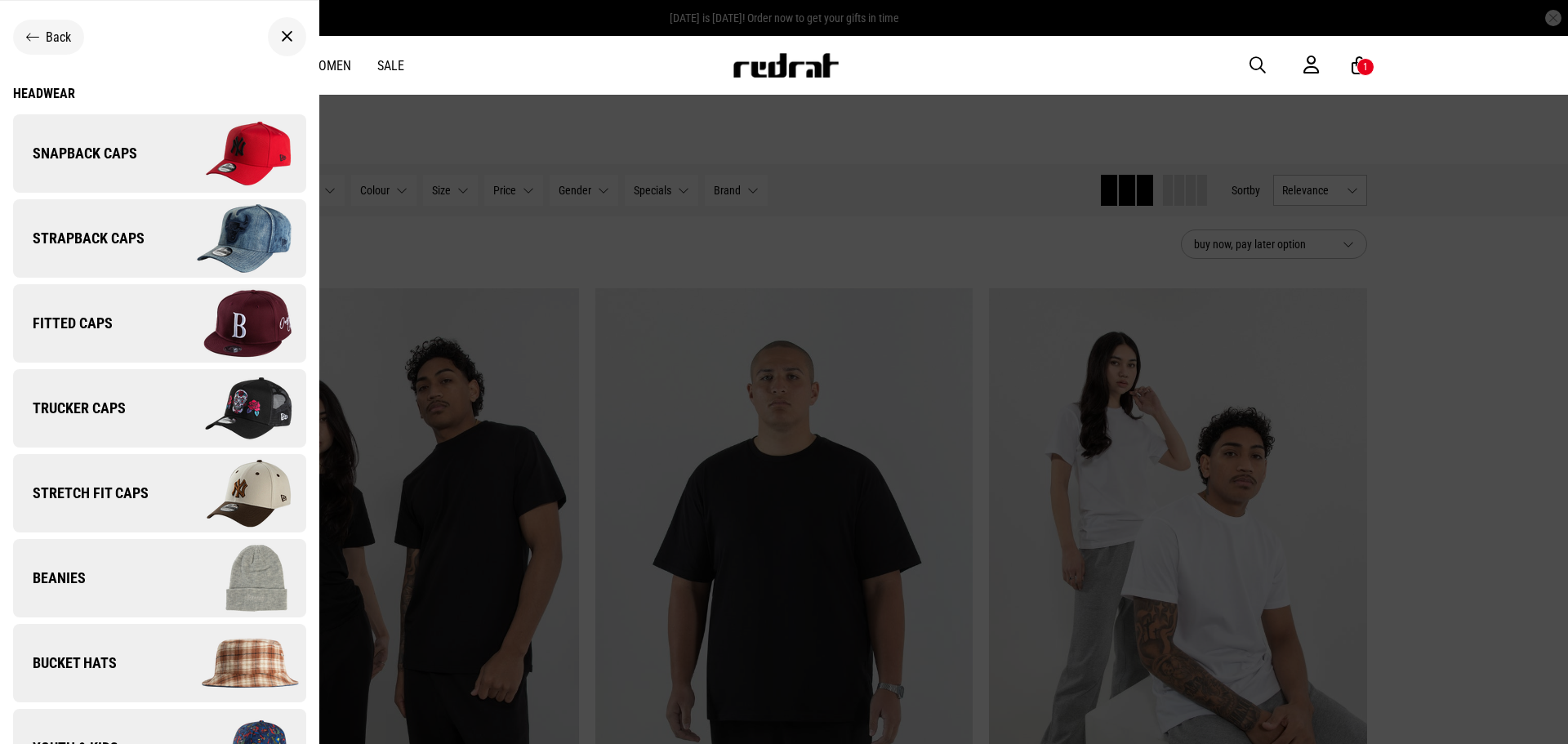
click at [98, 156] on span "Snapback Caps" at bounding box center [75, 153] width 124 height 20
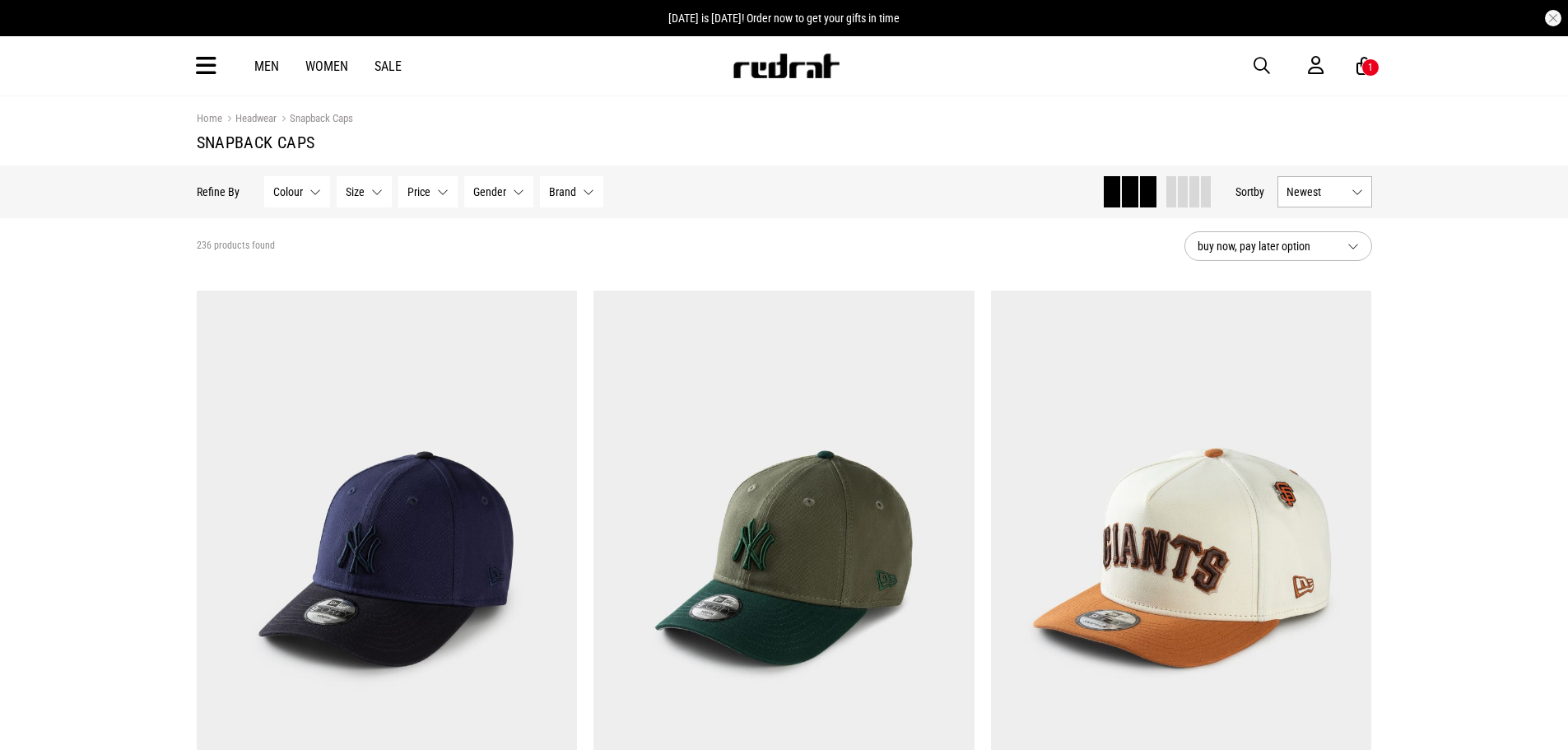
click at [197, 62] on icon at bounding box center [206, 65] width 21 height 27
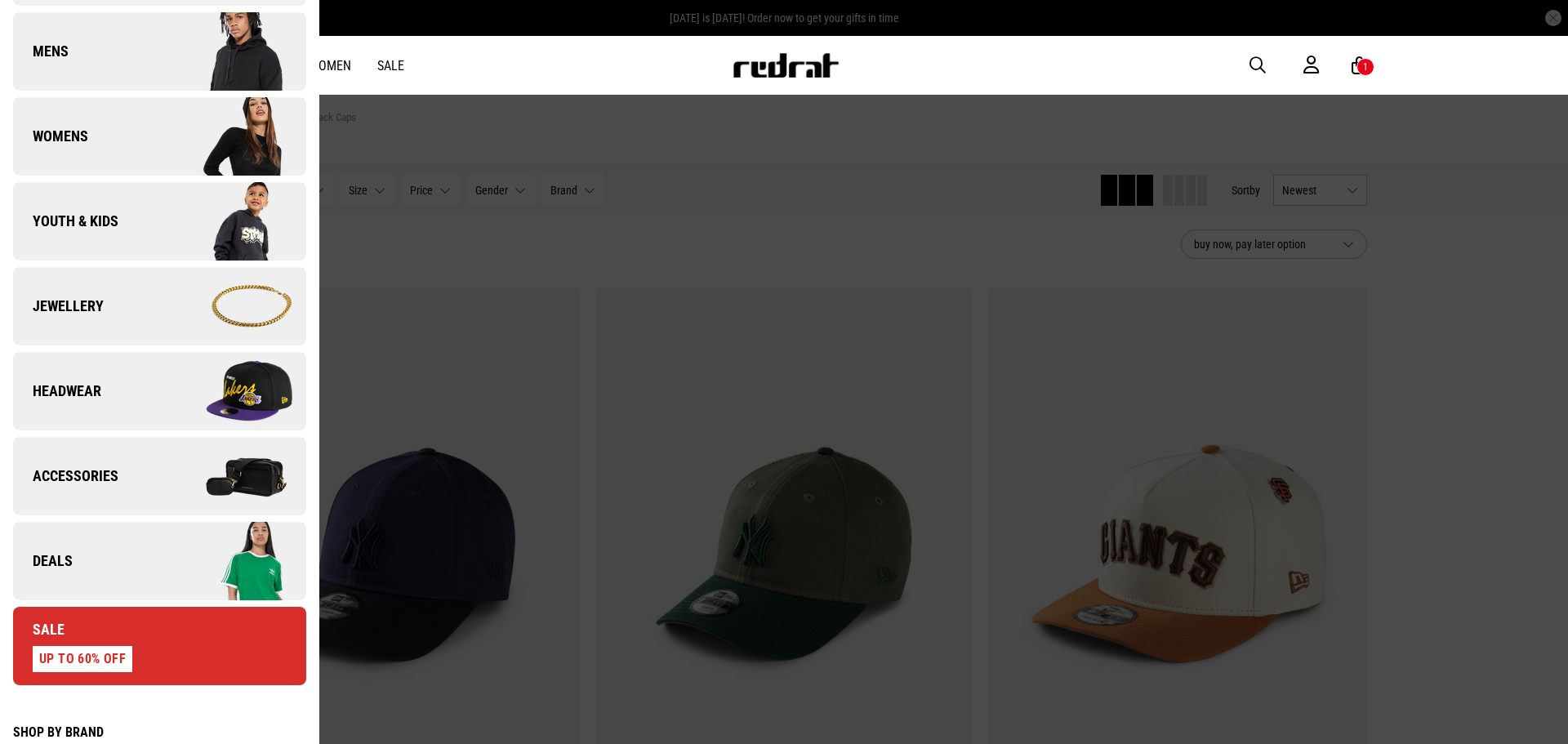
scroll to position [327, 0]
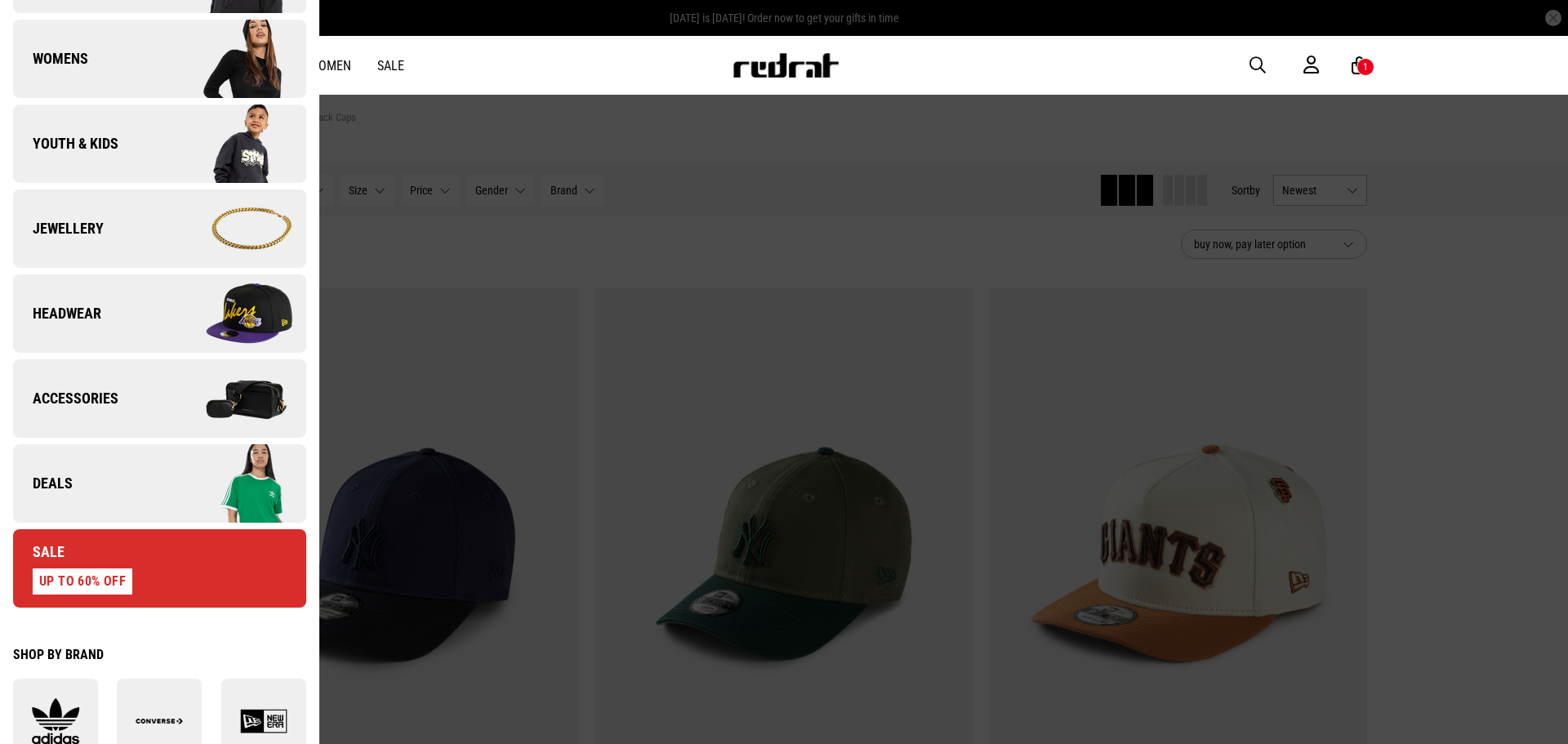
click at [110, 296] on link "Headwear" at bounding box center [159, 314] width 294 height 79
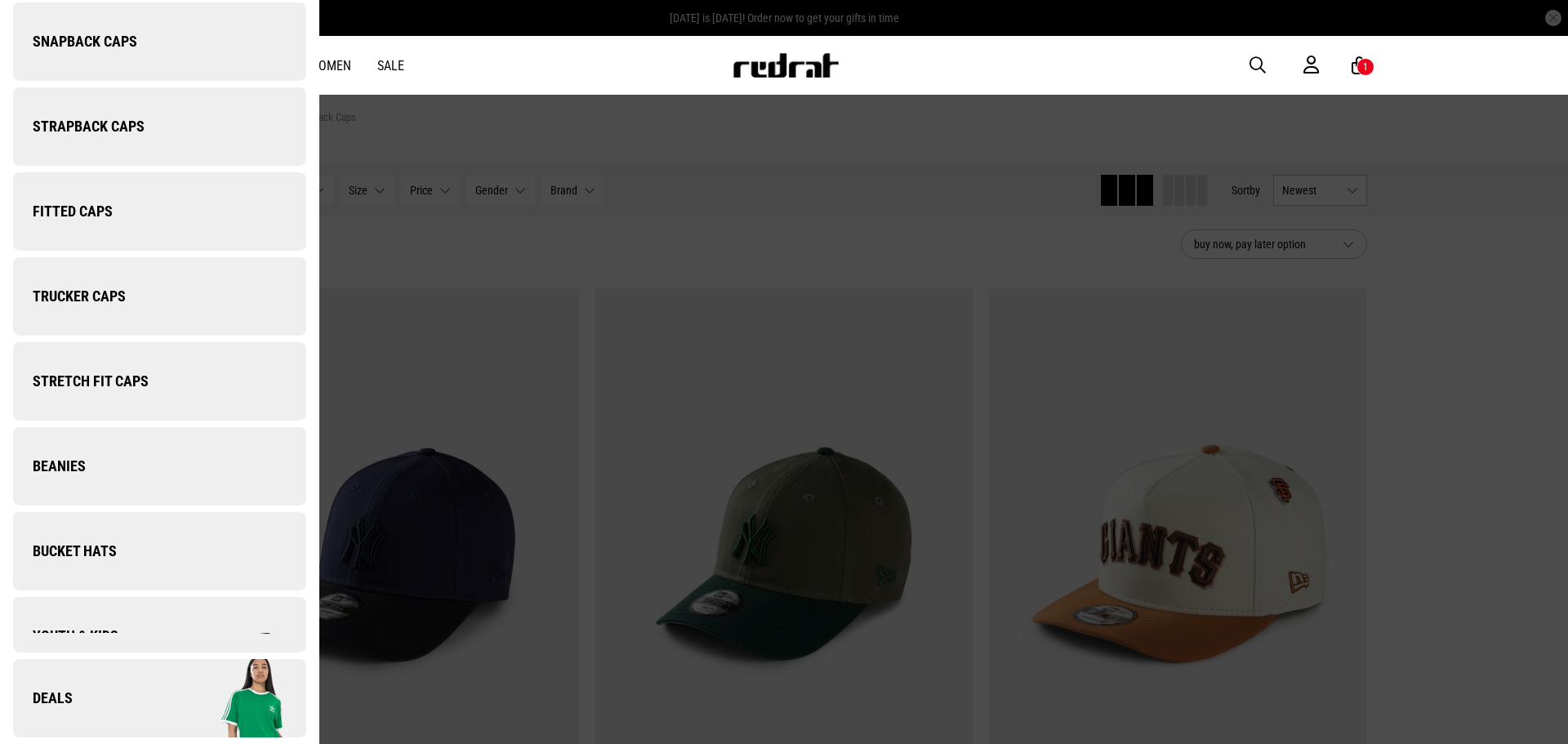
scroll to position [0, 0]
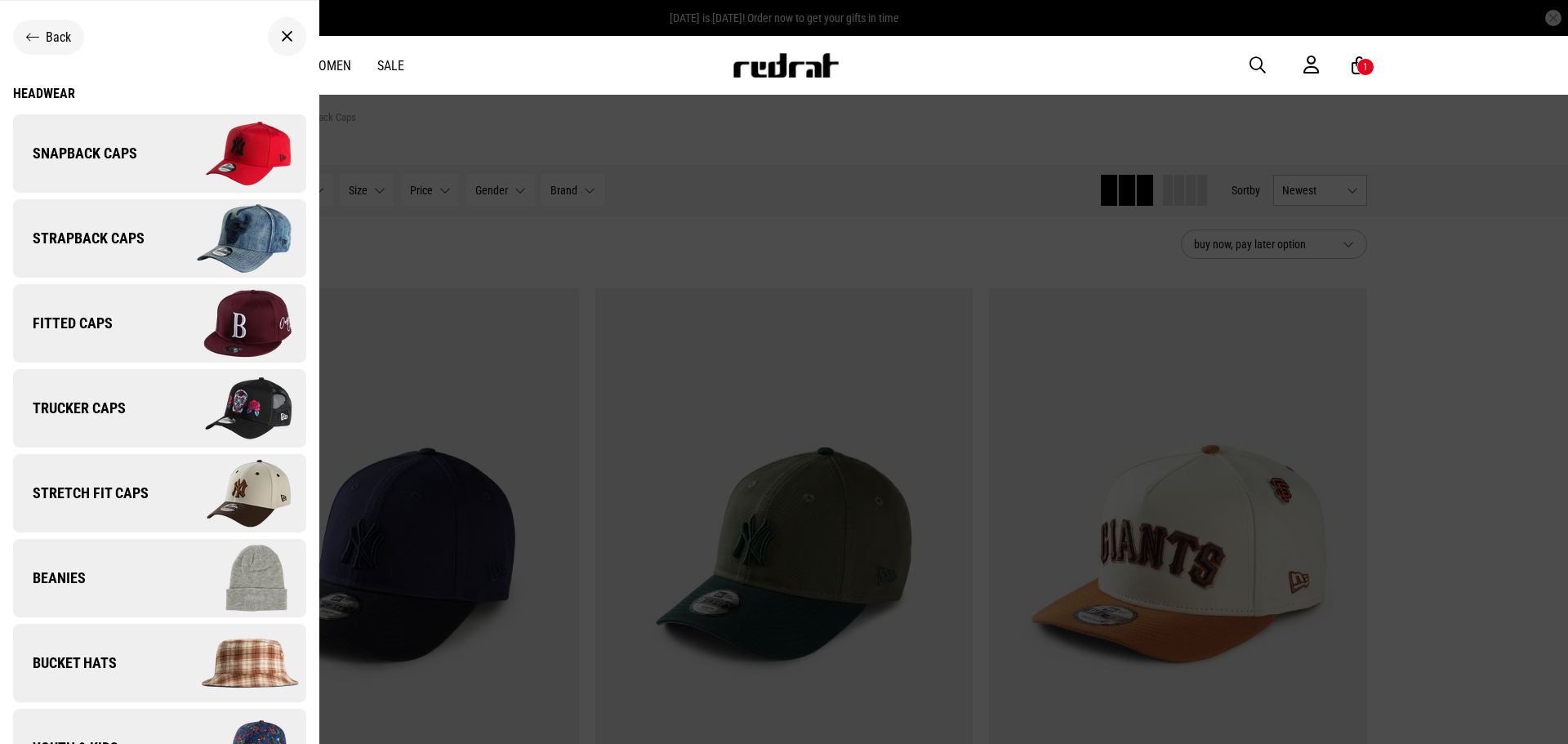
click at [113, 399] on span "Trucker Caps" at bounding box center [69, 408] width 113 height 20
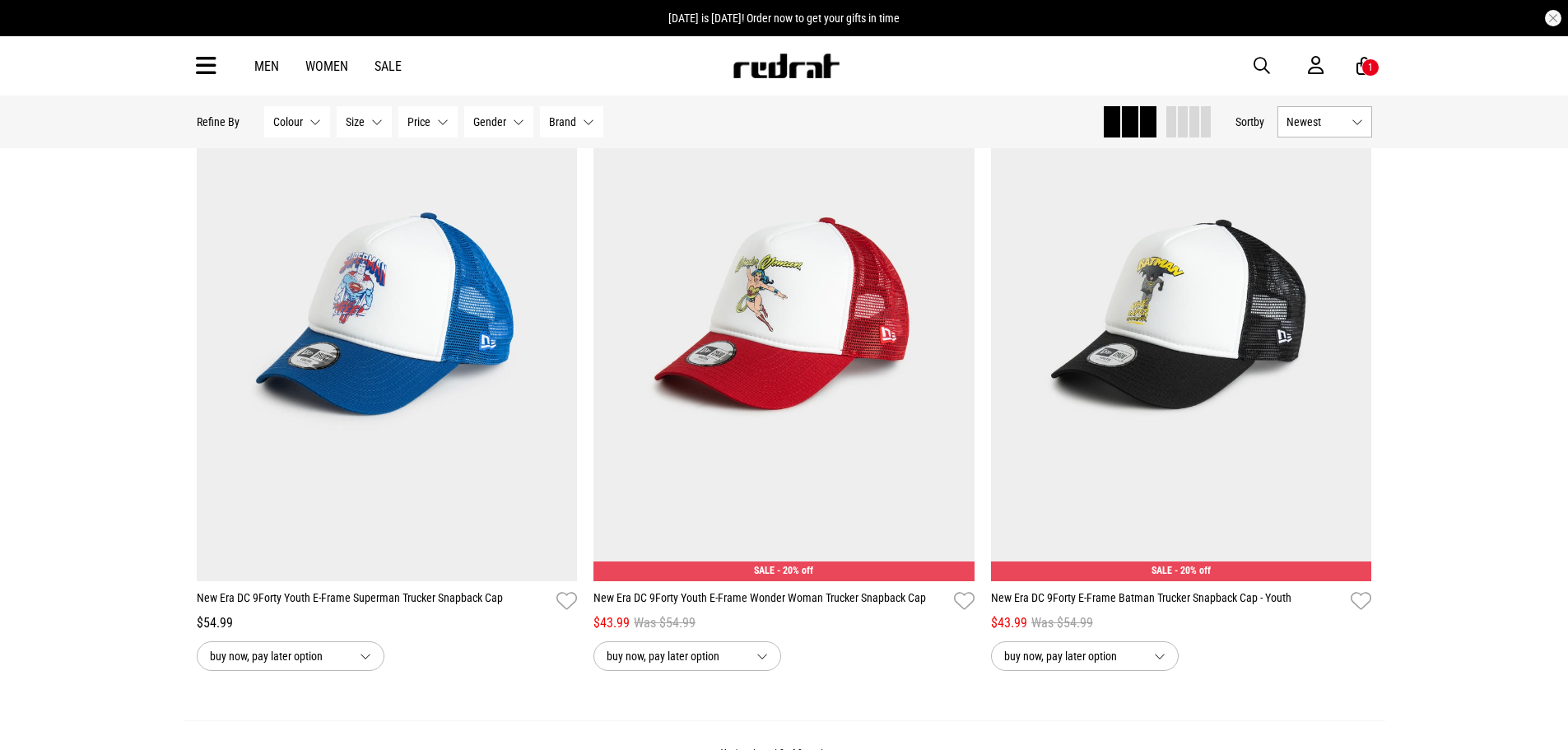
scroll to position [1535, 0]
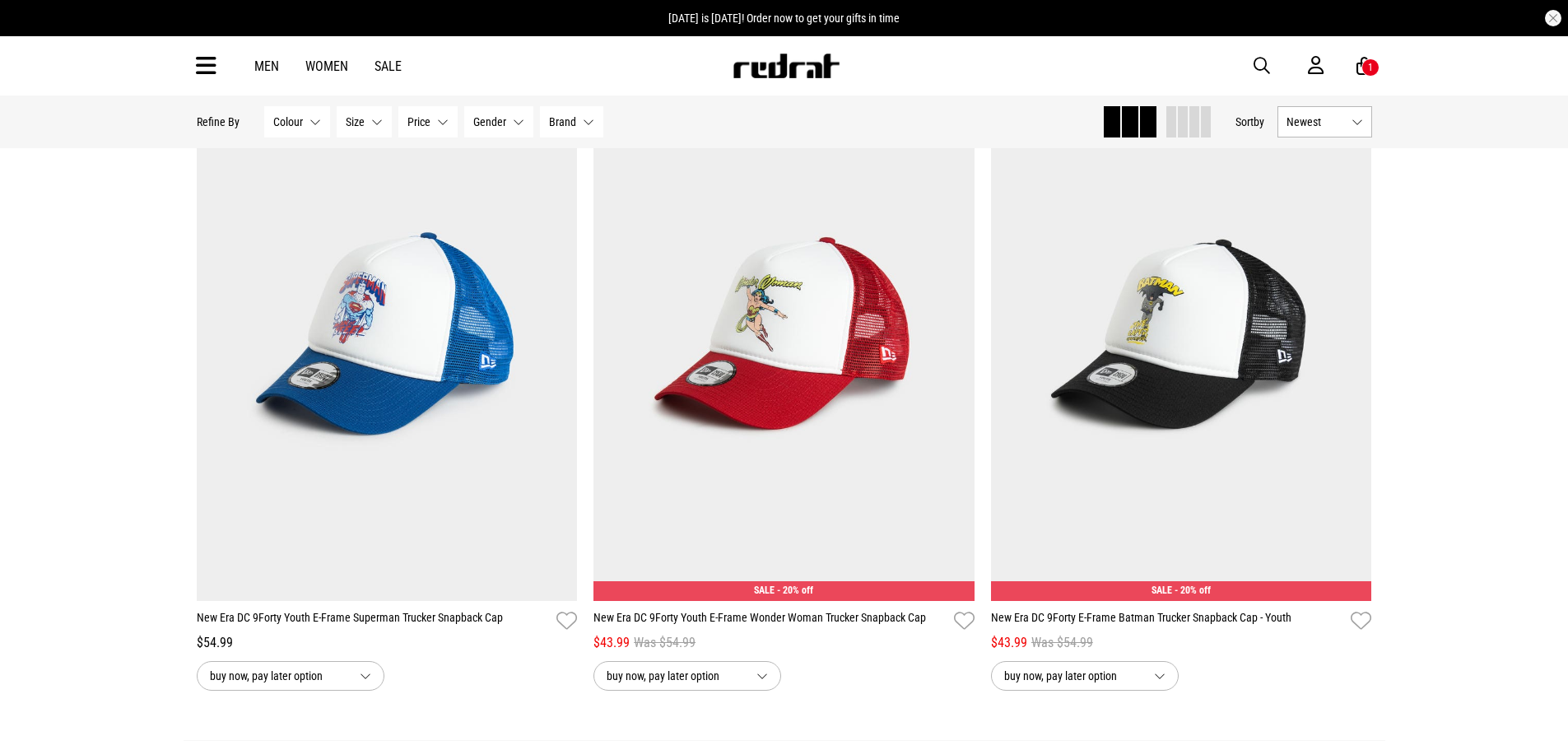
click at [1296, 118] on span "Newest" at bounding box center [1316, 121] width 58 height 13
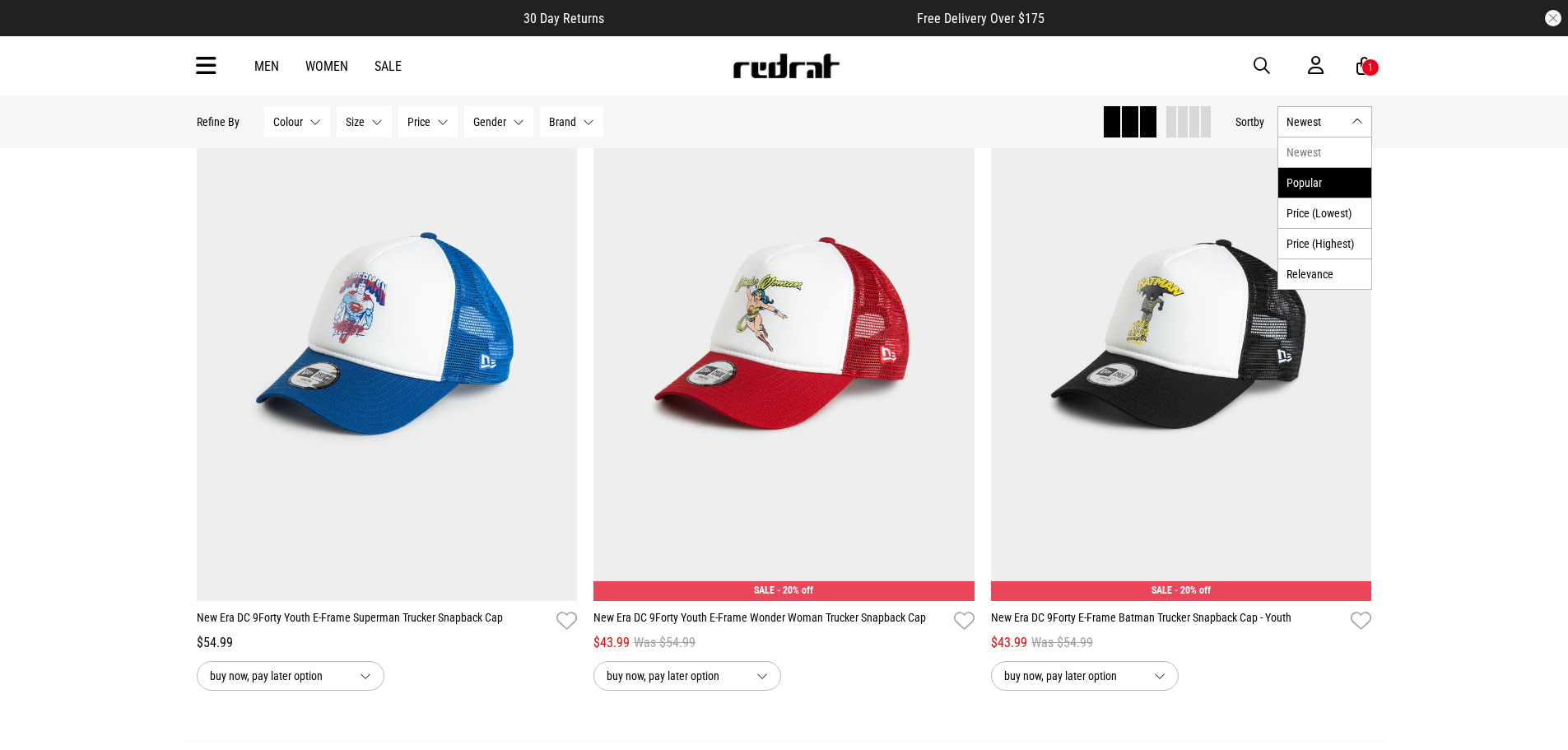
click at [1303, 188] on li "Popular" at bounding box center [1324, 182] width 93 height 31
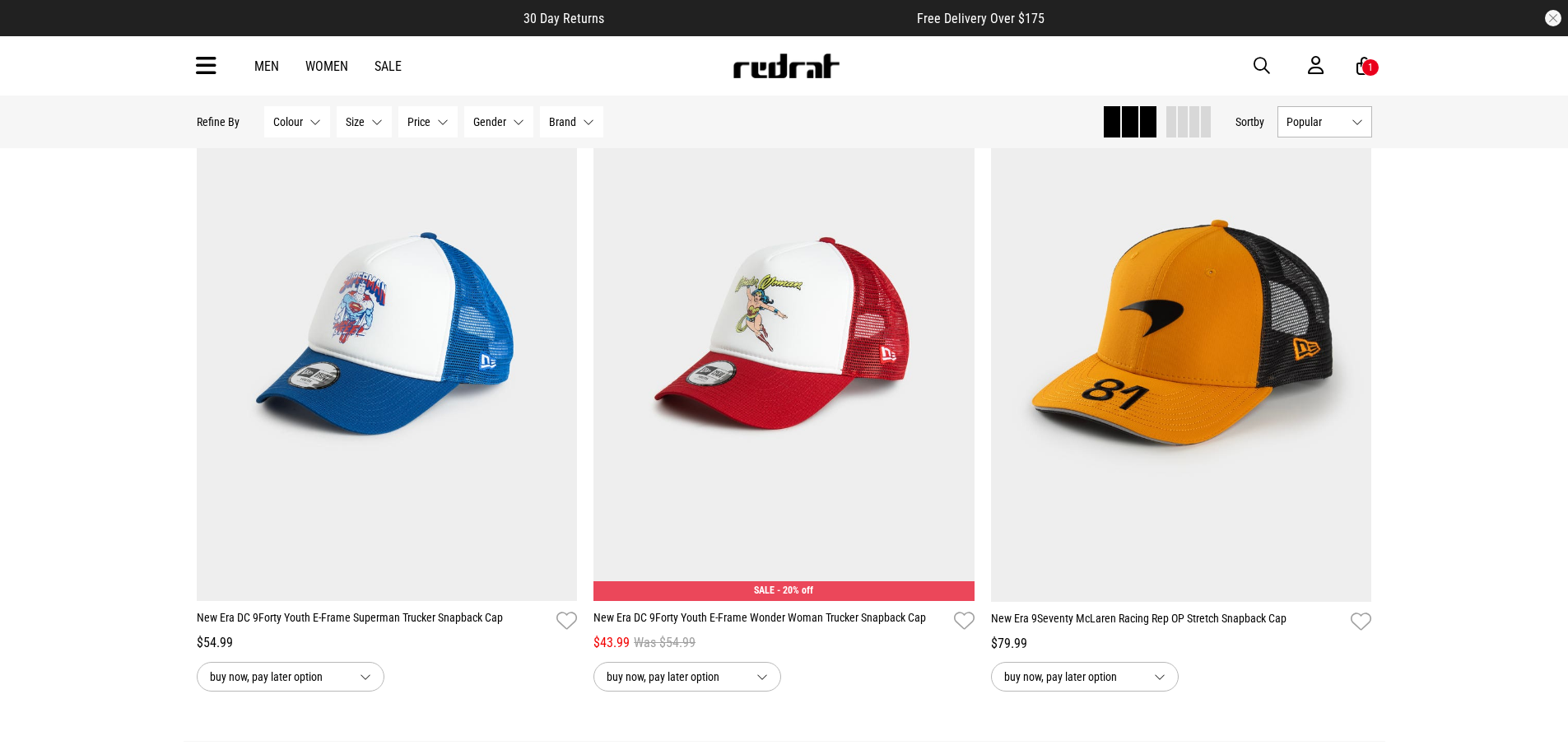
click at [1182, 123] on span at bounding box center [1182, 122] width 10 height 31
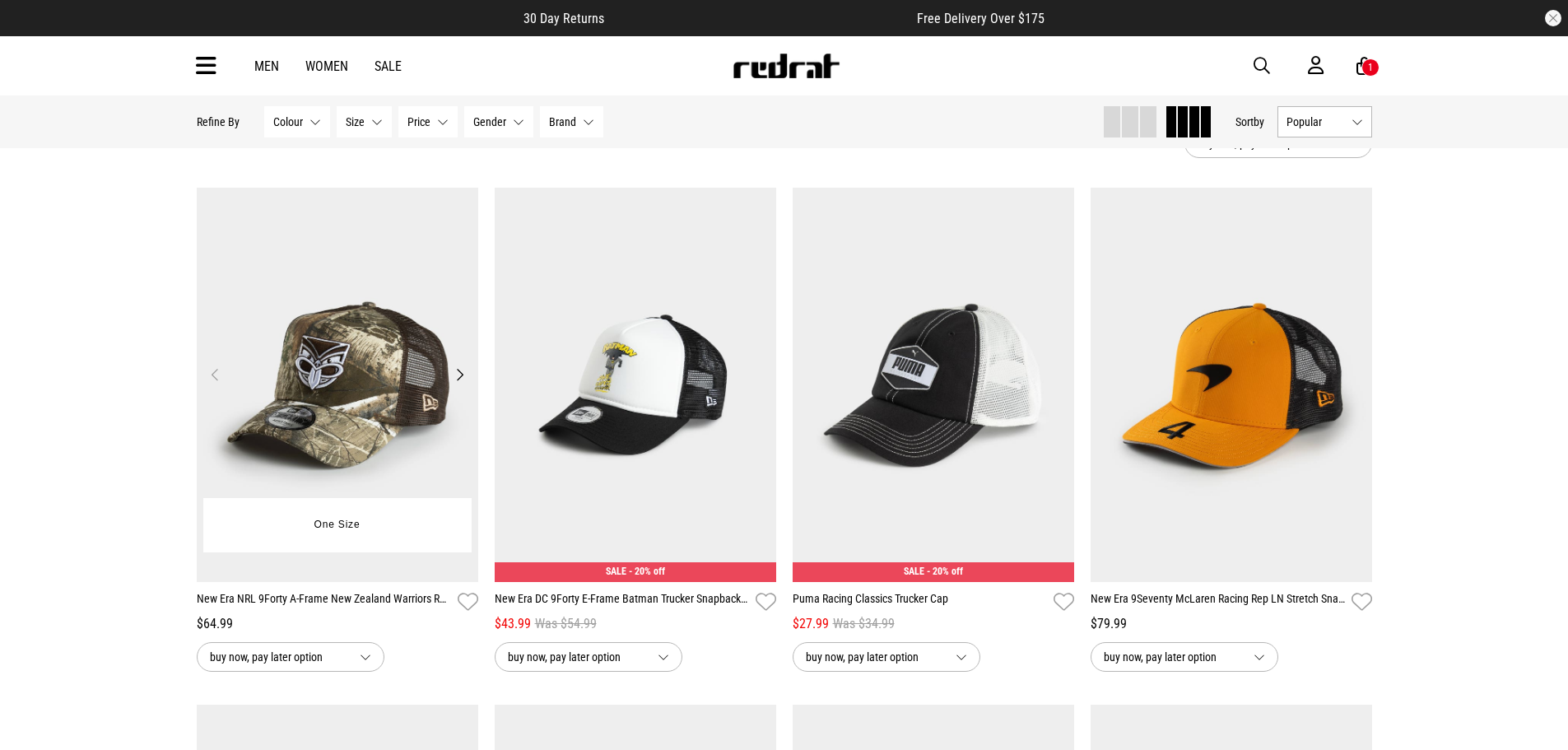
scroll to position [82, 0]
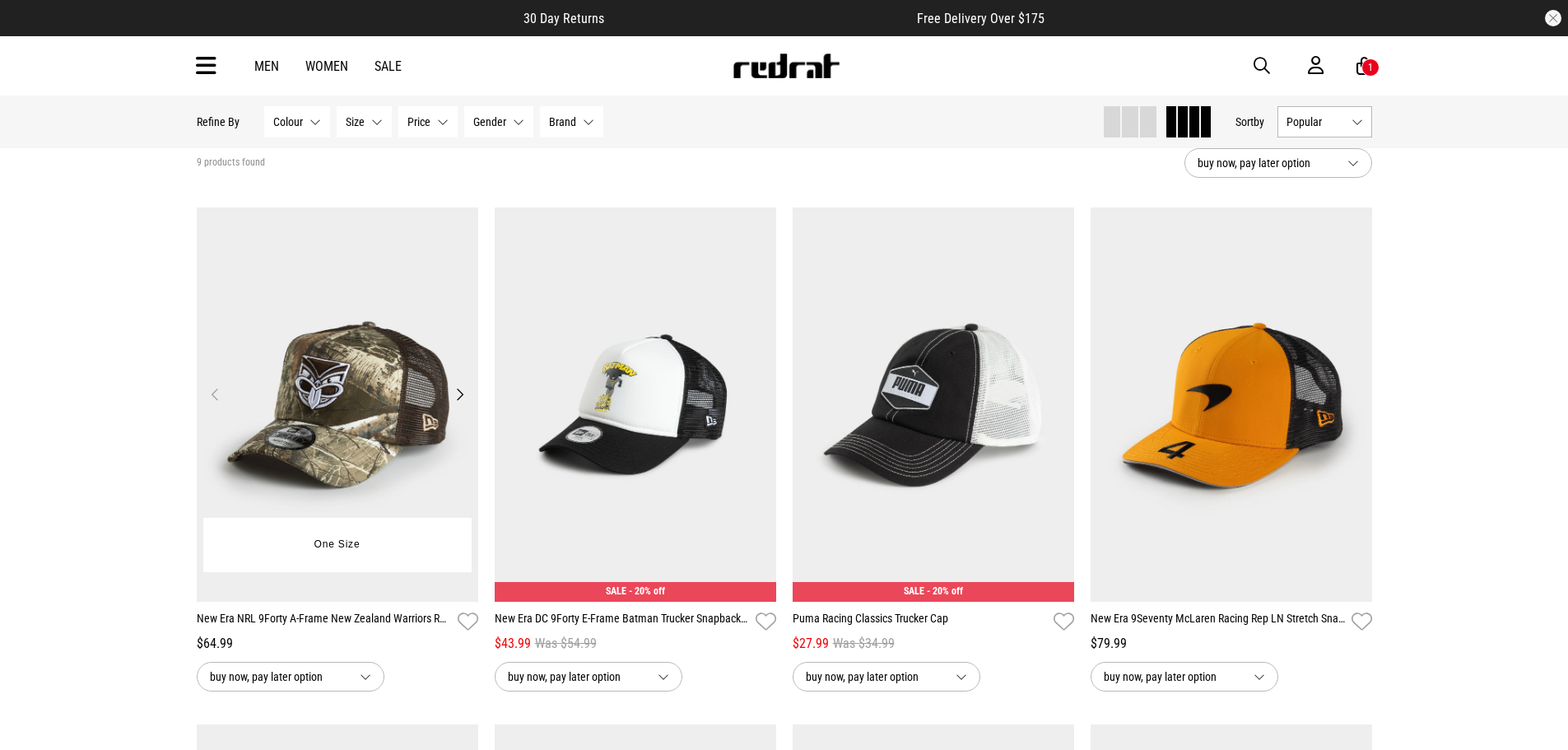
click at [464, 391] on button "Next" at bounding box center [460, 394] width 21 height 20
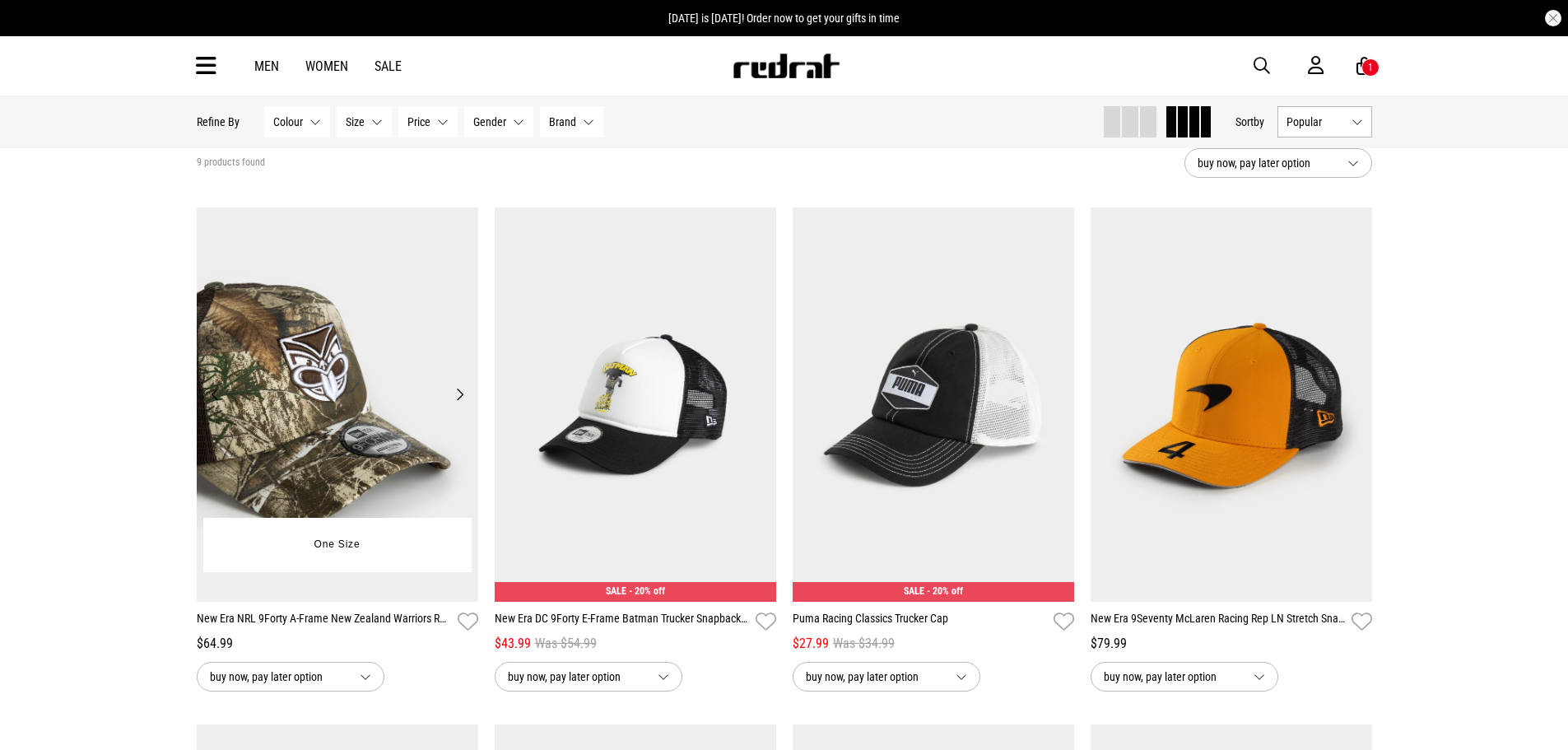
click at [464, 391] on button "Next" at bounding box center [460, 394] width 21 height 20
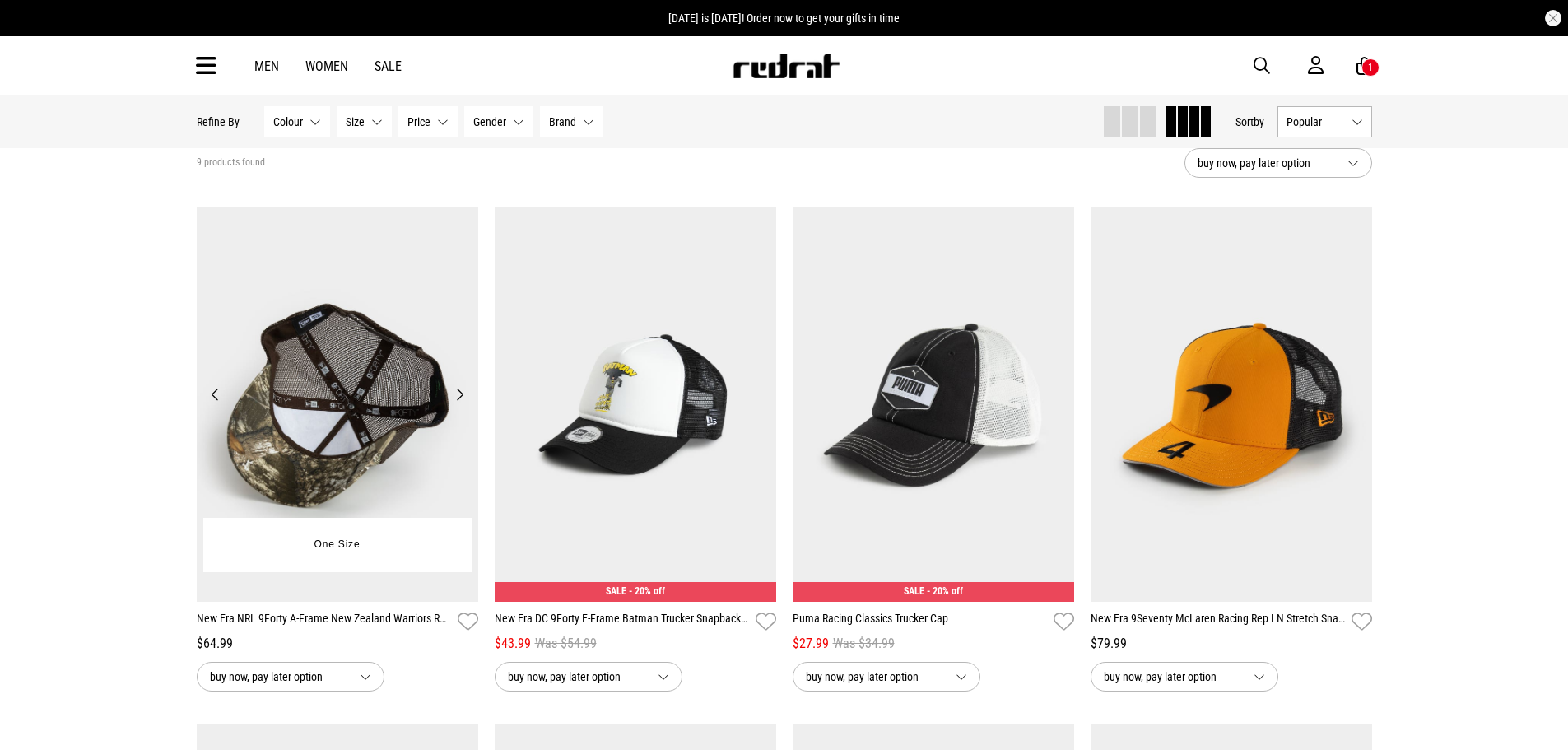
click at [464, 391] on button "Next" at bounding box center [460, 394] width 21 height 20
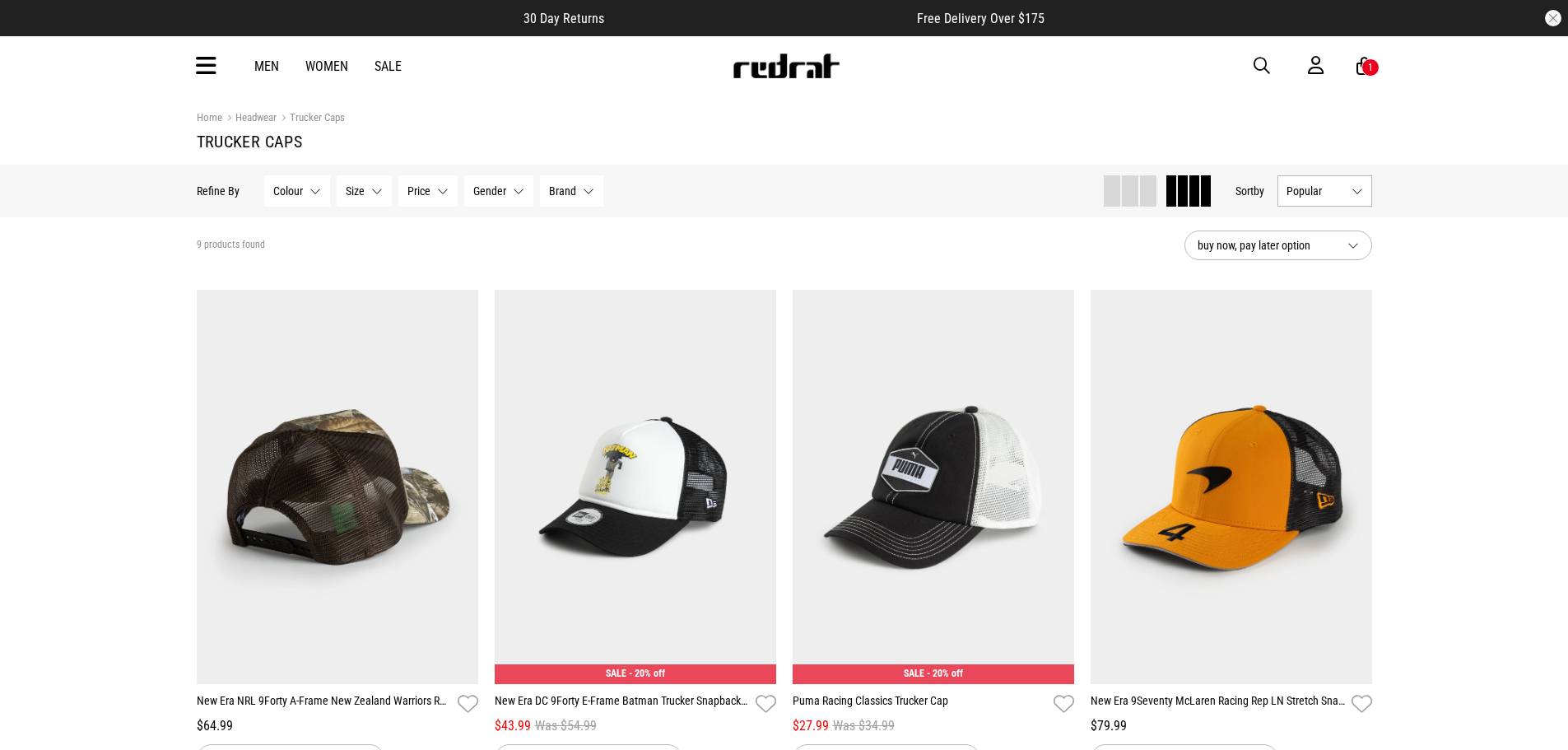
click at [222, 74] on div "Men Women Sale Sign in New Back Footwear Back Mens Back Womens Back Youth & Kid…" at bounding box center [784, 65] width 1202 height 59
click at [200, 65] on icon at bounding box center [206, 65] width 21 height 27
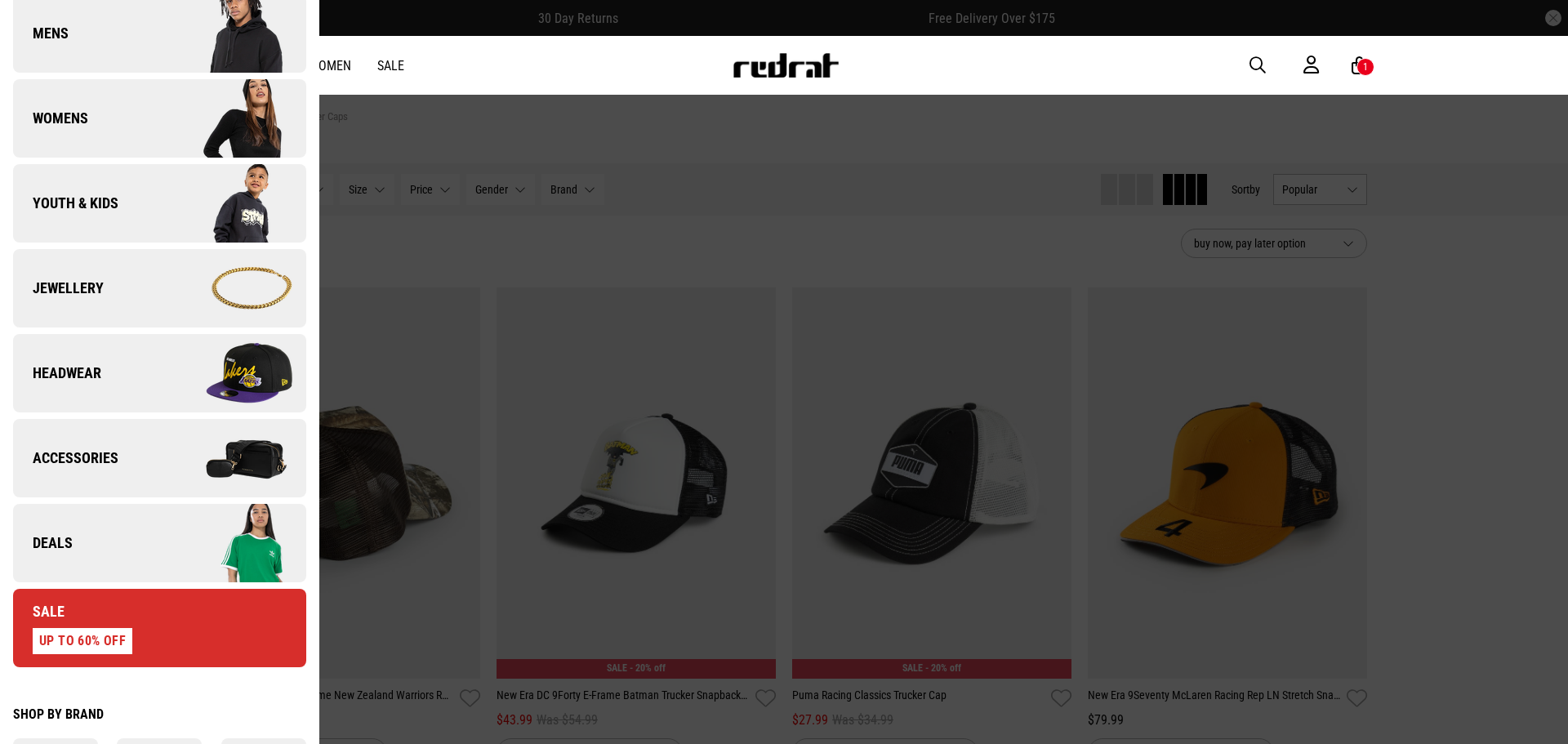
scroll to position [327, 0]
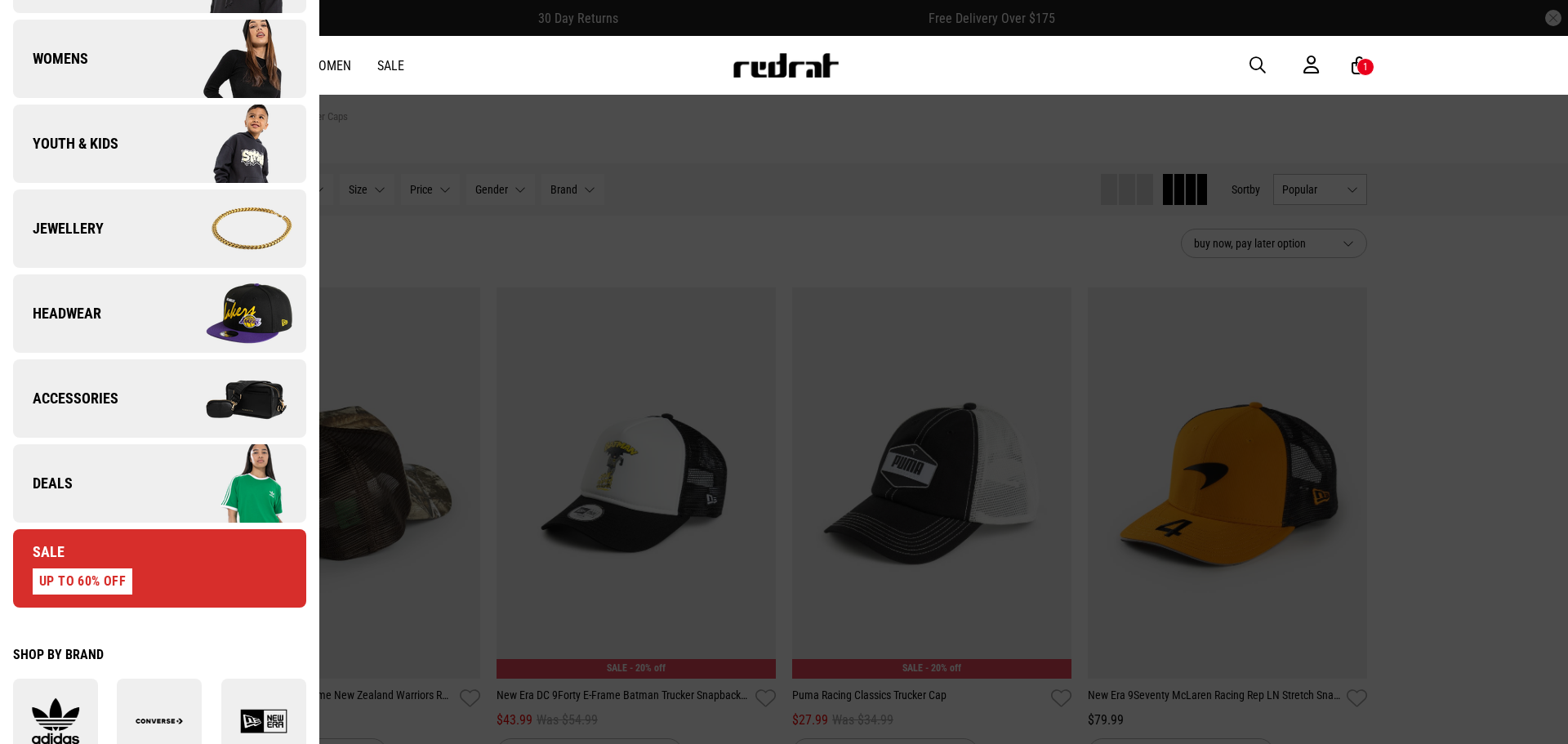
click at [104, 320] on link "Headwear" at bounding box center [159, 314] width 294 height 79
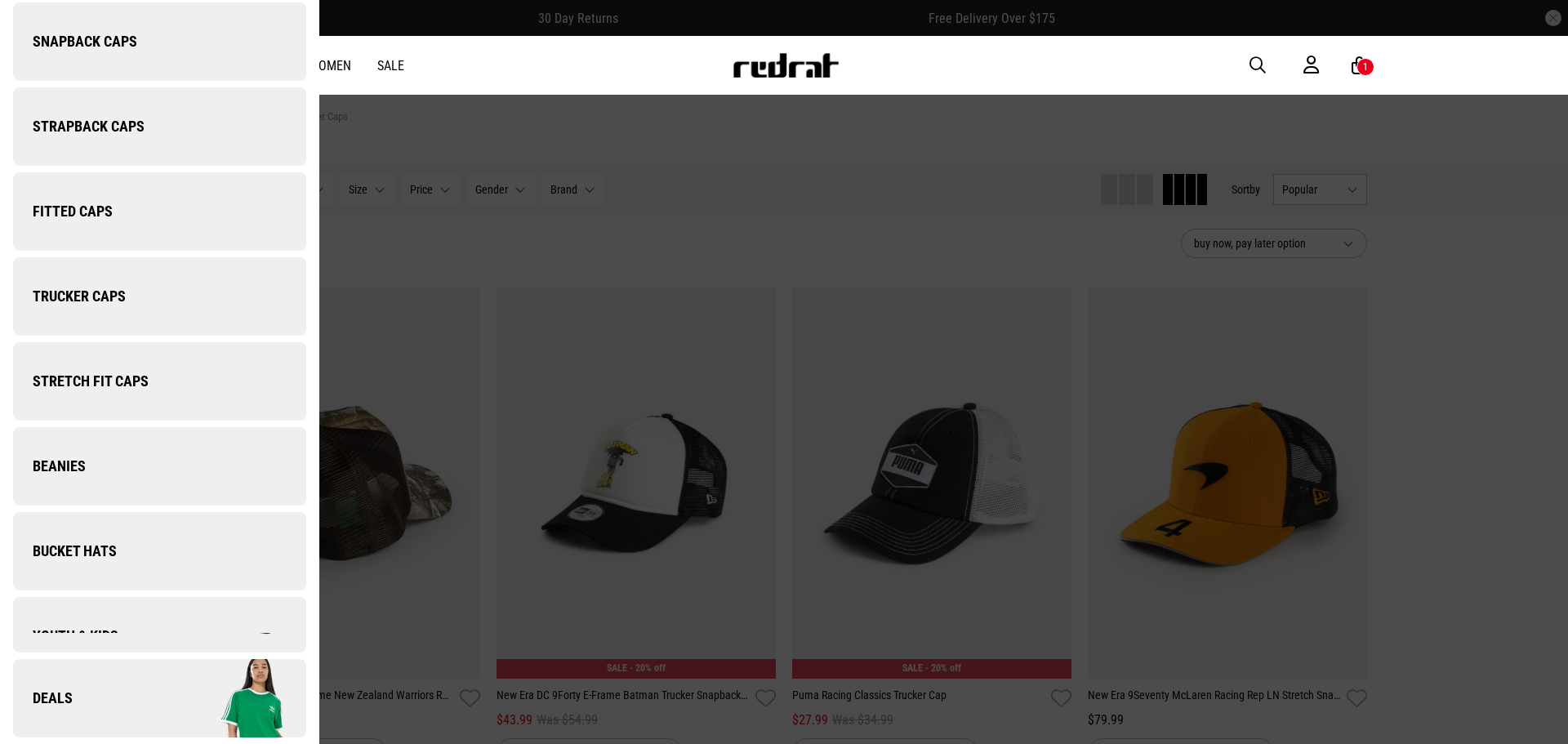
scroll to position [0, 0]
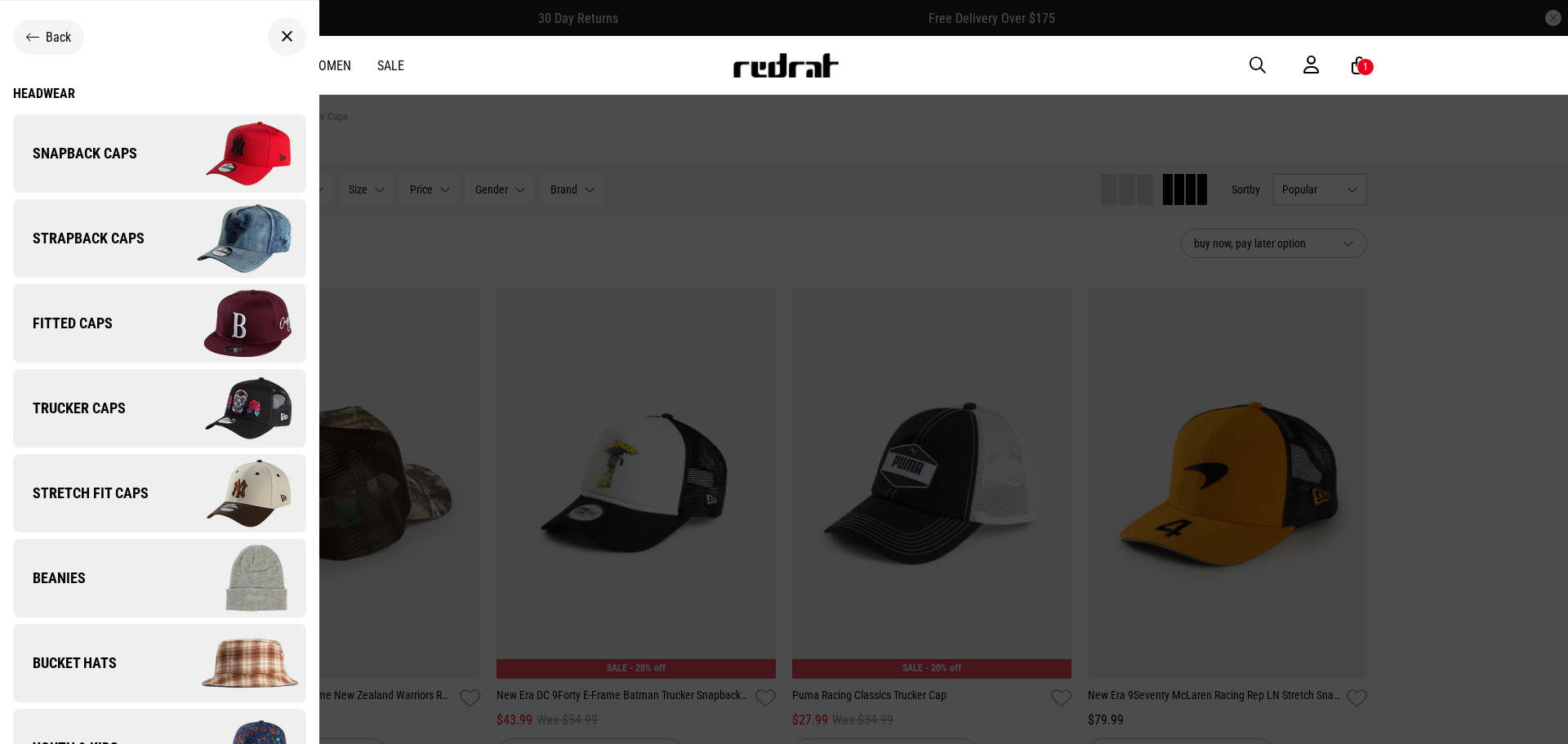
click at [111, 166] on link "Snapback Caps" at bounding box center [159, 153] width 294 height 79
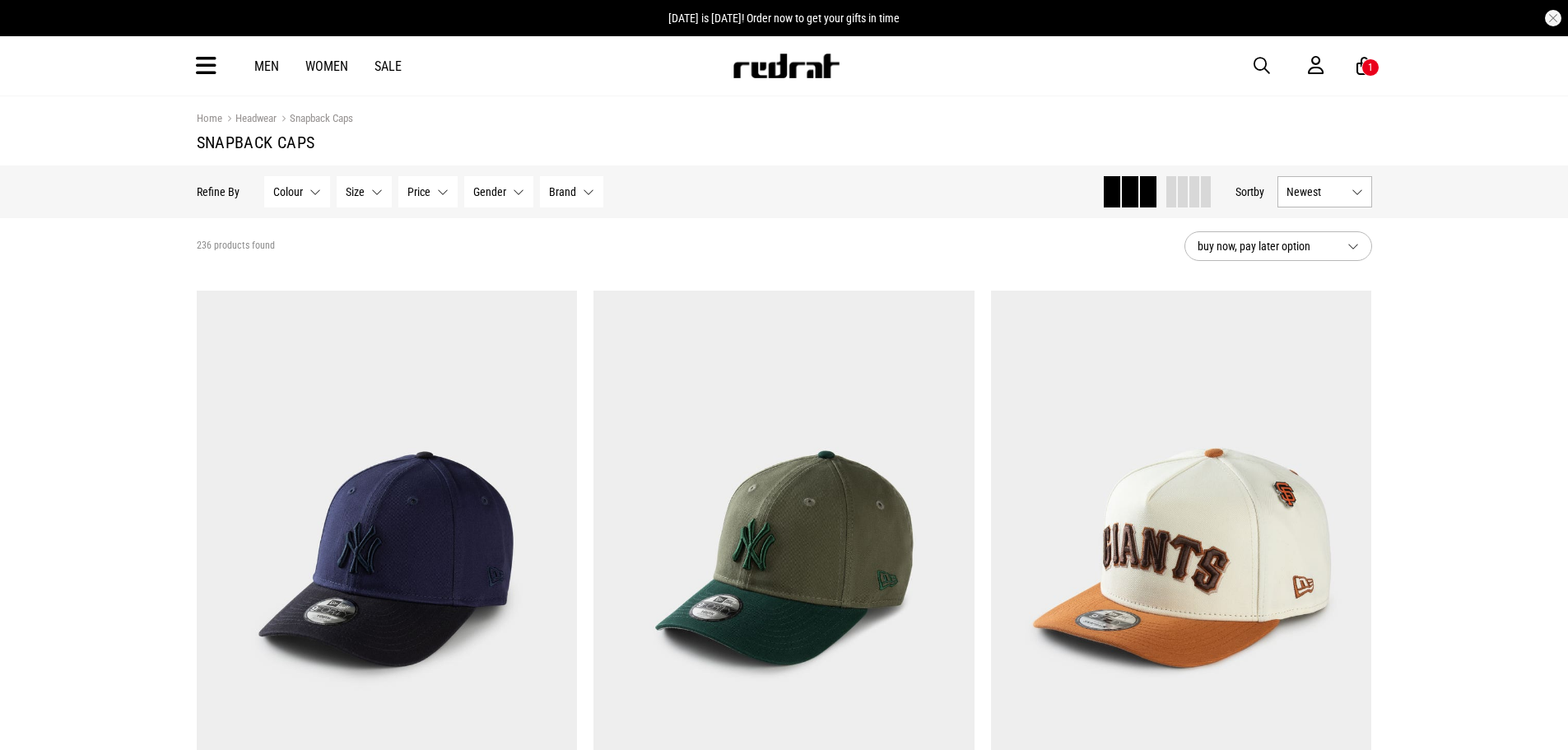
click at [307, 191] on button "Colour None selected" at bounding box center [297, 192] width 65 height 31
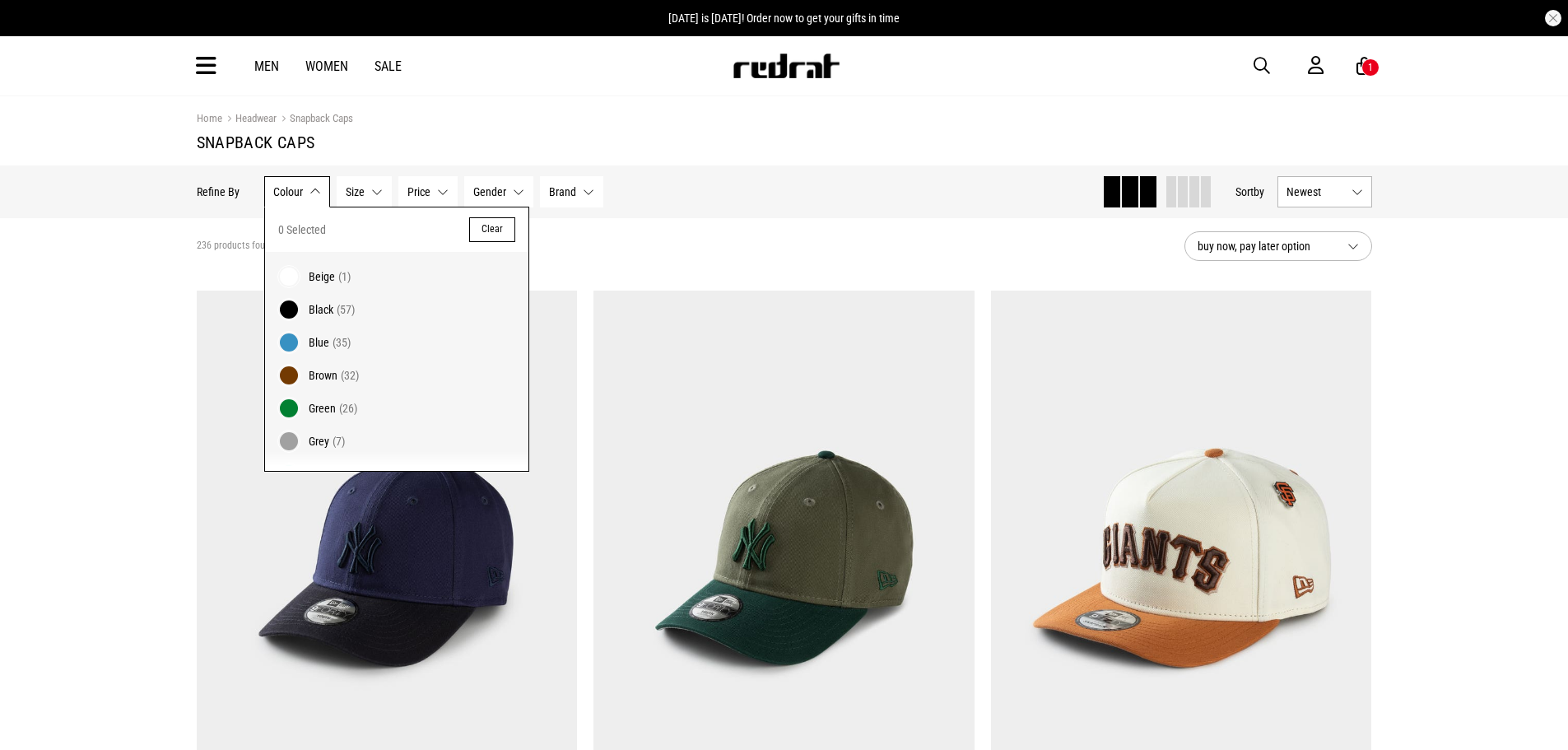
click at [307, 191] on button "Colour None selected" at bounding box center [297, 192] width 65 height 31
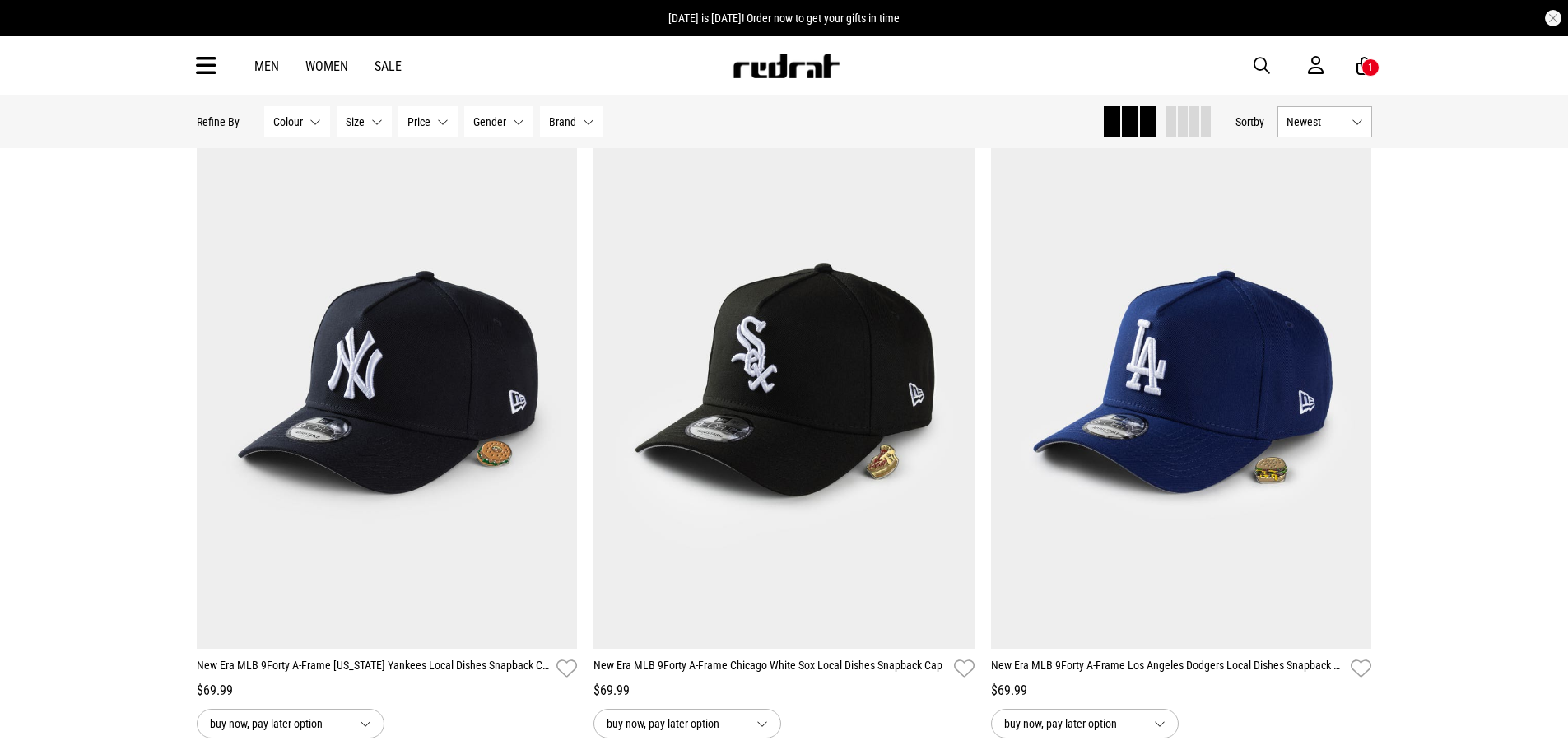
scroll to position [1565, 0]
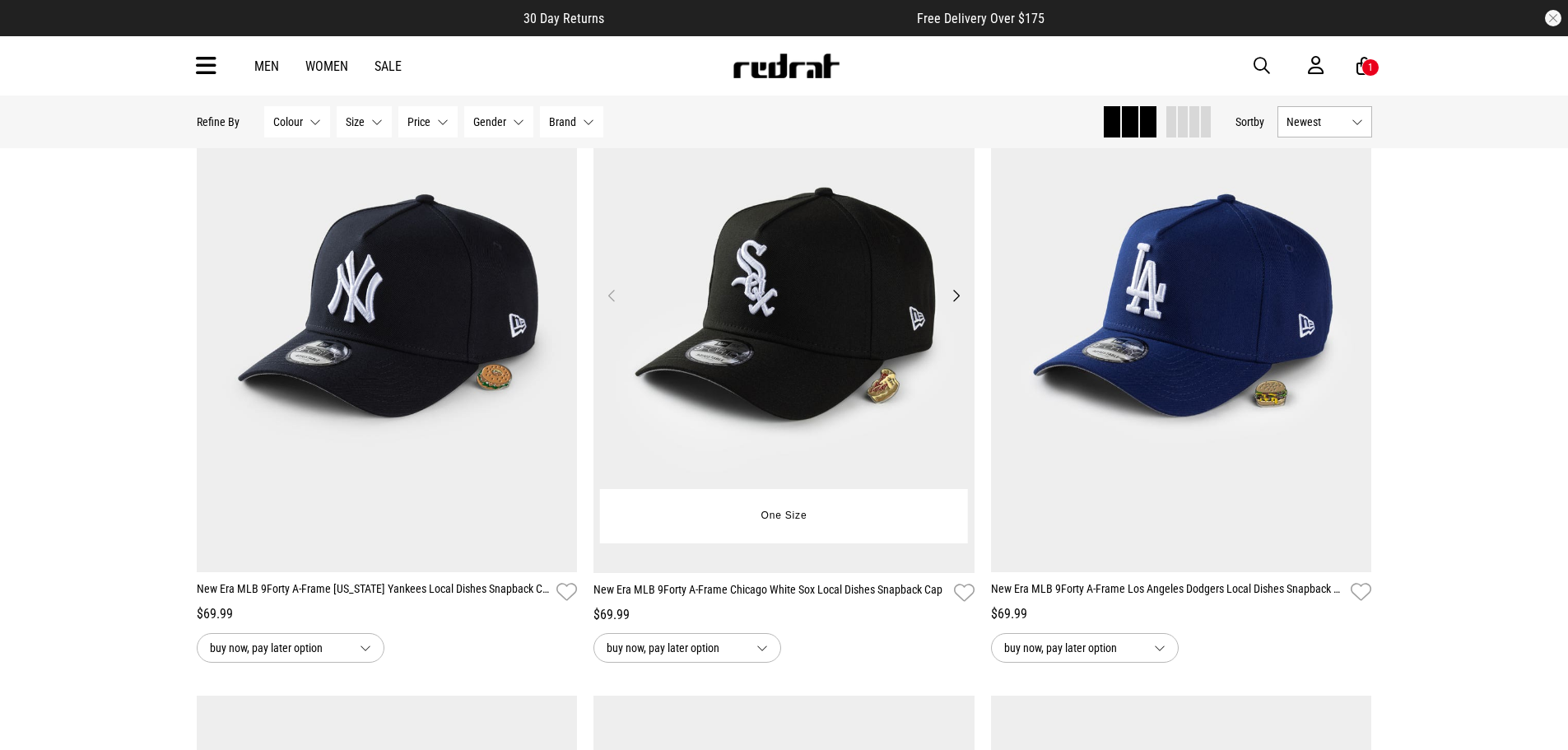
click at [946, 301] on button "Next" at bounding box center [956, 295] width 21 height 20
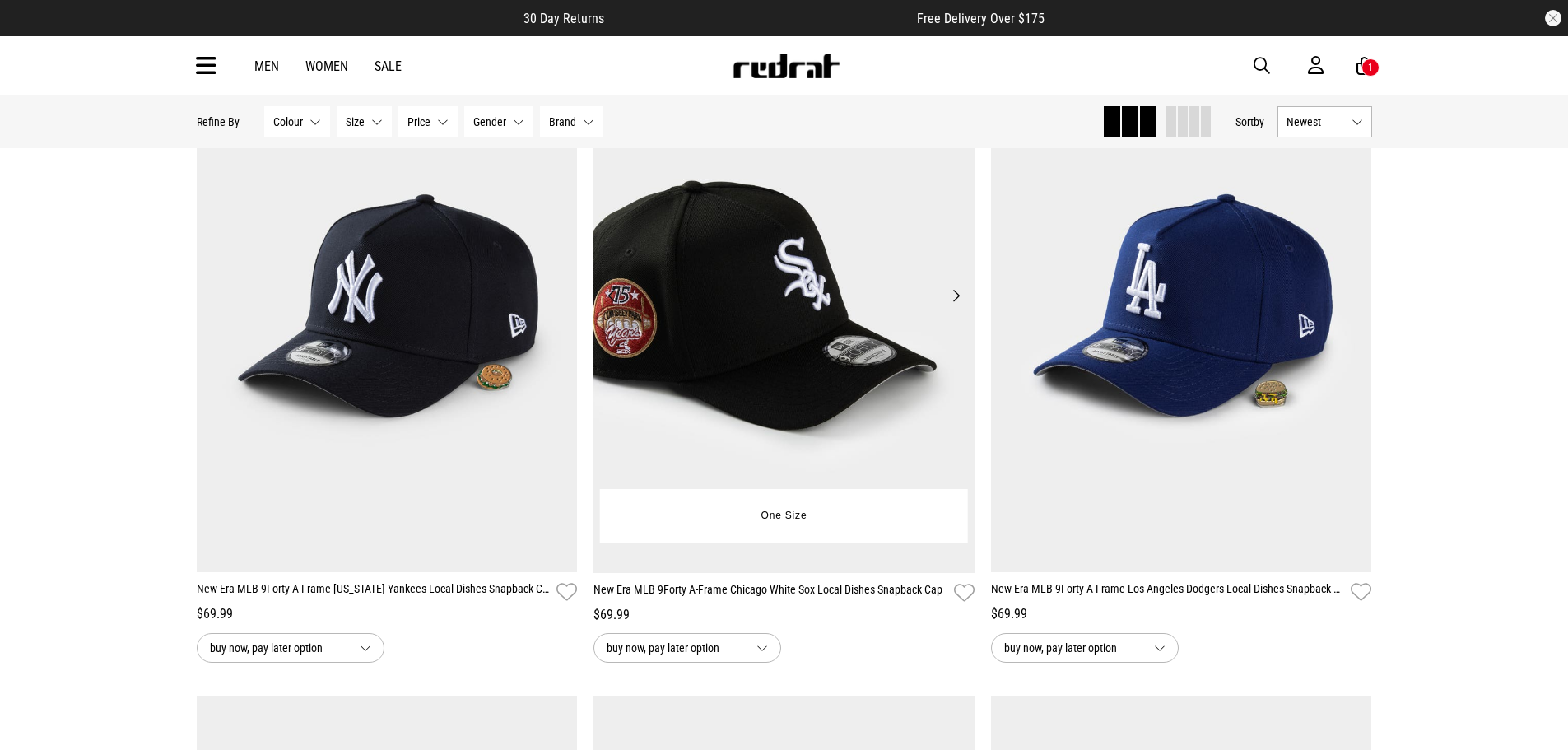
click at [946, 301] on button "Next" at bounding box center [956, 295] width 21 height 20
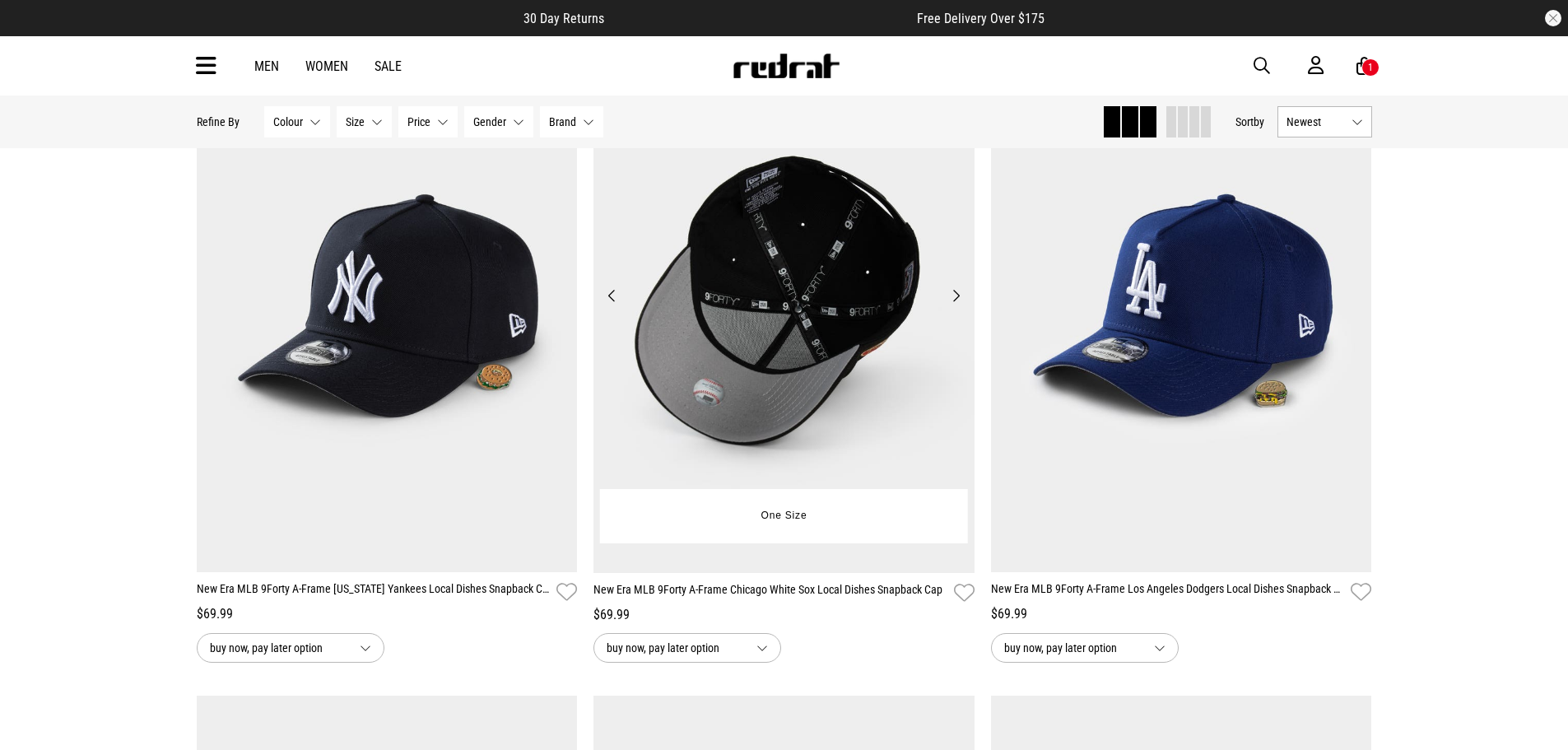
click at [946, 300] on button "Next" at bounding box center [956, 295] width 21 height 20
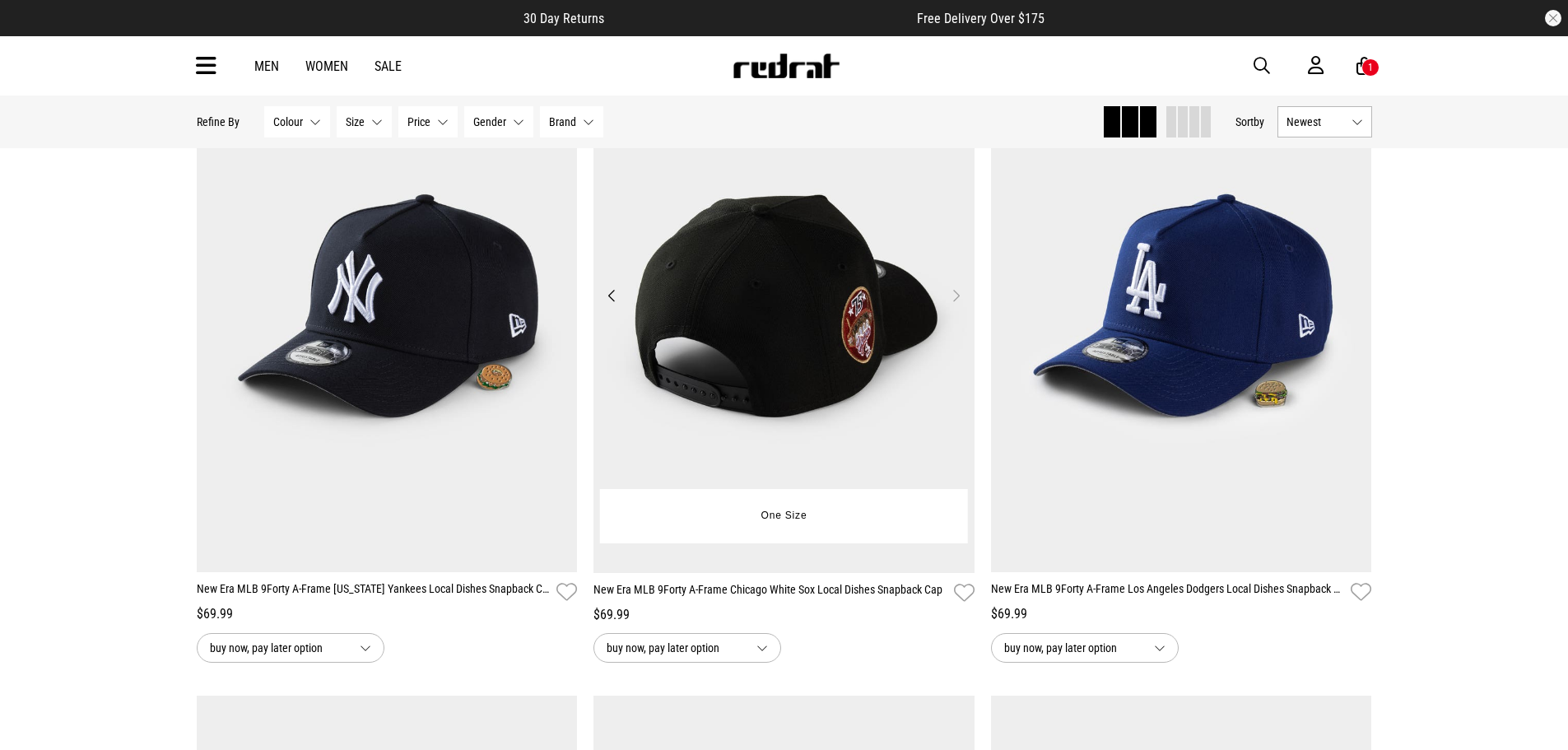
click at [946, 300] on button "Next" at bounding box center [956, 295] width 21 height 20
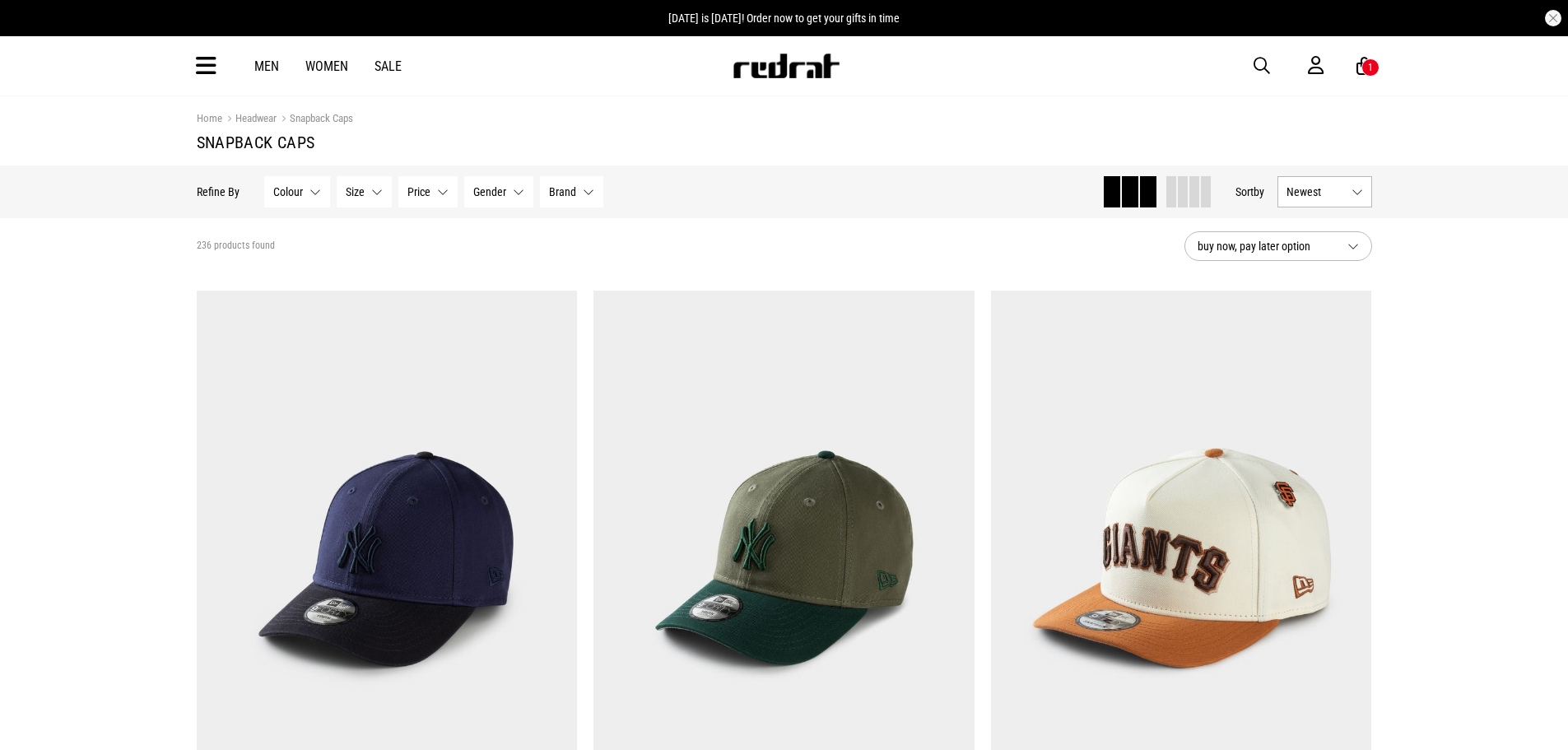
drag, startPoint x: 1324, startPoint y: 218, endPoint x: 1315, endPoint y: 189, distance: 30.4
click at [1317, 197] on div "Hide Refine s Refine By Filters Colour None selected Colour 0 Selected Clear Be…" at bounding box center [784, 192] width 1202 height 52
click at [1315, 189] on span "Newest" at bounding box center [1316, 191] width 58 height 13
click at [1311, 288] on li "Price (Lowest)" at bounding box center [1324, 282] width 93 height 31
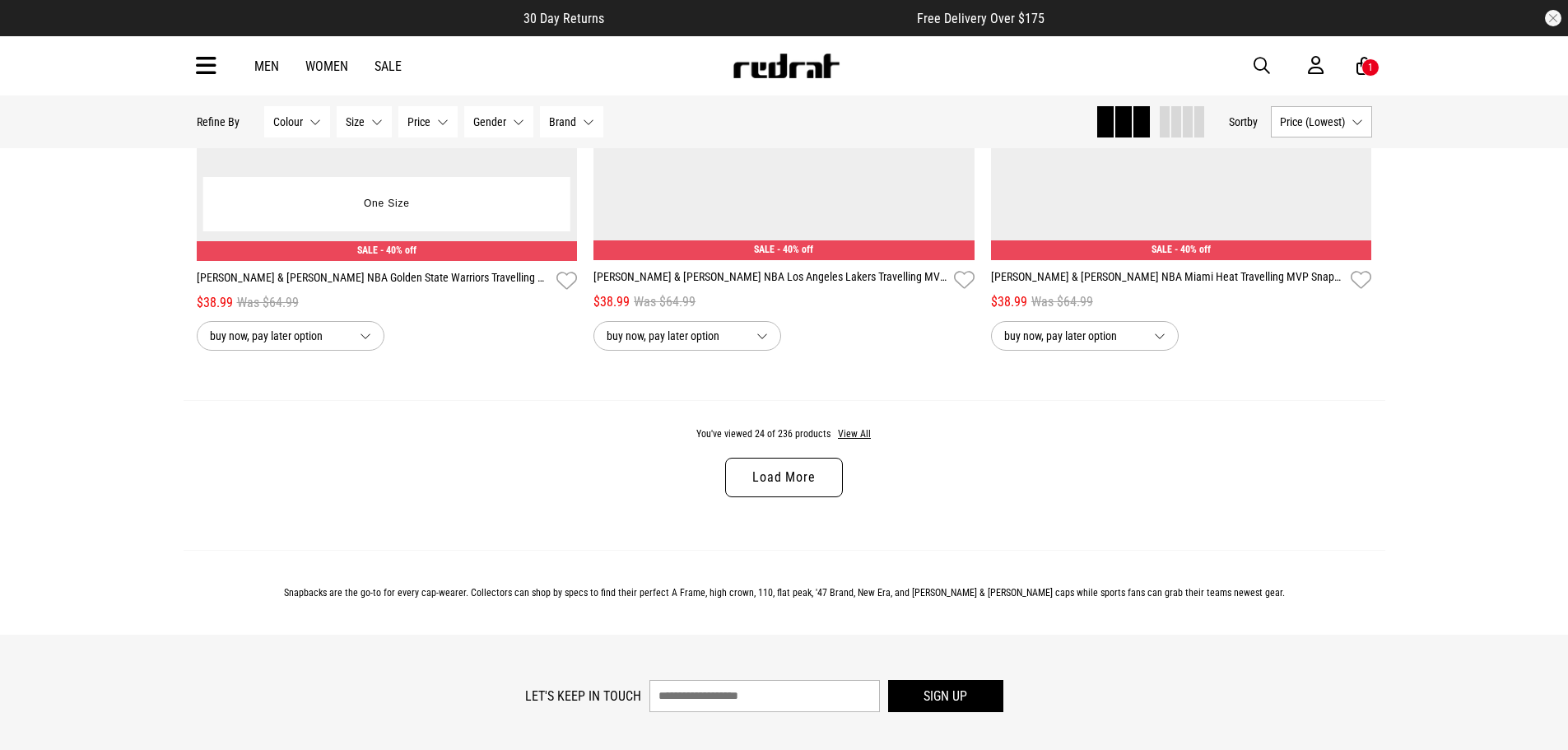
scroll to position [5186, 0]
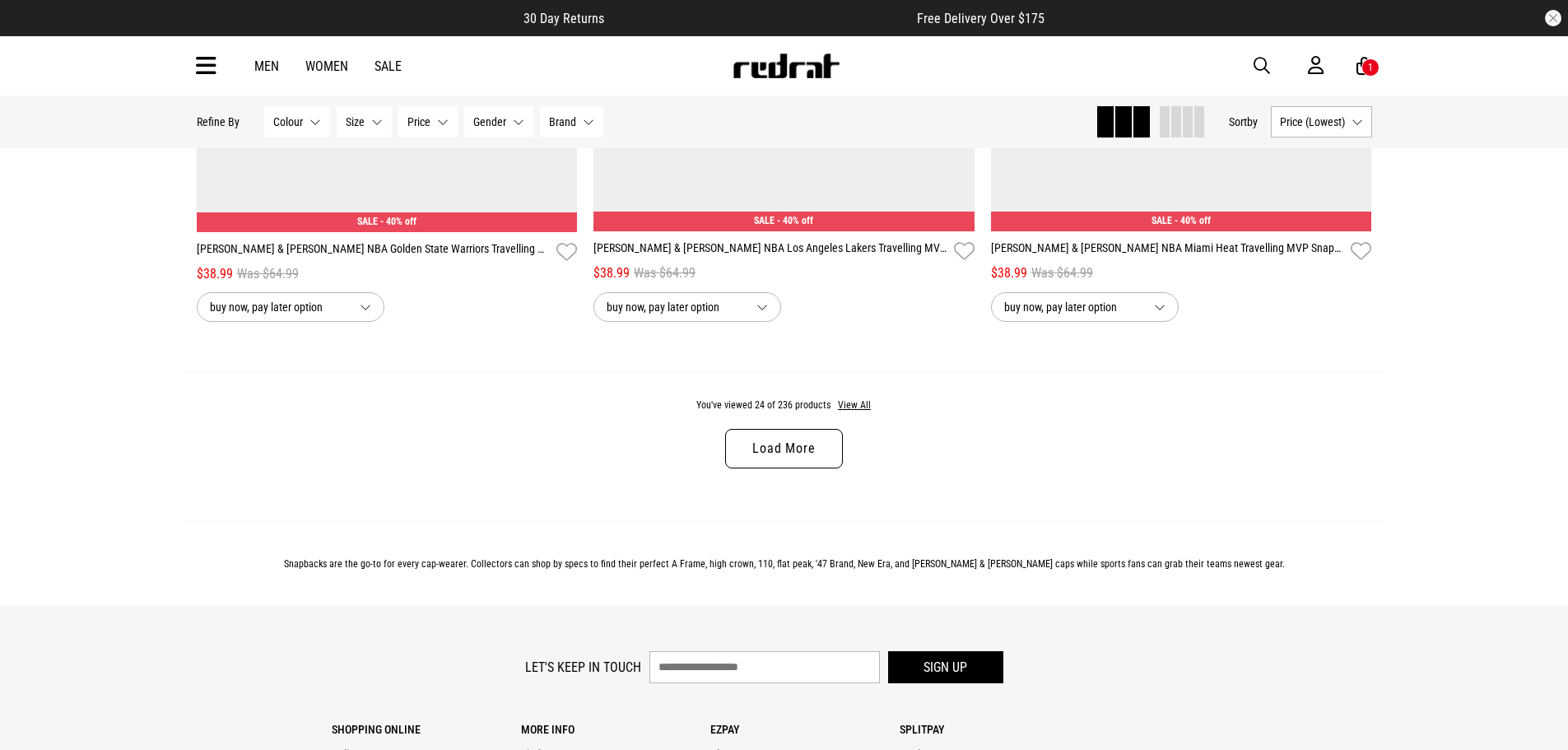
click at [806, 450] on link "Load More" at bounding box center [784, 448] width 117 height 39
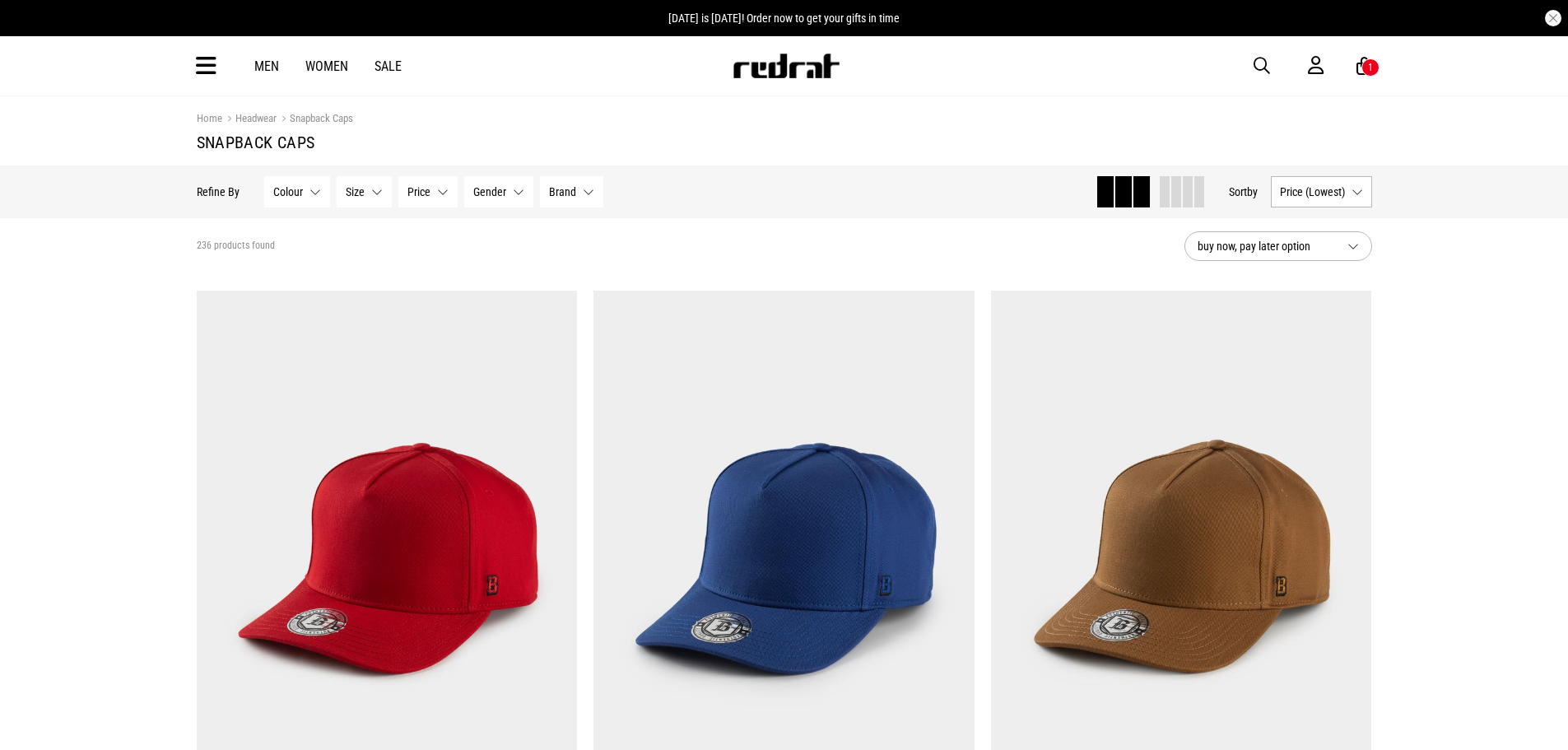
click at [1290, 194] on span "Price (Lowest)" at bounding box center [1312, 191] width 65 height 13
click at [1295, 320] on li "Price (Highest)" at bounding box center [1322, 313] width 100 height 31
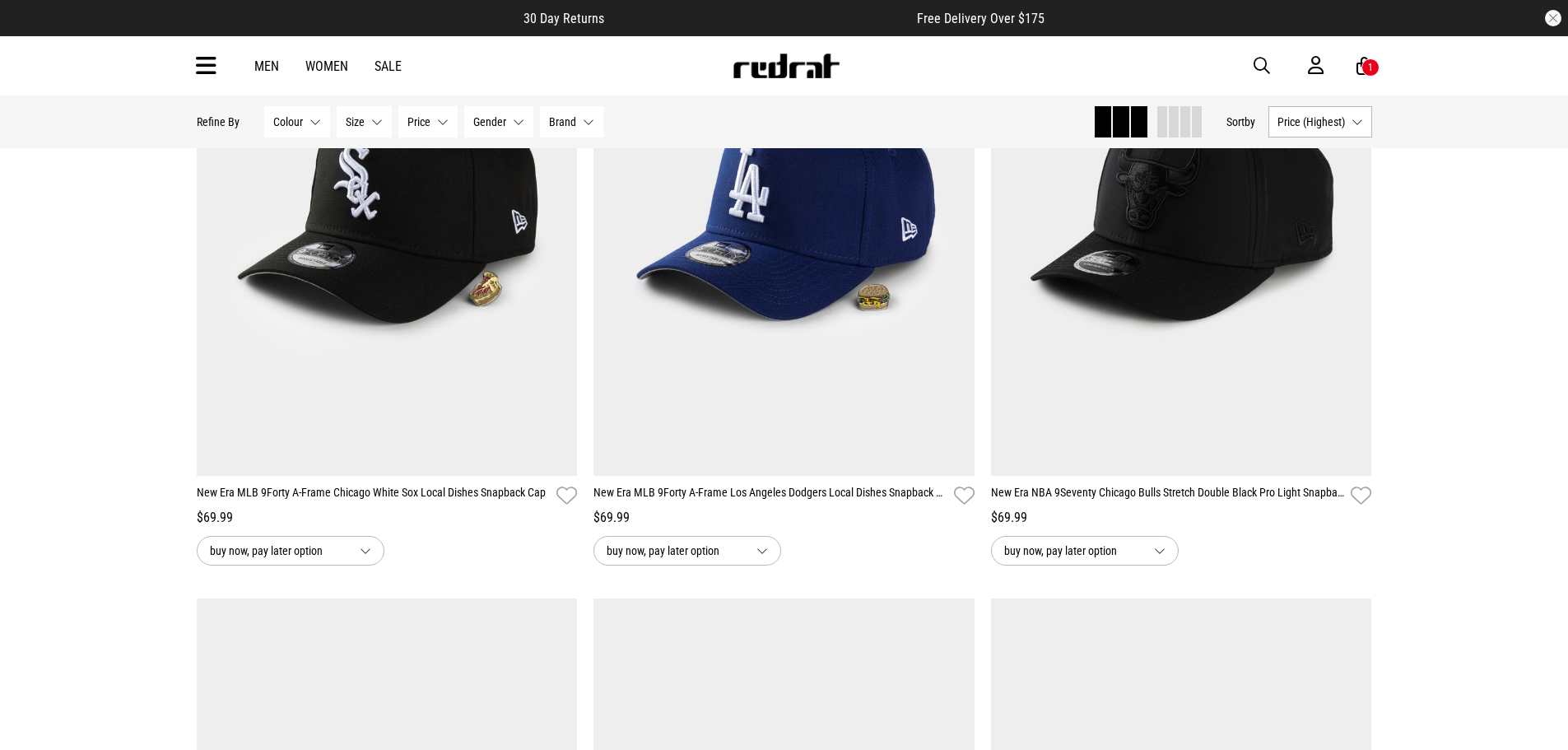
scroll to position [4235, 0]
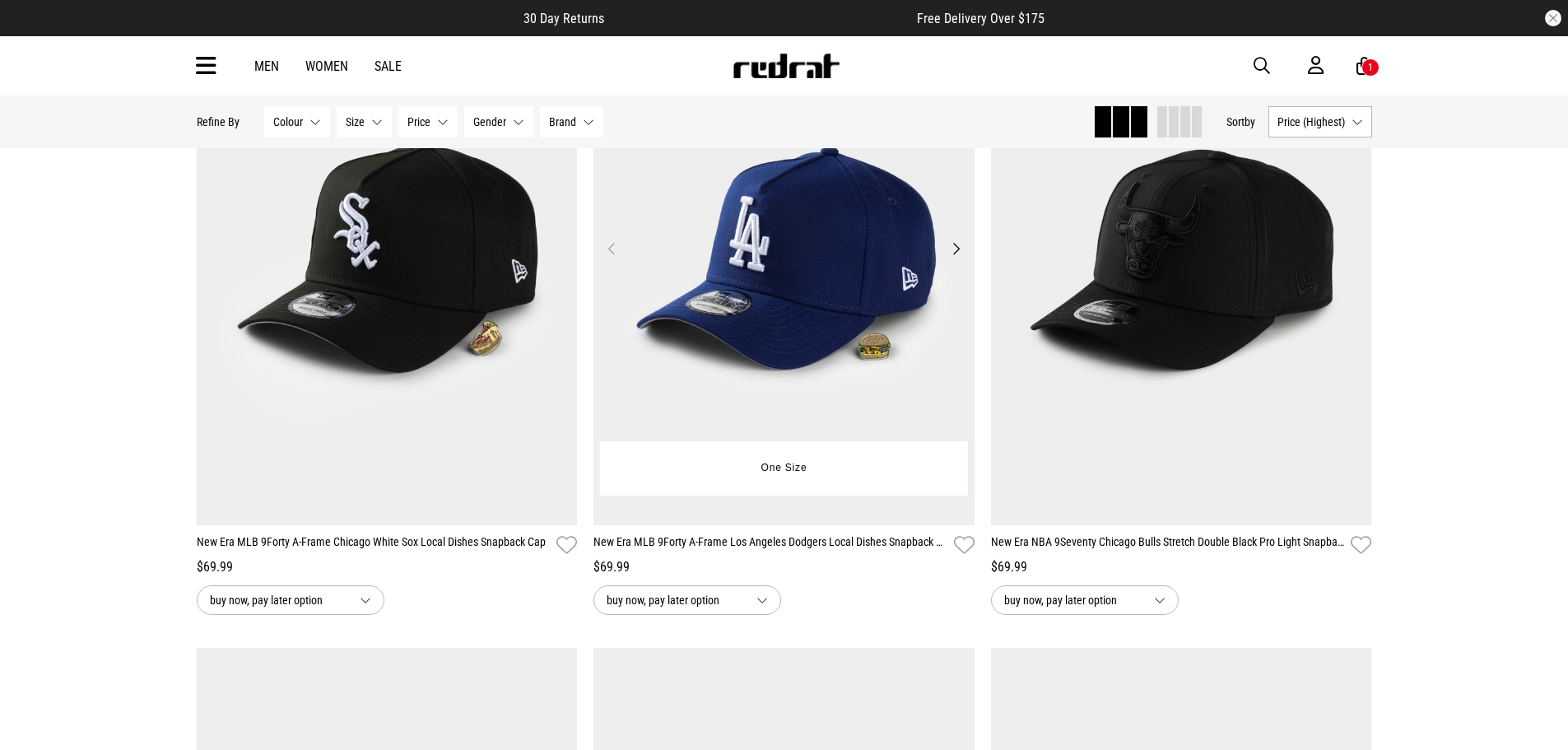
click at [753, 289] on img at bounding box center [784, 258] width 382 height 533
